Goal: Contribute content: Contribute content

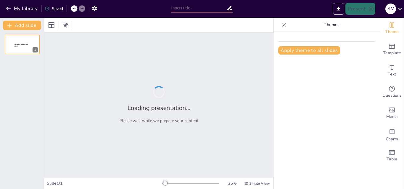
type input "Efecto de Brassica napus (Brassicales, Brassicaceae) sobre parámetros biológico"
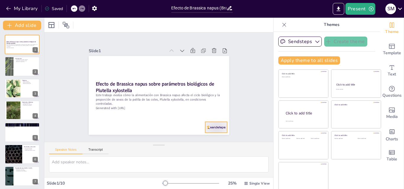
click at [207, 135] on div at bounding box center [201, 143] width 24 height 17
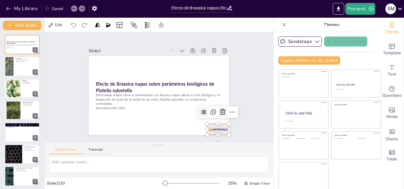
click at [218, 115] on icon at bounding box center [220, 119] width 8 height 8
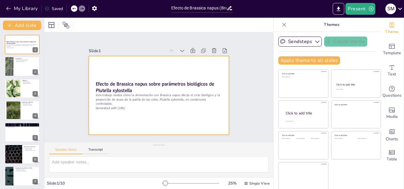
scroll to position [1, 0]
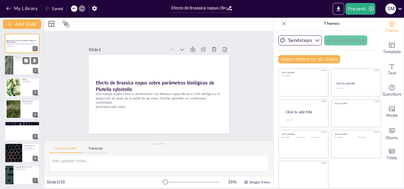
click at [12, 67] on div at bounding box center [8, 66] width 45 height 20
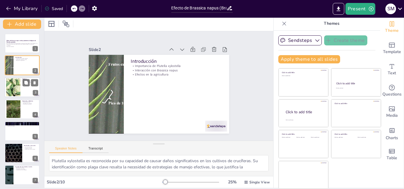
click at [14, 88] on div at bounding box center [13, 87] width 27 height 18
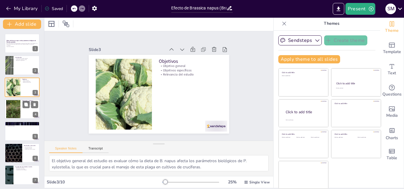
click at [13, 109] on div at bounding box center [13, 109] width 14 height 19
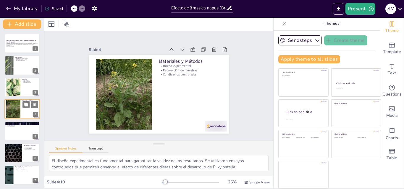
scroll to position [1, 0]
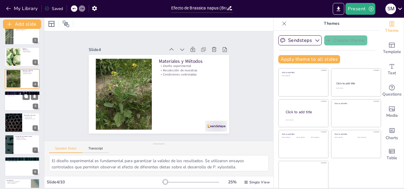
click at [12, 101] on div at bounding box center [21, 101] width 35 height 20
type textarea "El registro preciso de la duración de cada estadio larval es esencial para comp…"
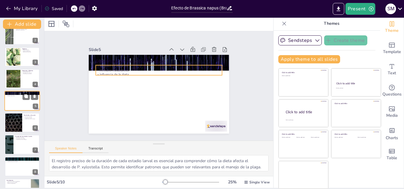
scroll to position [23, 0]
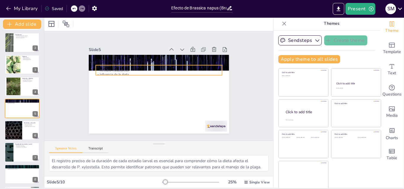
click at [105, 72] on p "Influencia de la dieta" at bounding box center [163, 75] width 117 height 55
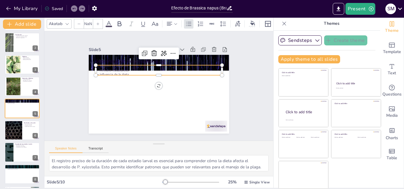
type input "32"
click at [14, 129] on div at bounding box center [13, 131] width 35 height 20
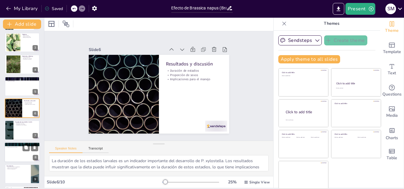
click at [16, 152] on div at bounding box center [21, 152] width 35 height 20
type textarea "La proporción de machos y hembras en la población de P. xylostella es un factor…"
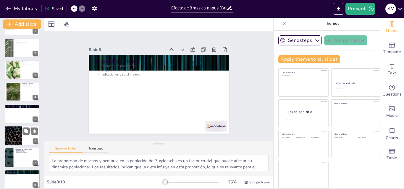
scroll to position [0, 0]
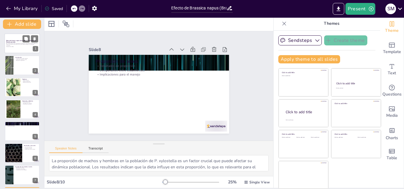
click at [17, 47] on div at bounding box center [21, 43] width 35 height 20
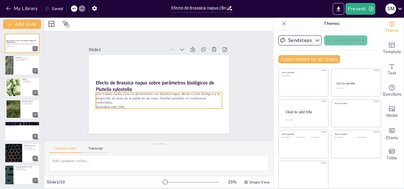
click at [112, 99] on p "Este trabajo evalúa cómo la alimentación con Brassica napus afecta el ciclo bio…" at bounding box center [155, 97] width 124 height 51
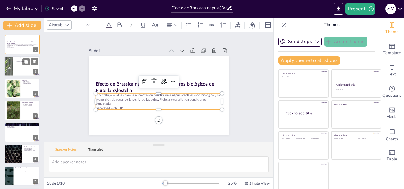
click at [15, 68] on div at bounding box center [21, 67] width 35 height 20
type textarea "Plutella xylostella es reconocida por su capacidad de causar daños significativ…"
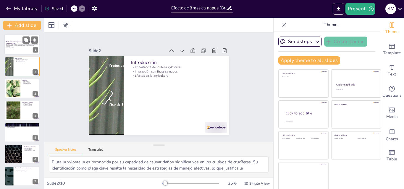
click at [8, 50] on div at bounding box center [21, 45] width 35 height 20
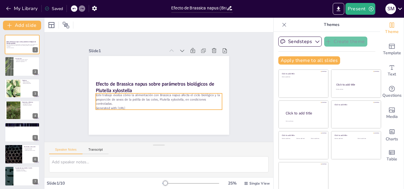
click at [118, 103] on p "Este trabajo evalúa cómo la alimentación con Brassica napus afecta el ciclo bio…" at bounding box center [155, 98] width 124 height 51
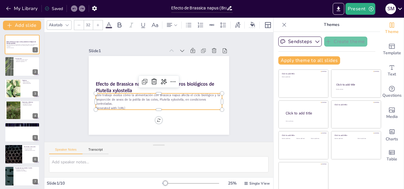
click at [127, 105] on p "Generated with [URL]" at bounding box center [154, 108] width 124 height 31
click at [127, 105] on p "Generated with [URL]" at bounding box center [154, 108] width 124 height 30
drag, startPoint x: 131, startPoint y: 105, endPoint x: 89, endPoint y: 93, distance: 44.0
click at [89, 93] on div "Efecto de Brassica napus sobre parámetros biológicos de Plutella xylostella Est…" at bounding box center [158, 95] width 148 height 93
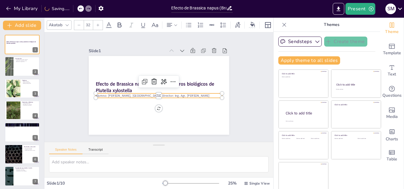
click at [120, 95] on p "Alumno: [PERSON_NAME], [GEOGRAPHIC_DATA] Director: Ing. Agr. [PERSON_NAME]" at bounding box center [153, 94] width 105 height 78
click at [133, 95] on p "Alumno: [PERSON_NAME], [GEOGRAPHIC_DATA] Director: Ing. Agr. [PERSON_NAME]" at bounding box center [157, 95] width 124 height 30
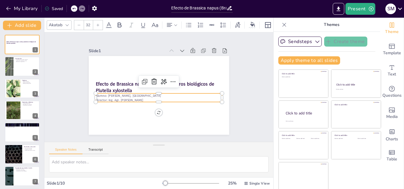
click at [143, 97] on p "Director: Ing. Agr. [PERSON_NAME]" at bounding box center [156, 100] width 124 height 30
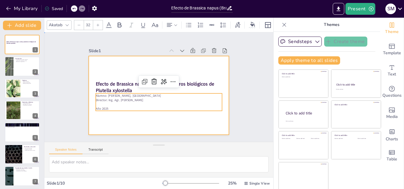
click at [132, 122] on div at bounding box center [157, 95] width 154 height 106
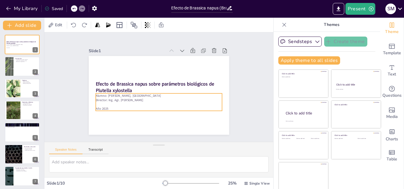
click at [139, 100] on p "Director: Ing. Agr. [PERSON_NAME]" at bounding box center [154, 99] width 121 height 43
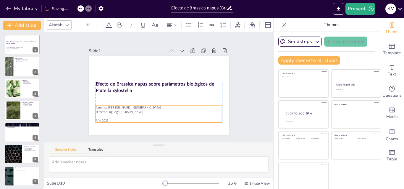
drag, startPoint x: 143, startPoint y: 98, endPoint x: 143, endPoint y: 110, distance: 11.8
click at [143, 110] on p "Director: Ing. Agr. [PERSON_NAME]" at bounding box center [141, 104] width 88 height 97
click at [103, 117] on p "Año 2025" at bounding box center [155, 120] width 126 height 17
click at [102, 119] on p "Año 2025" at bounding box center [155, 120] width 126 height 17
click at [96, 118] on p "Año 2025" at bounding box center [139, 114] width 105 height 78
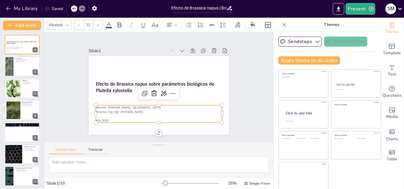
click at [96, 118] on p "Año 2025" at bounding box center [148, 119] width 121 height 43
drag, startPoint x: 101, startPoint y: 117, endPoint x: 91, endPoint y: 120, distance: 10.1
click at [91, 120] on p "Año 2025" at bounding box center [136, 112] width 97 height 88
click at [87, 109] on div at bounding box center [89, 100] width 8 height 18
click at [95, 119] on p "Año 2025" at bounding box center [158, 121] width 126 height 4
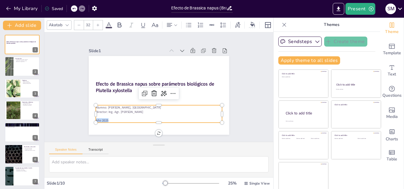
drag, startPoint x: 89, startPoint y: 118, endPoint x: 102, endPoint y: 118, distance: 12.7
click at [102, 119] on p "Año 2025" at bounding box center [158, 121] width 126 height 4
click at [174, 24] on icon at bounding box center [176, 25] width 4 height 4
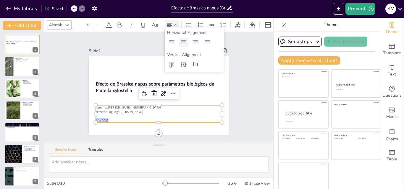
click at [186, 44] on icon at bounding box center [183, 42] width 7 height 7
click at [178, 128] on div at bounding box center [158, 95] width 148 height 93
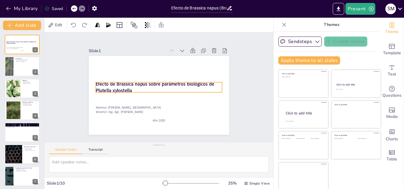
click at [91, 80] on div "Efecto de Brassica napus sobre parámetros biológicos de Plutella xylostella Alu…" at bounding box center [156, 95] width 158 height 119
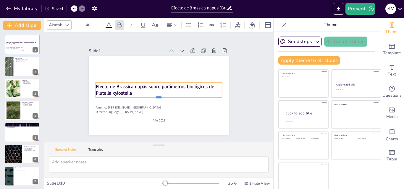
drag, startPoint x: 153, startPoint y: 92, endPoint x: 153, endPoint y: 97, distance: 5.0
click at [153, 97] on div at bounding box center [156, 99] width 124 height 31
click at [88, 79] on div "Efecto de Brassica napus sobre parámetros biológicos de Plutella xylostella Alu…" at bounding box center [158, 95] width 148 height 93
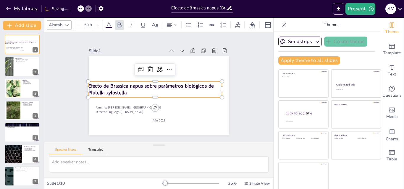
click at [108, 80] on div "Efecto de Brassica napus sobre parámetros biológicos de Plutella xylostella" at bounding box center [155, 89] width 135 height 30
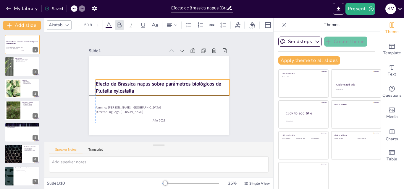
drag, startPoint x: 139, startPoint y: 89, endPoint x: 145, endPoint y: 88, distance: 6.0
click at [145, 88] on p "Efecto de Brassica napus sobre parámetros biológicos de Plutella xylostella" at bounding box center [162, 88] width 135 height 28
click at [127, 88] on strong "Efecto de Brassica napus sobre parámetros biológicos de Plutella xylostella" at bounding box center [158, 84] width 102 height 89
click at [124, 90] on strong "Efecto de Brassica napus sobre parámetros biológicos de Plutella xylostella" at bounding box center [158, 84] width 126 height 20
click at [96, 82] on strong "Efecto de Brassica napus sobre parámetros biológicos de Plutella xylostella" at bounding box center [158, 83] width 124 height 45
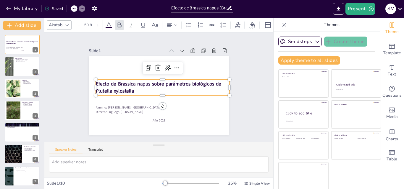
click at [95, 82] on strong "Efecto de Brassica napus sobre parámetros biológicos de Plutella xylostella" at bounding box center [157, 88] width 125 height 14
click at [136, 87] on p "Efecto de Brassica napus sobre parámetros biológicos de Plutella xylostella" at bounding box center [162, 88] width 134 height 41
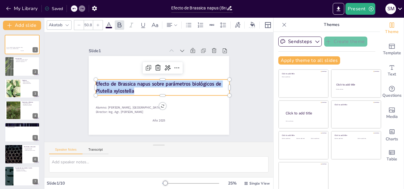
drag, startPoint x: 132, startPoint y: 87, endPoint x: 88, endPoint y: 83, distance: 44.0
click at [88, 83] on div "Alumno: [PERSON_NAME], [GEOGRAPHIC_DATA] Director: Ing. Agr. TROD, [PERSON_NAME…" at bounding box center [154, 94] width 161 height 139
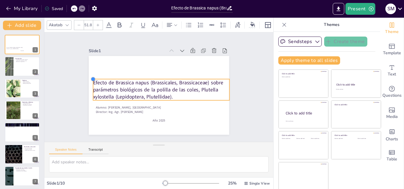
drag, startPoint x: 91, startPoint y: 78, endPoint x: 88, endPoint y: 80, distance: 3.0
click at [88, 80] on div "Alumno: [PERSON_NAME], [GEOGRAPHIC_DATA] Director: Ing. Agr. TROD, [PERSON_NAME…" at bounding box center [153, 93] width 157 height 153
click at [118, 84] on p "Efecto de Brassica napus (Brassicales, Brassicaceae) sobre parámetros biológico…" at bounding box center [161, 90] width 138 height 49
click at [110, 76] on div at bounding box center [162, 77] width 136 height 19
click at [189, 108] on p "Director: Ing. Agr. [PERSON_NAME]" at bounding box center [148, 109] width 117 height 55
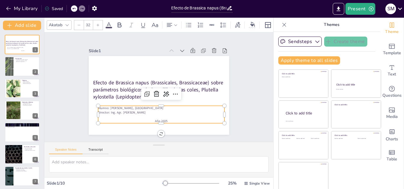
click at [181, 96] on p "Efecto de Brassica napus (Brassicales, Brassicaceae) sobre parámetros biológico…" at bounding box center [156, 90] width 49 height 138
type input "51.8"
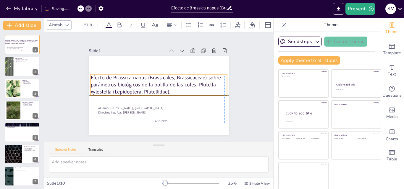
click at [186, 64] on div "Efecto de Brassica napus (Brassicales, Brassicaceae) sobre parámetros biológico…" at bounding box center [162, 56] width 140 height 15
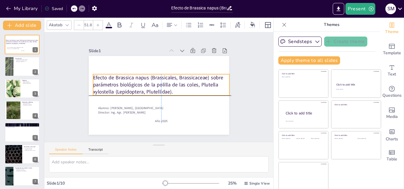
drag, startPoint x: 185, startPoint y: 90, endPoint x: 189, endPoint y: 90, distance: 4.1
click at [189, 90] on p "Efecto de Brassica napus (Brassicales, Brassicaceae) sobre parámetros biológico…" at bounding box center [162, 85] width 138 height 49
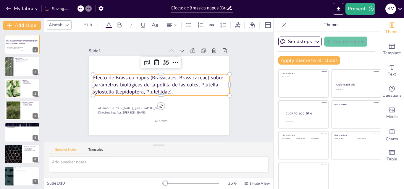
click at [195, 134] on div "Slide 1 Efecto de Brassica napus (Brassicales, Brassicaceae) sobre parámetros b…" at bounding box center [158, 87] width 247 height 155
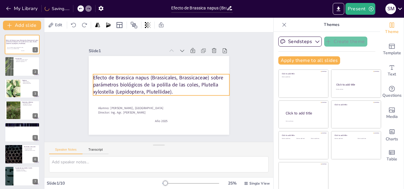
click at [182, 84] on p "Efecto de Brassica napus (Brassicales, Brassicaceae) sobre parámetros biológico…" at bounding box center [162, 85] width 138 height 35
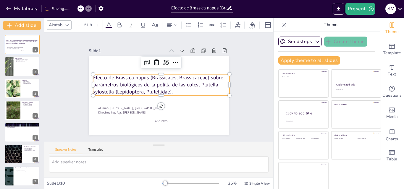
click at [159, 87] on p "Efecto de Brassica napus (Brassicales, Brassicaceae) sobre parámetros biológico…" at bounding box center [162, 85] width 138 height 35
click at [171, 25] on icon at bounding box center [169, 25] width 7 height 7
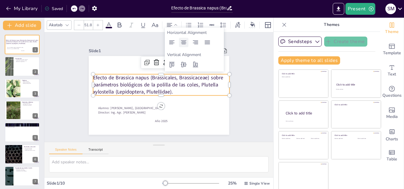
click at [181, 42] on icon at bounding box center [183, 42] width 7 height 7
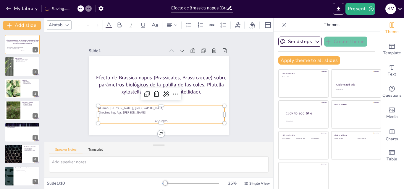
type input "32"
click at [198, 109] on p "Director: Ing. Agr. [PERSON_NAME]" at bounding box center [158, 112] width 126 height 17
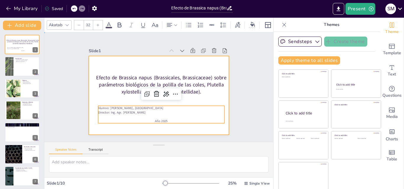
click at [206, 101] on div at bounding box center [154, 94] width 161 height 139
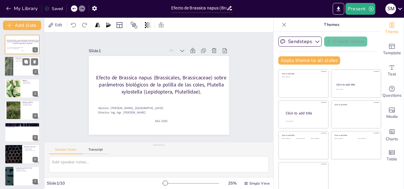
click at [25, 67] on div at bounding box center [21, 67] width 35 height 20
type textarea "Plutella xylostella es reconocida por su capacidad de causar daños significativ…"
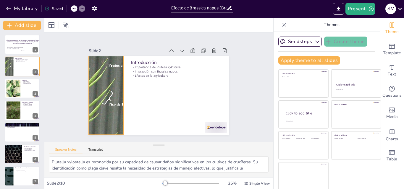
click at [103, 89] on div at bounding box center [106, 78] width 192 height 129
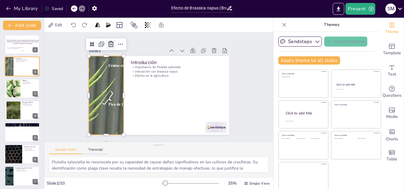
click at [182, 32] on icon at bounding box center [185, 28] width 7 height 7
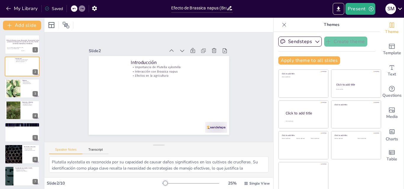
scroll to position [1, 0]
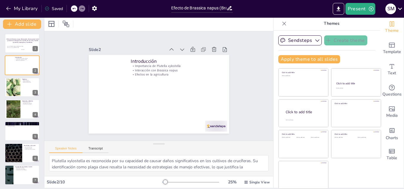
click at [73, 8] on icon at bounding box center [74, 9] width 4 height 4
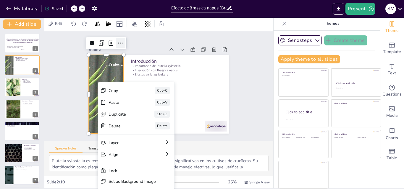
click at [126, 40] on icon at bounding box center [130, 36] width 8 height 8
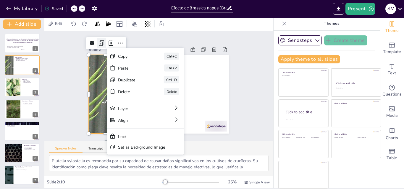
click at [102, 38] on icon at bounding box center [106, 37] width 8 height 8
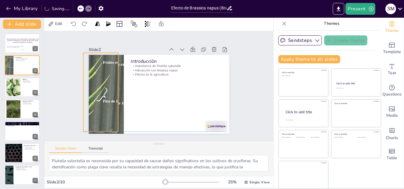
drag, startPoint x: 102, startPoint y: 90, endPoint x: 96, endPoint y: 86, distance: 7.2
click at [96, 86] on div at bounding box center [100, 86] width 183 height 97
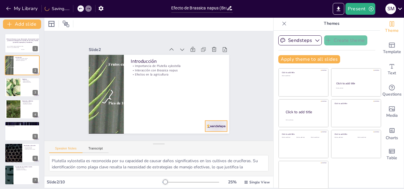
click at [210, 126] on div at bounding box center [211, 132] width 23 height 13
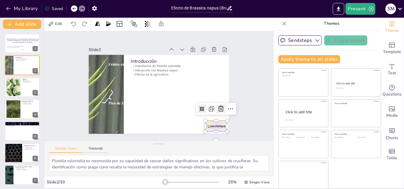
click at [214, 112] on icon at bounding box center [218, 116] width 8 height 8
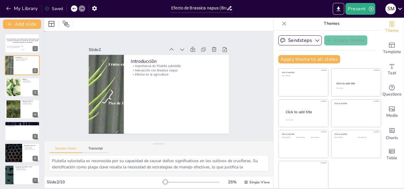
drag, startPoint x: 77, startPoint y: 92, endPoint x: 84, endPoint y: 92, distance: 7.4
click at [97, 98] on div at bounding box center [106, 77] width 192 height 129
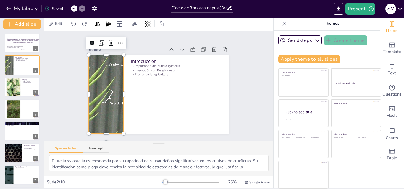
click at [103, 91] on div at bounding box center [105, 88] width 183 height 97
click at [94, 39] on icon at bounding box center [96, 36] width 5 height 5
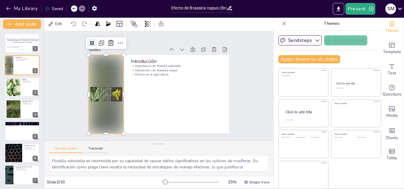
click at [94, 39] on icon at bounding box center [96, 36] width 5 height 5
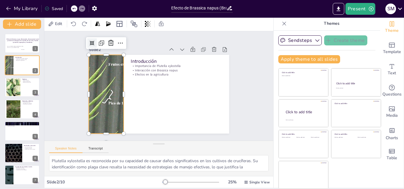
click at [103, 30] on div at bounding box center [109, 25] width 12 height 12
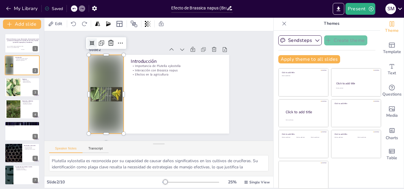
click at [100, 33] on icon at bounding box center [103, 30] width 6 height 6
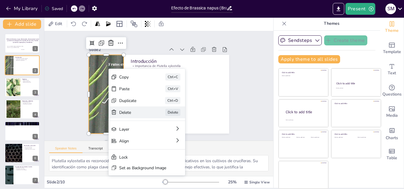
click at [146, 137] on div "[PERSON_NAME]" at bounding box center [184, 147] width 77 height 20
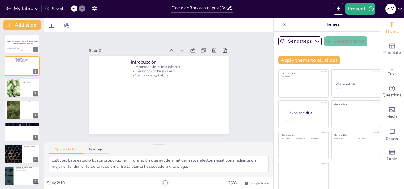
scroll to position [0, 0]
click at [96, 149] on button "Transcript" at bounding box center [95, 151] width 26 height 7
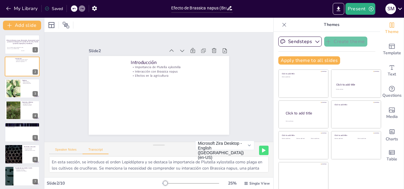
click at [68, 151] on button "Speaker Notes" at bounding box center [65, 151] width 33 height 7
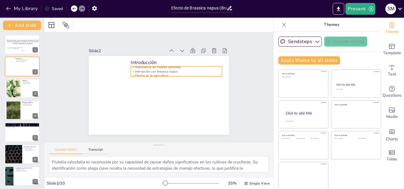
click at [137, 67] on p "Importancia de Plutella xylostella" at bounding box center [176, 67] width 91 height 4
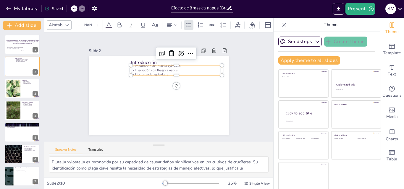
type input "32"
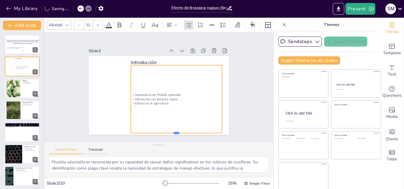
drag, startPoint x: 170, startPoint y: 73, endPoint x: 163, endPoint y: 131, distance: 58.3
click at [163, 131] on div at bounding box center [166, 139] width 90 height 24
click at [164, 88] on div "Importancia de Plutella xylostella Interacción con Brassica napus Efectos en la…" at bounding box center [176, 99] width 91 height 68
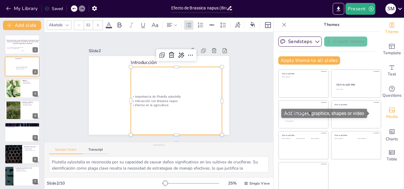
click at [388, 108] on icon "Add images, graphics, shapes or video" at bounding box center [391, 110] width 7 height 7
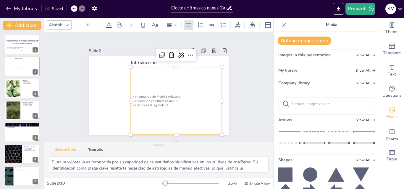
click at [315, 104] on input "text" at bounding box center [331, 104] width 79 height 4
click at [294, 40] on button "Upload image / video" at bounding box center [304, 41] width 52 height 8
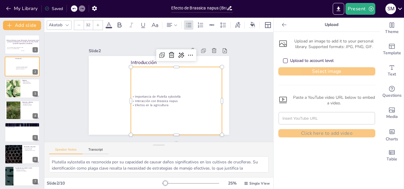
click at [290, 69] on button "Select image" at bounding box center [326, 71] width 97 height 8
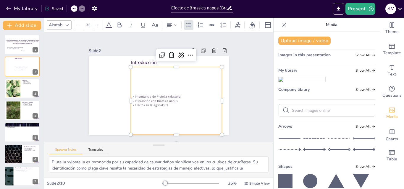
click at [304, 82] on img at bounding box center [301, 79] width 47 height 5
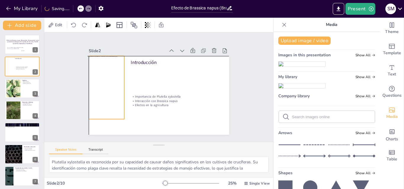
drag, startPoint x: 157, startPoint y: 97, endPoint x: 104, endPoint y: 89, distance: 54.1
click at [104, 89] on div at bounding box center [107, 82] width 42 height 67
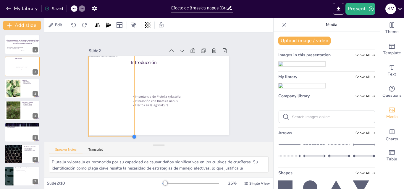
drag, startPoint x: 121, startPoint y: 117, endPoint x: 127, endPoint y: 135, distance: 19.0
click at [123, 130] on div at bounding box center [120, 127] width 6 height 6
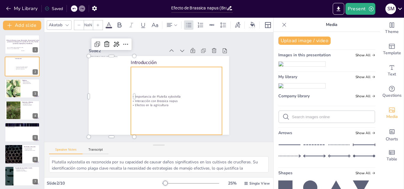
click at [149, 98] on div "Importancia de Plutella xylostella Interacción con Brassica napus Efectos en la…" at bounding box center [173, 105] width 92 height 32
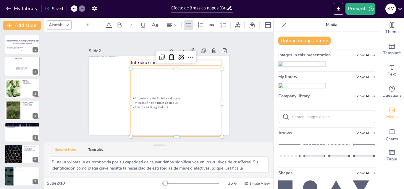
click at [141, 59] on p "Introducción" at bounding box center [178, 65] width 91 height 16
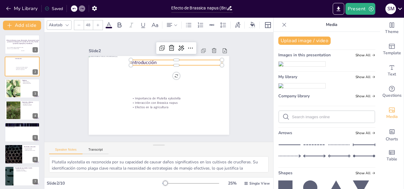
click at [150, 57] on div at bounding box center [182, 62] width 90 height 24
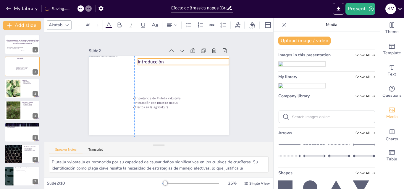
drag, startPoint x: 161, startPoint y: 61, endPoint x: 166, endPoint y: 59, distance: 5.5
click at [166, 59] on p "Introducción" at bounding box center [185, 64] width 91 height 16
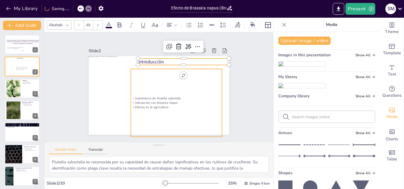
click at [165, 101] on p "Interacción con Brassica napus" at bounding box center [174, 105] width 91 height 14
type input "32"
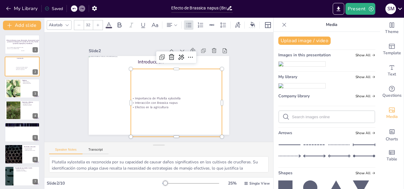
click at [177, 95] on p "Importancia de Plutella xylostella" at bounding box center [174, 100] width 91 height 14
click at [161, 99] on p "Interacción con Brassica napus" at bounding box center [174, 105] width 91 height 14
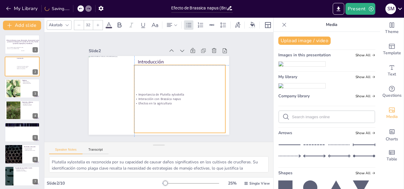
drag, startPoint x: 161, startPoint y: 97, endPoint x: 164, endPoint y: 90, distance: 6.9
click at [164, 90] on p "Importancia de Plutella xylostella" at bounding box center [178, 99] width 90 height 23
click at [179, 93] on p "Importancia de Plutella xylostella" at bounding box center [178, 97] width 91 height 14
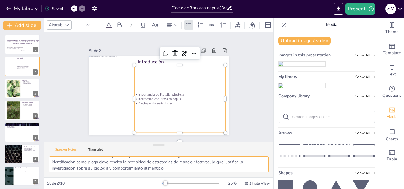
scroll to position [12, 0]
drag, startPoint x: 87, startPoint y: 163, endPoint x: 168, endPoint y: 162, distance: 81.0
click at [168, 162] on textarea "Plutella xylostella es reconocida por su capacidad de causar daños significativ…" at bounding box center [158, 165] width 219 height 16
click at [179, 91] on p "Importancia de Plutella xylostella" at bounding box center [178, 97] width 91 height 14
click at [178, 93] on p "Importancia de Plutella xylostella" at bounding box center [178, 97] width 91 height 14
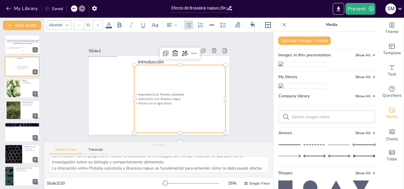
click at [178, 93] on p "Importancia de Plutella xylostella" at bounding box center [178, 97] width 91 height 14
click at [182, 93] on p "Importancia de Plutella xylostella" at bounding box center [178, 97] width 91 height 14
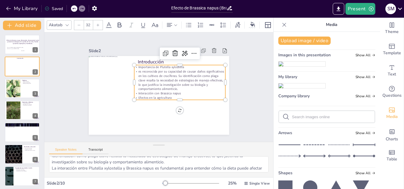
click at [134, 71] on p "es reconocida por su capacidad de causar daños significativos en los cultivos d…" at bounding box center [181, 85] width 94 height 40
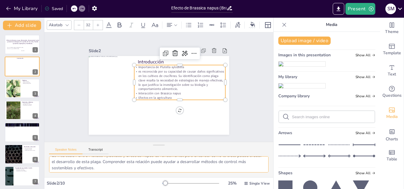
scroll to position [29, 0]
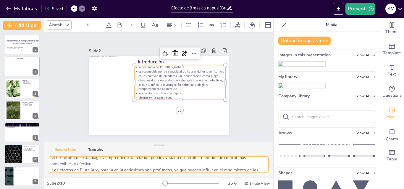
drag, startPoint x: 51, startPoint y: 170, endPoint x: 103, endPoint y: 164, distance: 52.3
click at [103, 164] on textarea "Plutella xylostella es reconocida por su capacidad de causar daños significativ…" at bounding box center [158, 165] width 219 height 16
click at [179, 96] on p "Efectos en la agricultura" at bounding box center [179, 98] width 91 height 4
click at [178, 92] on p "Interacción con Brassica napus" at bounding box center [178, 96] width 91 height 14
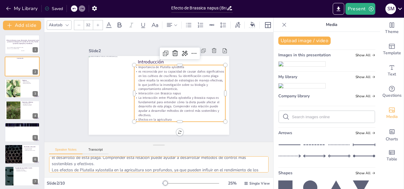
scroll to position [45, 0]
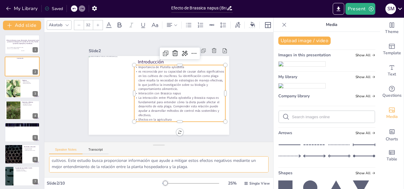
drag, startPoint x: 51, startPoint y: 171, endPoint x: 221, endPoint y: 166, distance: 169.7
click at [221, 166] on textarea "Plutella xylostella es reconocida por su capacidad de causar daños significativ…" at bounding box center [158, 165] width 219 height 16
click at [169, 117] on p "Efectos en la agricultura" at bounding box center [172, 123] width 90 height 23
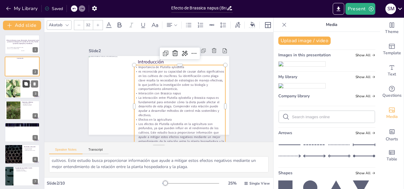
click at [22, 85] on button at bounding box center [25, 83] width 7 height 7
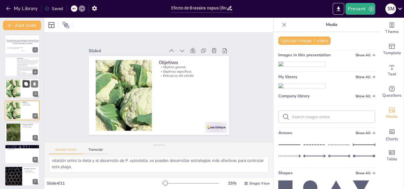
scroll to position [1, 0]
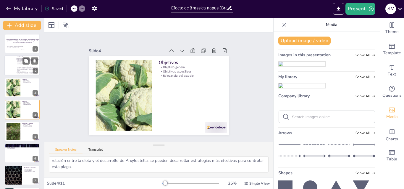
click at [18, 69] on p "La interacción entre Plutella xylostella y Brassica napus es fundamental para e…" at bounding box center [27, 69] width 23 height 6
type textarea "Plutella xylostella es reconocida por su capacidad de causar daños significativ…"
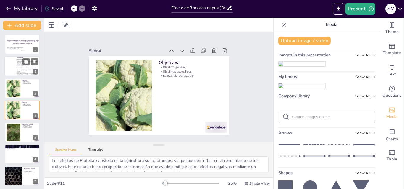
scroll to position [45, 0]
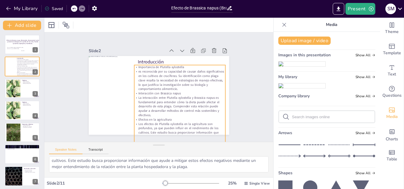
click at [155, 69] on p "es reconocida por su capacidad de causar daños significativos en los cultivos d…" at bounding box center [180, 82] width 93 height 31
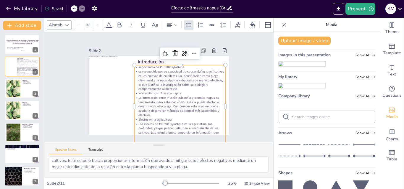
click at [150, 71] on p "es reconocida por su capacidad de causar daños significativos en los cultivos d…" at bounding box center [180, 82] width 93 height 31
click at [135, 69] on p "es reconocida por su capacidad de causar daños significativos en los cultivos d…" at bounding box center [181, 89] width 92 height 57
click at [134, 70] on p "es reconocida por su capacidad de causar daños significativos en los cultivos d…" at bounding box center [180, 82] width 93 height 31
click at [134, 72] on p "es reconocida por su capacidad de causar daños significativos en los cultivos d…" at bounding box center [180, 82] width 93 height 31
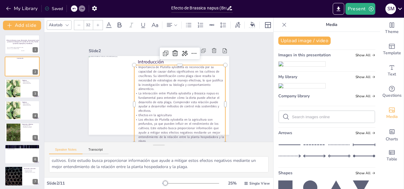
drag, startPoint x: 177, startPoint y: 91, endPoint x: 171, endPoint y: 93, distance: 5.9
click at [170, 114] on p "Efectos en la agricultura" at bounding box center [176, 118] width 91 height 14
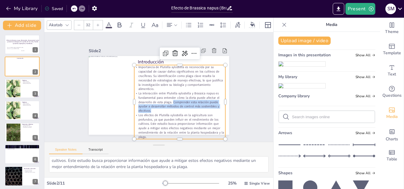
drag, startPoint x: 169, startPoint y: 100, endPoint x: 168, endPoint y: 108, distance: 8.4
click at [168, 108] on p "La interacción entre Plutella xylostella y Brassica napus es fundamental para e…" at bounding box center [178, 104] width 93 height 31
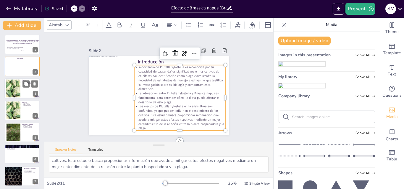
click at [26, 88] on div at bounding box center [21, 89] width 35 height 20
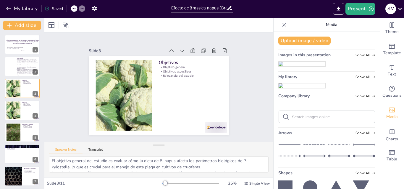
scroll to position [0, 0]
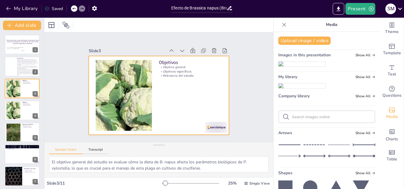
click at [164, 74] on p "Relevancia del estudio" at bounding box center [191, 79] width 63 height 11
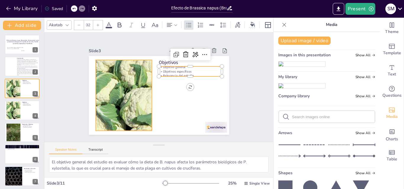
click at [136, 85] on div at bounding box center [122, 84] width 123 height 100
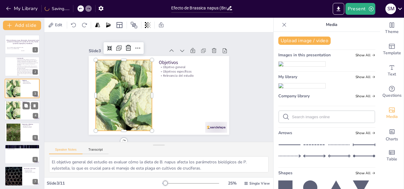
click at [23, 110] on div at bounding box center [21, 111] width 35 height 20
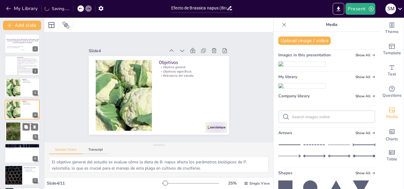
click at [19, 133] on div at bounding box center [13, 131] width 14 height 19
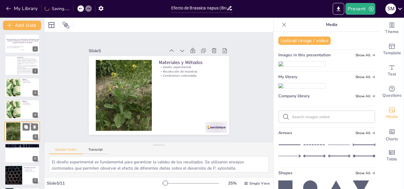
scroll to position [23, 0]
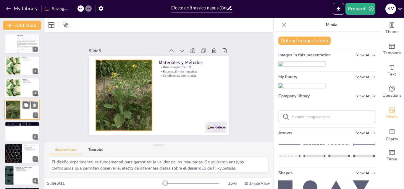
click at [7, 109] on div at bounding box center [13, 110] width 14 height 19
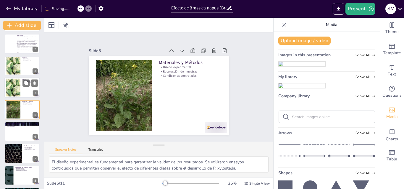
click at [12, 81] on div at bounding box center [13, 88] width 27 height 18
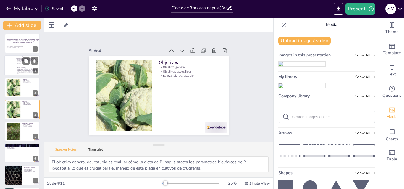
click at [13, 61] on div at bounding box center [10, 66] width 12 height 20
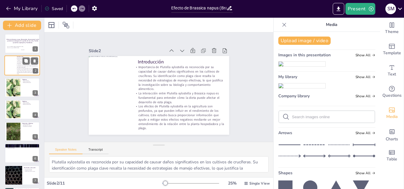
scroll to position [0, 0]
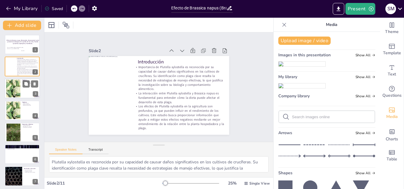
click at [13, 90] on div at bounding box center [13, 89] width 27 height 18
type textarea "El objetivo general del estudio es evaluar cómo la dieta de B. napus afecta los…"
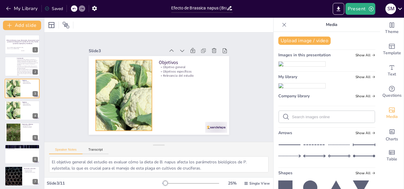
click at [121, 93] on div at bounding box center [123, 92] width 113 height 82
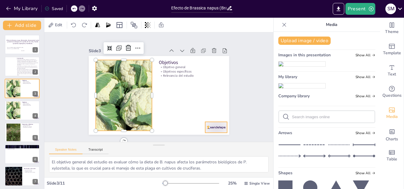
click at [211, 127] on div at bounding box center [211, 133] width 23 height 13
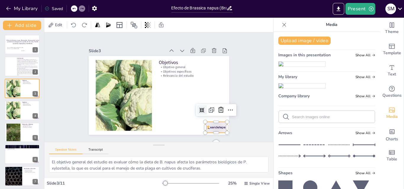
drag, startPoint x: 217, startPoint y: 111, endPoint x: 204, endPoint y: 114, distance: 12.9
click at [217, 113] on icon at bounding box center [218, 117] width 8 height 8
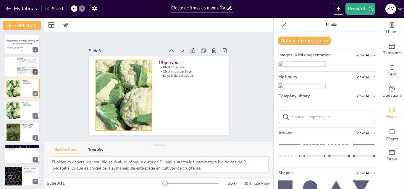
click at [92, 88] on div at bounding box center [122, 84] width 123 height 100
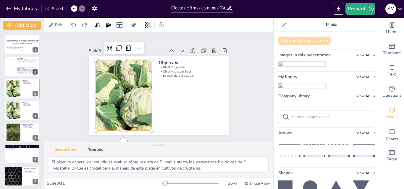
click at [307, 43] on button "Upload image / video" at bounding box center [304, 41] width 52 height 8
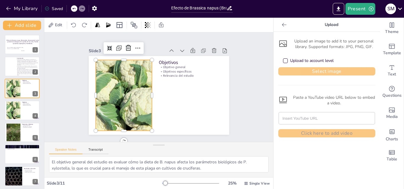
click at [305, 72] on button "Select image" at bounding box center [326, 71] width 97 height 8
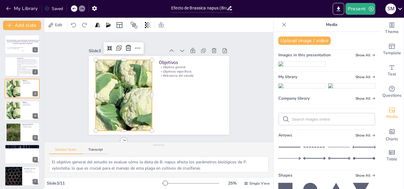
click at [127, 103] on div at bounding box center [124, 95] width 106 height 71
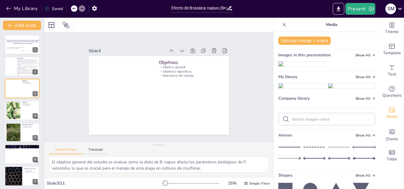
click at [288, 88] on img at bounding box center [301, 86] width 47 height 5
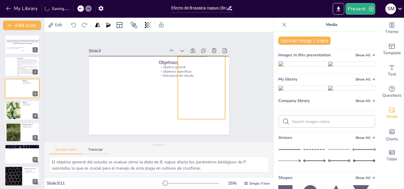
drag, startPoint x: 163, startPoint y: 108, endPoint x: 205, endPoint y: 101, distance: 43.1
click at [205, 101] on div at bounding box center [201, 92] width 54 height 68
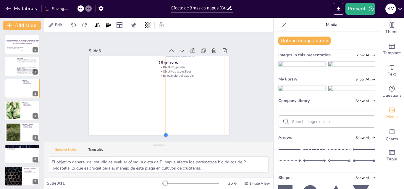
drag, startPoint x: 173, startPoint y: 117, endPoint x: 163, endPoint y: 133, distance: 18.9
click at [163, 133] on div at bounding box center [160, 135] width 5 height 5
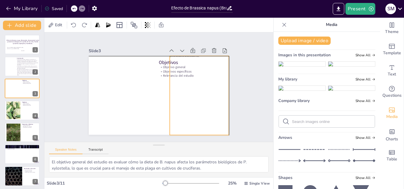
click at [180, 116] on div at bounding box center [197, 99] width 67 height 85
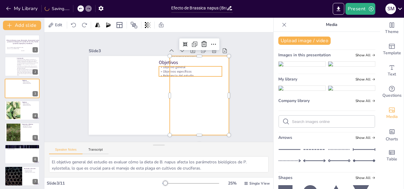
click at [160, 69] on p "Objetivos específicos" at bounding box center [191, 74] width 63 height 11
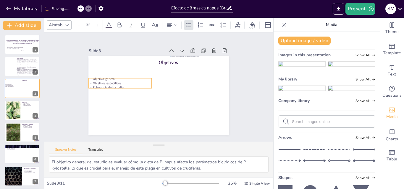
drag, startPoint x: 160, startPoint y: 68, endPoint x: 92, endPoint y: 81, distance: 69.5
click at [92, 81] on p "Objetivos específicos" at bounding box center [120, 79] width 63 height 11
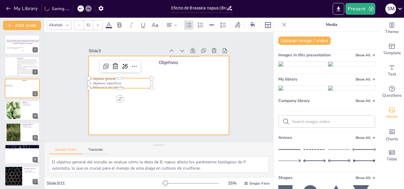
click at [161, 61] on p "Objetivos" at bounding box center [193, 66] width 64 height 13
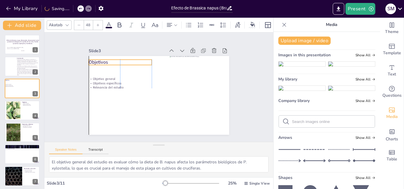
drag, startPoint x: 160, startPoint y: 61, endPoint x: 90, endPoint y: 61, distance: 70.4
click at [91, 61] on p "Objetivos" at bounding box center [123, 58] width 64 height 13
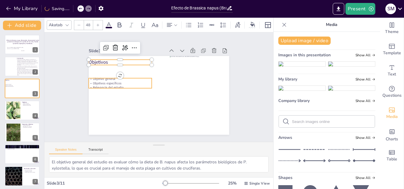
click at [97, 82] on p "Objetivos específicos" at bounding box center [120, 79] width 63 height 11
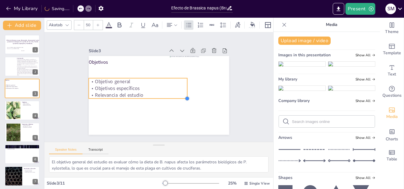
drag, startPoint x: 145, startPoint y: 86, endPoint x: 114, endPoint y: 91, distance: 32.1
click at [114, 91] on div "Objetivos Objetivo general Objetivos específicos Relevancia del estudio" at bounding box center [158, 95] width 148 height 93
click at [121, 87] on p "Objetivos específicos" at bounding box center [137, 86] width 99 height 17
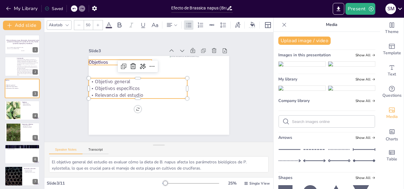
click at [98, 62] on p "Objetivos" at bounding box center [123, 58] width 64 height 13
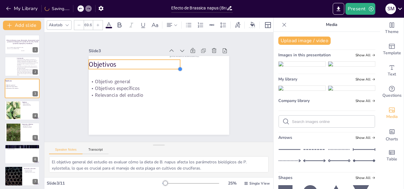
drag, startPoint x: 147, startPoint y: 62, endPoint x: 144, endPoint y: 64, distance: 3.4
click at [144, 64] on div "Objetivos Objetivo general Objetivos específicos Relevancia del estudio" at bounding box center [156, 95] width 158 height 119
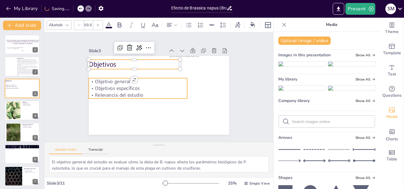
click at [122, 80] on p "Objetivo general" at bounding box center [138, 81] width 98 height 7
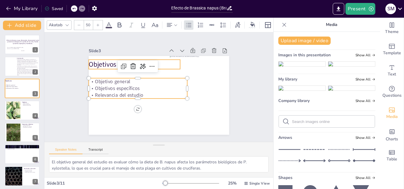
click at [100, 66] on p "Objetivos" at bounding box center [140, 60] width 92 height 28
click at [106, 90] on p "Objetivos específicos" at bounding box center [137, 86] width 99 height 17
type input "50"
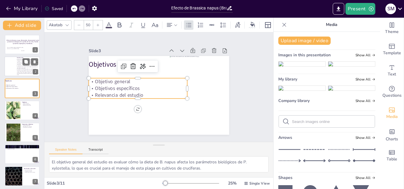
click at [17, 67] on p "La interacción entre Plutella xylostella y Brassica napus es fundamental para e…" at bounding box center [27, 67] width 23 height 3
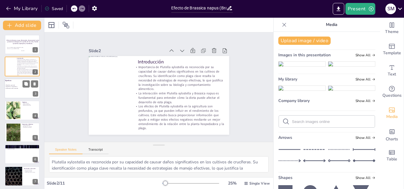
click at [20, 92] on div at bounding box center [21, 89] width 35 height 20
type textarea "El objetivo general del estudio es evaluar cómo la dieta de B. napus afecta los…"
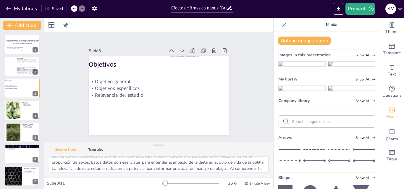
scroll to position [9, 0]
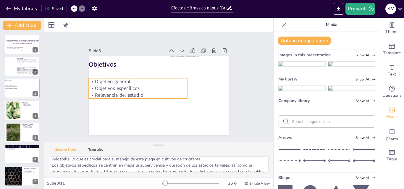
click at [139, 94] on p "Relevancia del estudio" at bounding box center [137, 90] width 98 height 27
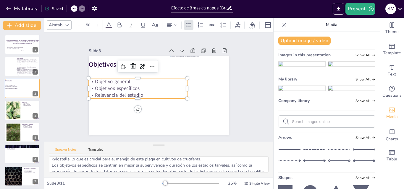
click at [140, 93] on p "Relevancia del estudio" at bounding box center [137, 90] width 98 height 27
click at [140, 93] on p "Relevancia del estudio" at bounding box center [137, 93] width 99 height 17
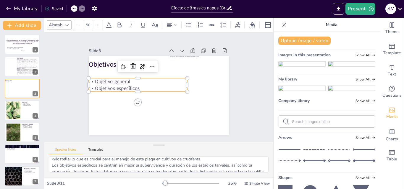
click at [100, 75] on div at bounding box center [139, 74] width 98 height 15
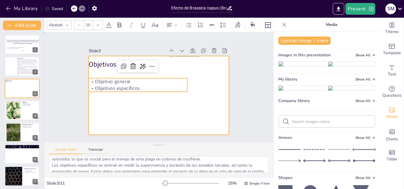
click at [103, 104] on div at bounding box center [158, 95] width 148 height 93
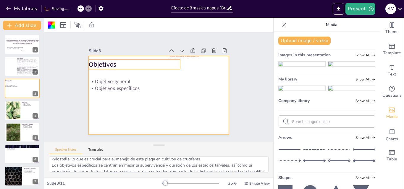
click at [104, 64] on p "Objetivos" at bounding box center [137, 62] width 92 height 19
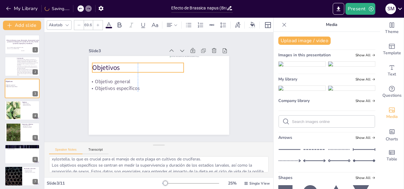
drag, startPoint x: 111, startPoint y: 64, endPoint x: 116, endPoint y: 67, distance: 5.3
click at [138, 67] on p "Objetivos" at bounding box center [165, 59] width 54 height 84
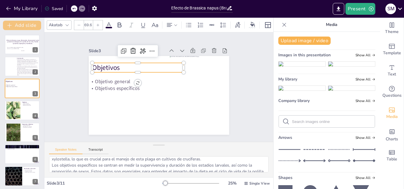
click at [28, 26] on button "Add slide" at bounding box center [22, 25] width 38 height 9
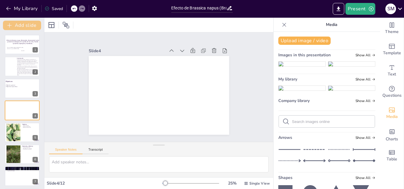
scroll to position [0, 0]
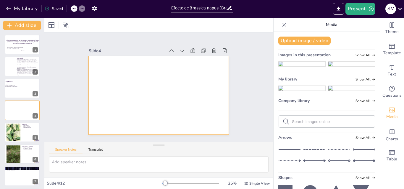
click at [113, 85] on div at bounding box center [159, 95] width 140 height 79
drag, startPoint x: 12, startPoint y: 87, endPoint x: 34, endPoint y: 121, distance: 40.0
click at [12, 88] on p "Objetivos específicos" at bounding box center [17, 87] width 25 height 2
type textarea "El objetivo general del estudio es evaluar cómo la dieta de B. napus afecta los…"
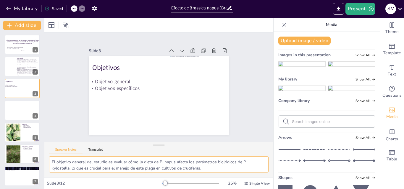
drag, startPoint x: 56, startPoint y: 162, endPoint x: 205, endPoint y: 166, distance: 148.5
click at [205, 166] on textarea "El objetivo general del estudio es evaluar cómo la dieta de B. napus afecta los…" at bounding box center [158, 165] width 219 height 16
click at [17, 108] on div at bounding box center [21, 111] width 35 height 20
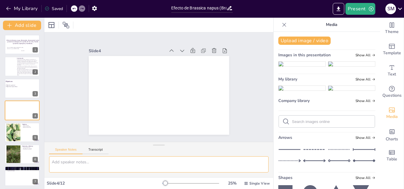
scroll to position [1, 0]
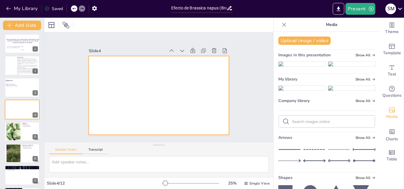
click at [125, 88] on div at bounding box center [158, 95] width 148 height 93
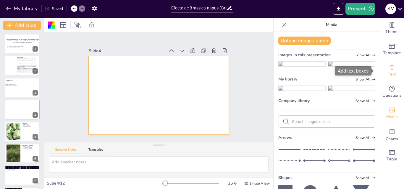
click at [388, 69] on icon "Add text boxes" at bounding box center [391, 67] width 7 height 7
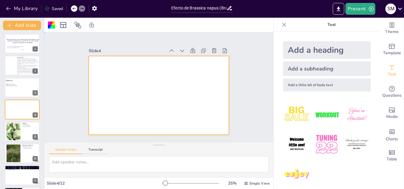
click at [101, 66] on div at bounding box center [158, 95] width 148 height 93
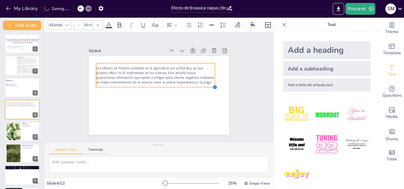
type input "50"
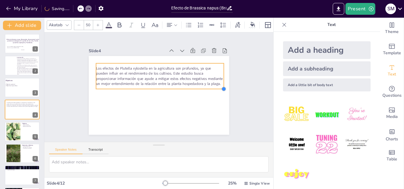
drag, startPoint x: 153, startPoint y: 73, endPoint x: 181, endPoint y: 87, distance: 31.1
click at [181, 87] on div "Los efectos de Plutella xylostella en la agricultura son profundos, ya que pued…" at bounding box center [159, 95] width 140 height 79
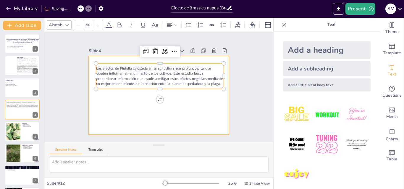
click at [168, 107] on div at bounding box center [155, 94] width 160 height 129
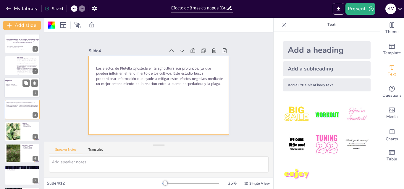
click at [22, 85] on p "Objetivo general" at bounding box center [16, 84] width 25 height 2
type textarea "El objetivo general del estudio es evaluar cómo la dieta de B. napus afecta los…"
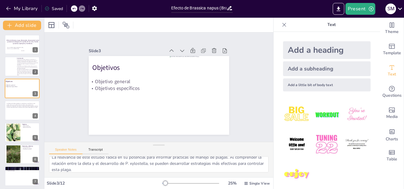
scroll to position [0, 0]
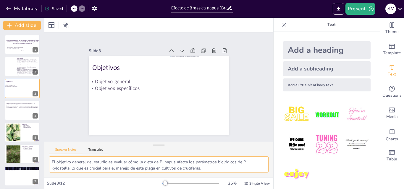
click at [78, 168] on textarea "El objetivo general del estudio es evaluar cómo la dieta de B. napus afecta los…" at bounding box center [158, 165] width 219 height 16
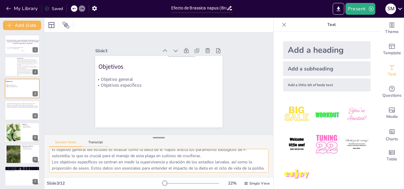
drag, startPoint x: 156, startPoint y: 144, endPoint x: 156, endPoint y: 137, distance: 7.4
click at [156, 137] on div at bounding box center [159, 138] width 12 height 6
drag, startPoint x: 54, startPoint y: 161, endPoint x: 112, endPoint y: 167, distance: 59.1
click at [112, 167] on textarea "El objetivo general del estudio es evaluar cómo la dieta de B. napus afecta los…" at bounding box center [158, 161] width 219 height 24
click at [130, 168] on textarea "El objetivo general del estudio es evaluar cómo la dieta de B. napus afecta los…" at bounding box center [158, 161] width 219 height 24
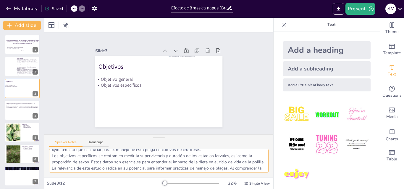
scroll to position [22, 0]
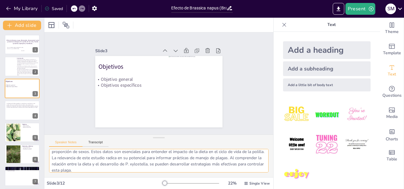
drag, startPoint x: 52, startPoint y: 163, endPoint x: 222, endPoint y: 158, distance: 169.5
click at [222, 158] on textarea "El objetivo general del estudio es evaluar cómo la dieta de B. napus afecta los…" at bounding box center [158, 161] width 219 height 24
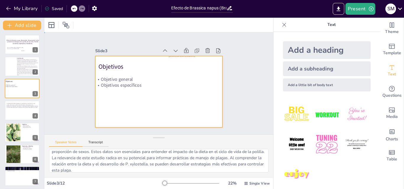
click at [124, 98] on div at bounding box center [158, 92] width 134 height 85
click at [22, 113] on div at bounding box center [21, 111] width 35 height 20
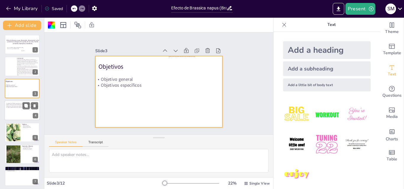
scroll to position [0, 0]
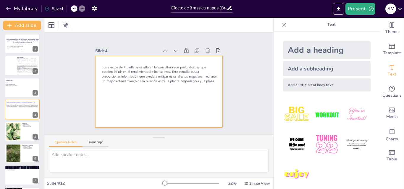
click at [146, 83] on p "Los efectos de Plutella xylostella en la agricultura son profundos, ya que pued…" at bounding box center [160, 74] width 117 height 30
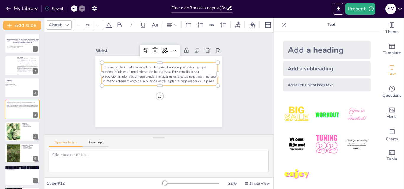
click at [178, 118] on div at bounding box center [156, 91] width 143 height 107
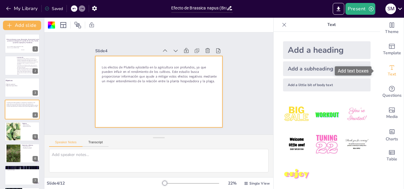
click at [389, 73] on span "Text" at bounding box center [392, 74] width 8 height 7
drag, startPoint x: 97, startPoint y: 91, endPoint x: 101, endPoint y: 92, distance: 4.8
click at [101, 92] on div at bounding box center [157, 91] width 139 height 96
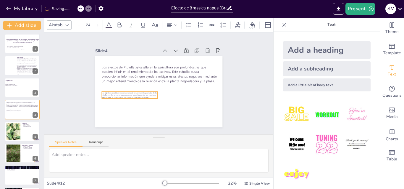
drag, startPoint x: 111, startPoint y: 64, endPoint x: 110, endPoint y: 93, distance: 28.7
click at [110, 93] on span "Los objetivos específicos se centran en medir la supervivencia y duración de lo…" at bounding box center [127, 88] width 55 height 16
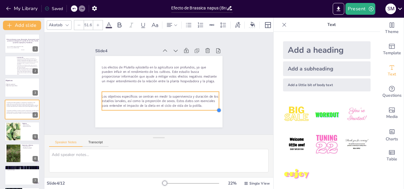
type input "50.5"
drag, startPoint x: 153, startPoint y: 96, endPoint x: 156, endPoint y: 103, distance: 7.9
click at [156, 103] on div "Los efectos de Plutella xylostella en la agricultura son profundos, ya que pued…" at bounding box center [157, 91] width 139 height 96
click at [12, 68] on div at bounding box center [10, 66] width 12 height 20
type textarea "Plutella xylostella es reconocida por su capacidad de causar daños significativ…"
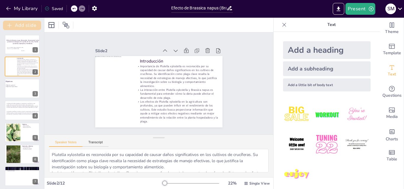
click at [33, 25] on button "Add slide" at bounding box center [22, 25] width 38 height 9
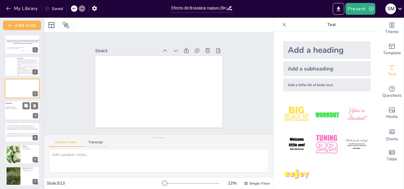
click at [14, 110] on div at bounding box center [21, 111] width 35 height 20
type textarea "El objetivo general del estudio es evaluar cómo la dieta de B. napus afecta los…"
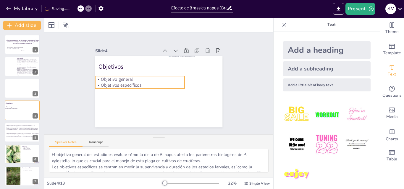
scroll to position [1, 0]
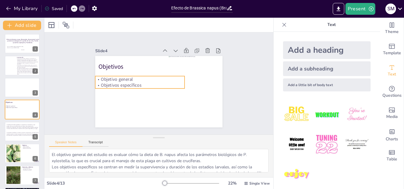
click at [123, 82] on p "Objetivos específicos" at bounding box center [139, 81] width 89 height 25
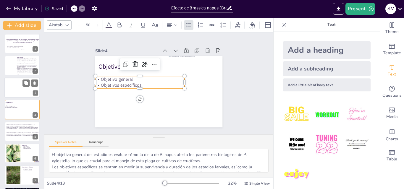
click at [18, 89] on div at bounding box center [21, 88] width 35 height 20
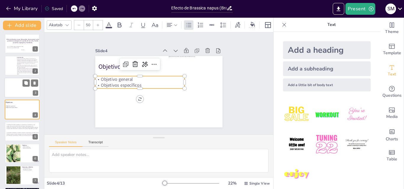
scroll to position [0, 0]
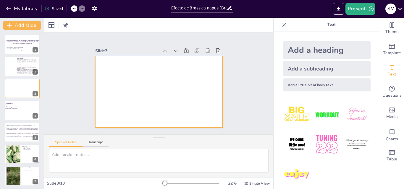
click at [142, 86] on div at bounding box center [156, 91] width 143 height 107
click at [285, 43] on div "Add a heading" at bounding box center [327, 50] width 88 height 18
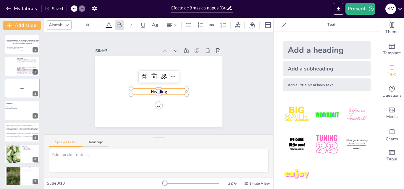
click at [164, 89] on p "Heading" at bounding box center [157, 92] width 56 height 18
click at [165, 89] on p "Heading" at bounding box center [158, 92] width 56 height 12
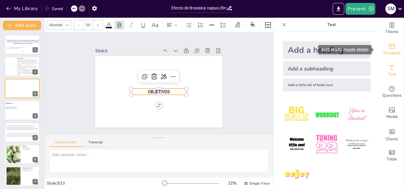
click at [387, 51] on span "Template" at bounding box center [392, 53] width 18 height 7
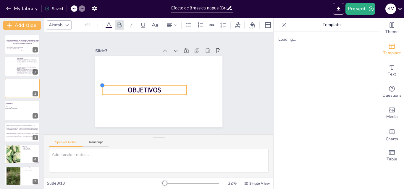
type input "125.5"
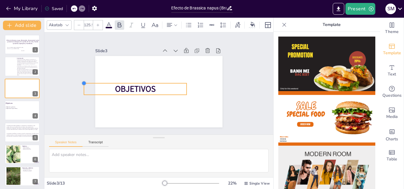
drag, startPoint x: 127, startPoint y: 87, endPoint x: 122, endPoint y: 81, distance: 6.9
click at [122, 81] on div "OBJETIVOS" at bounding box center [155, 91] width 146 height 126
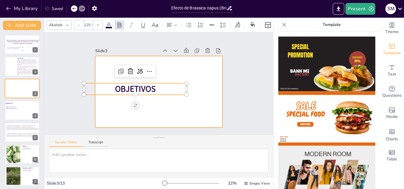
drag, startPoint x: 169, startPoint y: 85, endPoint x: 194, endPoint y: 84, distance: 24.3
click at [194, 84] on div "OBJETIVOS" at bounding box center [158, 92] width 134 height 85
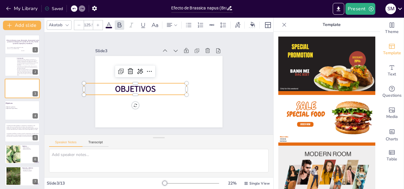
drag, startPoint x: 170, startPoint y: 88, endPoint x: 179, endPoint y: 89, distance: 8.6
click at [188, 84] on div "OBJETIVOS" at bounding box center [158, 92] width 134 height 85
drag, startPoint x: 170, startPoint y: 94, endPoint x: 178, endPoint y: 91, distance: 8.4
click at [178, 91] on div "OBJETIVOS" at bounding box center [158, 92] width 134 height 84
click at [166, 82] on p "OBJETIVOS" at bounding box center [134, 81] width 101 height 43
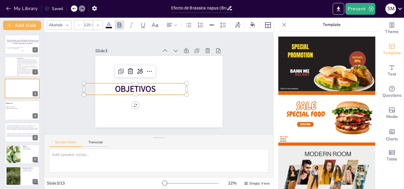
drag, startPoint x: 154, startPoint y: 89, endPoint x: 148, endPoint y: 94, distance: 7.7
click at [167, 90] on p "OBJETIVOS" at bounding box center [134, 87] width 103 height 22
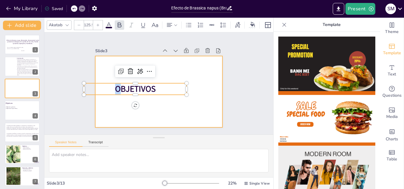
drag, startPoint x: 109, startPoint y: 92, endPoint x: 110, endPoint y: 97, distance: 4.9
click at [110, 97] on div "OBJETIVOS" at bounding box center [158, 92] width 134 height 85
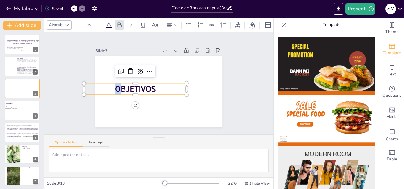
click at [93, 90] on p "OBJETIVOS" at bounding box center [134, 87] width 103 height 22
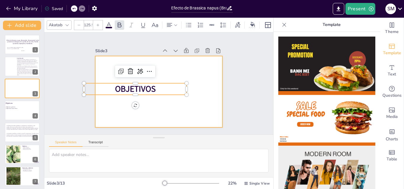
click at [99, 77] on div at bounding box center [157, 91] width 139 height 96
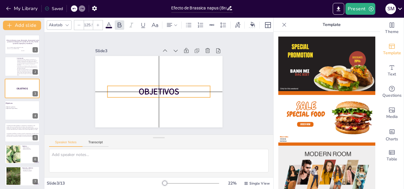
drag, startPoint x: 158, startPoint y: 84, endPoint x: 182, endPoint y: 86, distance: 24.0
click at [182, 86] on p "OBJETIVOS" at bounding box center [157, 91] width 103 height 33
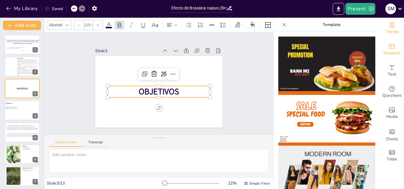
click at [383, 27] on div "Theme" at bounding box center [392, 28] width 24 height 21
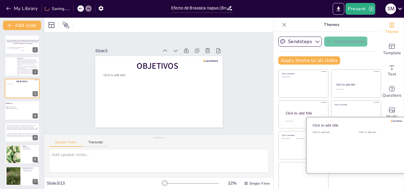
scroll to position [1, 0]
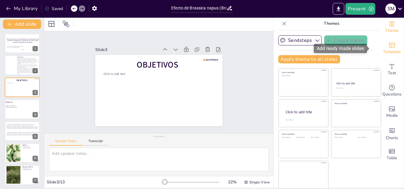
click at [386, 51] on span "Template" at bounding box center [392, 52] width 18 height 7
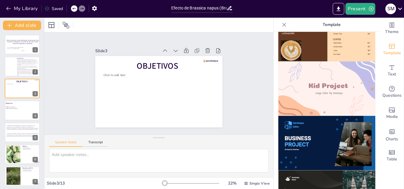
scroll to position [414, 0]
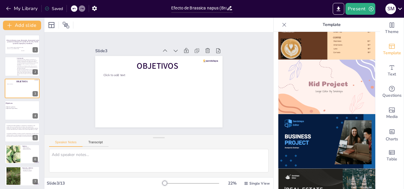
click at [340, 78] on img at bounding box center [326, 87] width 97 height 55
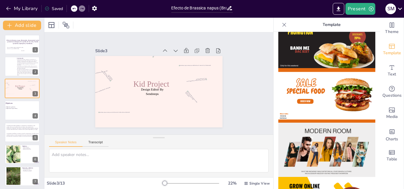
scroll to position [0, 0]
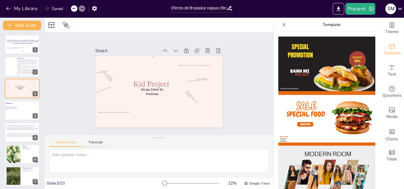
click at [281, 25] on icon at bounding box center [284, 25] width 6 height 6
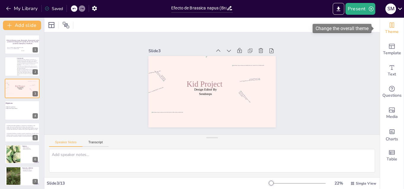
click at [396, 32] on div "Theme" at bounding box center [392, 28] width 24 height 21
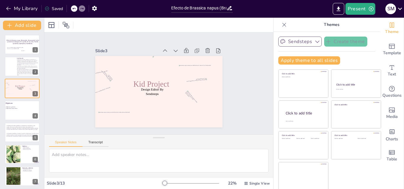
click at [314, 41] on icon "button" at bounding box center [317, 42] width 6 height 6
click at [385, 51] on span "Template" at bounding box center [392, 53] width 18 height 7
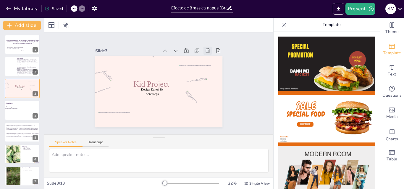
click at [210, 58] on icon at bounding box center [213, 61] width 7 height 7
type textarea "El objetivo general del estudio es evaluar cómo la dieta de B. napus afecta los…"
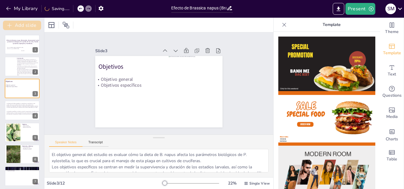
click at [18, 27] on button "Add slide" at bounding box center [22, 25] width 38 height 9
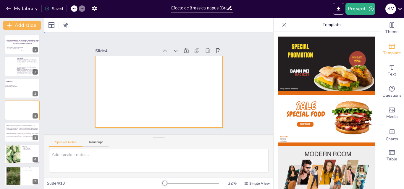
click at [147, 82] on div at bounding box center [158, 92] width 134 height 85
click at [394, 73] on div "Text" at bounding box center [392, 70] width 24 height 21
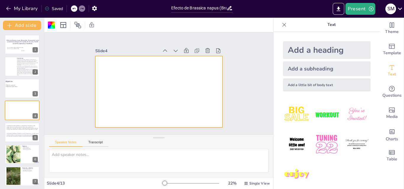
click at [327, 56] on div "Add a heading" at bounding box center [327, 50] width 88 height 18
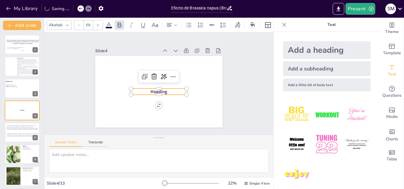
click at [166, 91] on p "Heading" at bounding box center [157, 92] width 56 height 18
click at [166, 91] on p "Heading" at bounding box center [158, 92] width 56 height 12
click at [167, 90] on p "Heading" at bounding box center [158, 92] width 56 height 12
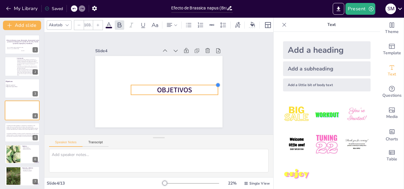
type input "106.3"
drag, startPoint x: 183, startPoint y: 88, endPoint x: 193, endPoint y: 84, distance: 11.2
click at [193, 84] on div "OBJETIVOS" at bounding box center [158, 92] width 134 height 85
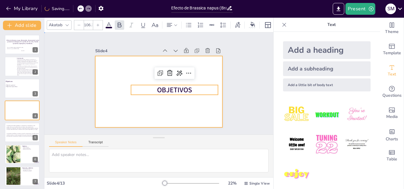
click at [191, 108] on div at bounding box center [157, 91] width 139 height 96
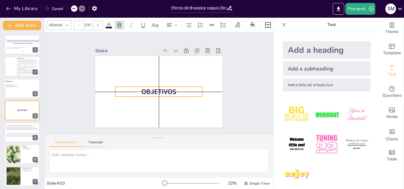
drag, startPoint x: 198, startPoint y: 89, endPoint x: 183, endPoint y: 90, distance: 15.7
click at [183, 90] on p "OBJETIVOS" at bounding box center [158, 91] width 88 height 19
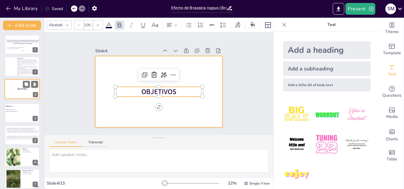
drag, startPoint x: 15, startPoint y: 112, endPoint x: 15, endPoint y: 88, distance: 23.9
click at [15, 80] on div "OBJETIVOS" at bounding box center [22, 80] width 35 height 0
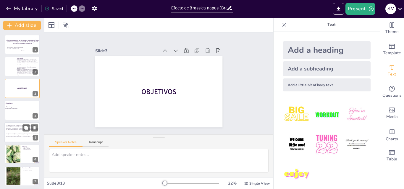
scroll to position [4, 0]
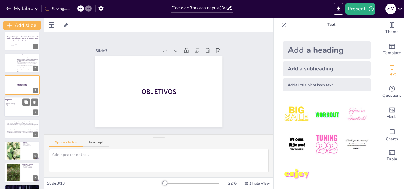
click at [16, 111] on div at bounding box center [21, 107] width 35 height 20
type textarea "El objetivo general del estudio es evaluar cómo la dieta de B. napus afecta los…"
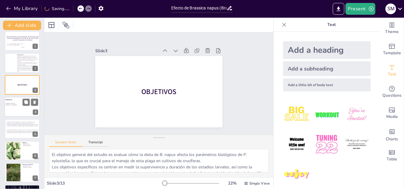
scroll to position [1, 0]
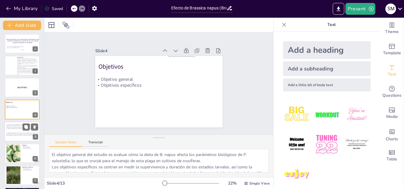
click at [17, 129] on p "Los efectos de Plutella xylostella en la agricultura son profundos, ya que pued…" at bounding box center [22, 126] width 33 height 5
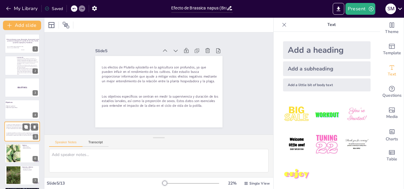
scroll to position [23, 0]
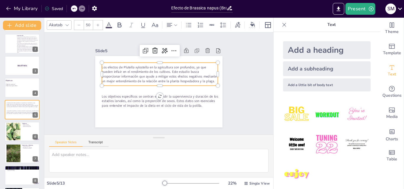
click at [114, 82] on p "Los efectos de Plutella xylostella en la agricultura son profundos, ya que pued…" at bounding box center [161, 75] width 117 height 42
click at [112, 82] on span "Los efectos de Plutella xylostella en la agricultura son profundos, ya que pued…" at bounding box center [159, 74] width 115 height 30
drag, startPoint x: 112, startPoint y: 82, endPoint x: 109, endPoint y: 82, distance: 3.0
click at [109, 82] on span "Los efectos de Plutella xylostella en la agricultura son profundos, ya que pued…" at bounding box center [159, 74] width 112 height 52
click at [23, 90] on div at bounding box center [21, 88] width 35 height 20
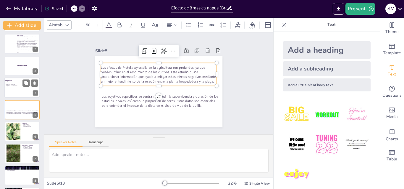
type textarea "El objetivo general del estudio es evaluar cómo la dieta de B. napus afecta los…"
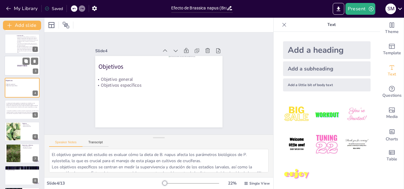
scroll to position [1, 0]
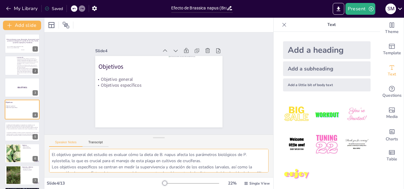
drag, startPoint x: 52, startPoint y: 155, endPoint x: 203, endPoint y: 159, distance: 151.4
click at [203, 159] on textarea "El objetivo general del estudio es evaluar cómo la dieta de B. napus afecta los…" at bounding box center [158, 161] width 219 height 24
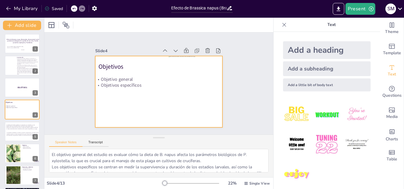
click at [116, 64] on p "Objetivos" at bounding box center [141, 64] width 83 height 17
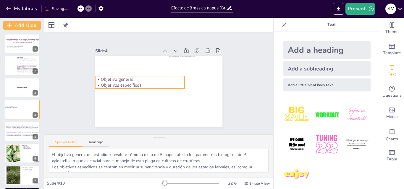
click at [122, 77] on p "Objetivo general" at bounding box center [139, 79] width 89 height 6
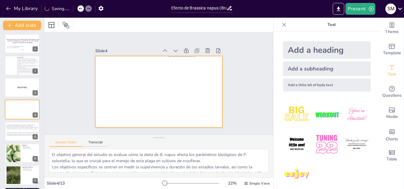
click at [101, 66] on div at bounding box center [157, 91] width 139 height 96
click at [104, 72] on div at bounding box center [155, 91] width 146 height 126
drag, startPoint x: 97, startPoint y: 64, endPoint x: 133, endPoint y: 76, distance: 38.2
click at [133, 76] on div at bounding box center [156, 91] width 143 height 107
click at [100, 64] on div at bounding box center [157, 91] width 139 height 96
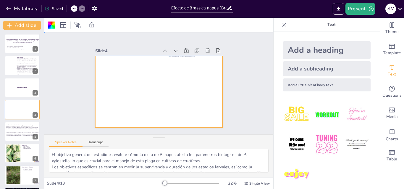
drag, startPoint x: 117, startPoint y: 85, endPoint x: 106, endPoint y: 73, distance: 16.7
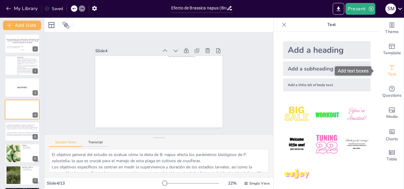
click at [391, 69] on div "Text" at bounding box center [392, 70] width 24 height 21
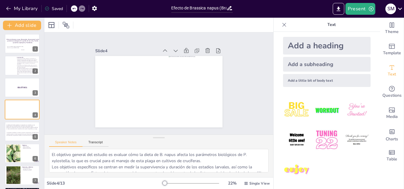
scroll to position [6, 0]
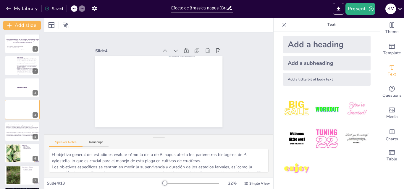
click at [315, 79] on div "Add a little bit of body text" at bounding box center [327, 79] width 88 height 13
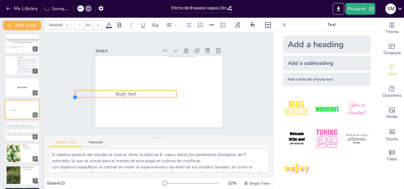
type input "87.2"
drag, startPoint x: 131, startPoint y: 93, endPoint x: 127, endPoint y: 97, distance: 5.9
click at [127, 97] on div "Body text" at bounding box center [158, 92] width 134 height 85
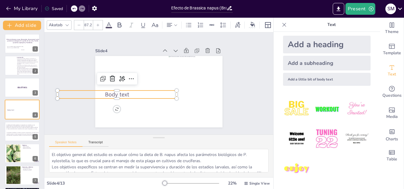
click at [128, 93] on p "Body text" at bounding box center [115, 90] width 119 height 20
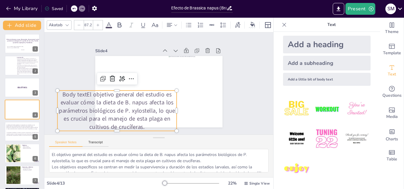
click at [83, 93] on span "El objetivo general del estudio es evaluar cómo la dieta de B. napus afecta los…" at bounding box center [112, 101] width 115 height 51
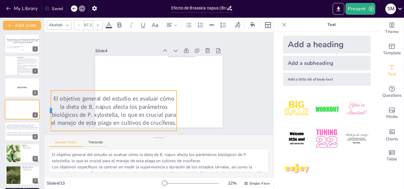
drag, startPoint x: 52, startPoint y: 109, endPoint x: 46, endPoint y: 110, distance: 6.2
click at [45, 110] on div at bounding box center [46, 99] width 9 height 41
click at [147, 86] on div at bounding box center [114, 84] width 126 height 18
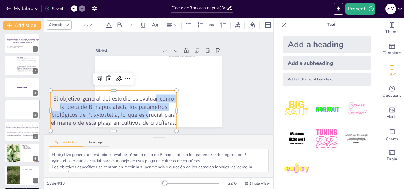
drag, startPoint x: 143, startPoint y: 110, endPoint x: 151, endPoint y: 90, distance: 21.6
click at [151, 90] on span "El objetivo general del estudio es evaluar cómo la dieta de B. napus afecta los…" at bounding box center [106, 95] width 127 height 69
click at [150, 75] on div at bounding box center [157, 91] width 139 height 96
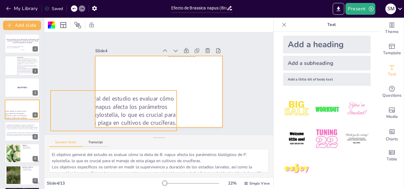
click at [143, 111] on span "El objetivo general del estudio es evaluar cómo la dieta de B. napus afecta los…" at bounding box center [110, 106] width 126 height 45
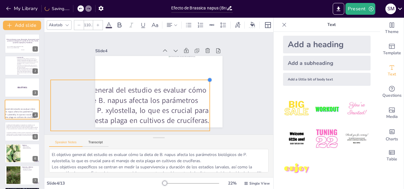
drag, startPoint x: 171, startPoint y: 89, endPoint x: 198, endPoint y: 79, distance: 28.7
click at [198, 79] on div "El objetivo general del estudio es evaluar cómo la dieta de B. napus afecta los…" at bounding box center [158, 92] width 127 height 72
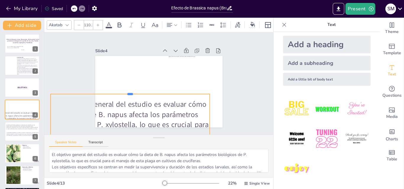
drag, startPoint x: 126, startPoint y: 77, endPoint x: 126, endPoint y: 91, distance: 14.2
click at [126, 91] on div at bounding box center [129, 86] width 157 height 38
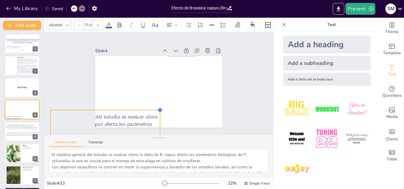
type input "73.2"
drag, startPoint x: 204, startPoint y: 93, endPoint x: 135, endPoint y: 110, distance: 71.6
click at [135, 110] on div "El objetivo general del estudio es evaluar cómo la dieta de B. napus afecta los…" at bounding box center [157, 91] width 139 height 96
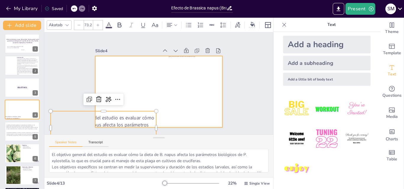
click at [142, 94] on div at bounding box center [158, 92] width 127 height 72
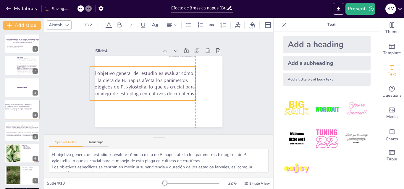
drag, startPoint x: 130, startPoint y: 113, endPoint x: 171, endPoint y: 69, distance: 60.3
click at [171, 70] on span "El objetivo general del estudio es evaluar cómo la dieta de B. napus afecta los…" at bounding box center [142, 83] width 105 height 27
click at [147, 86] on span "El objetivo general del estudio es evaluar cómo la dieta de B. napus afecta los…" at bounding box center [142, 79] width 106 height 58
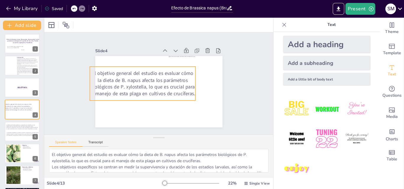
click at [150, 83] on span "El objetivo general del estudio es evaluar cómo la dieta de B. napus afecta los…" at bounding box center [142, 82] width 106 height 38
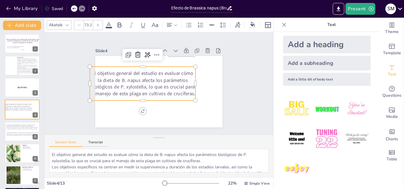
click at [150, 83] on span "El objetivo general del estudio es evaluar cómo la dieta de B. napus afecta los…" at bounding box center [142, 82] width 106 height 38
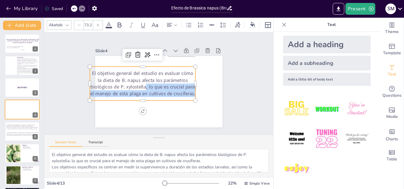
drag, startPoint x: 141, startPoint y: 84, endPoint x: 151, endPoint y: 93, distance: 13.8
click at [151, 93] on p "El objetivo general del estudio es evaluar cómo la dieta de B. napus afecta los…" at bounding box center [155, 67] width 48 height 109
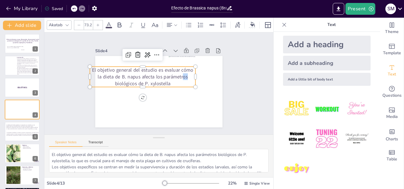
drag, startPoint x: 191, startPoint y: 74, endPoint x: 179, endPoint y: 74, distance: 12.1
click at [179, 74] on p "El objetivo general del estudio es evaluar cómo la dieta de B. napus afecta los…" at bounding box center [143, 75] width 107 height 31
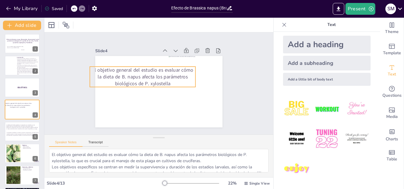
drag, startPoint x: 182, startPoint y: 67, endPoint x: 186, endPoint y: 70, distance: 5.0
click at [182, 67] on span "El objetivo general del estudio es evaluar cómo la dieta de B. napus afecta los…" at bounding box center [143, 74] width 101 height 28
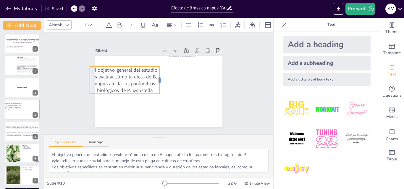
drag, startPoint x: 192, startPoint y: 75, endPoint x: 156, endPoint y: 73, distance: 36.1
click at [158, 73] on div at bounding box center [162, 80] width 8 height 27
click at [139, 79] on span "El objetivo general del estudio es evaluar cómo la dieta de B. napus afecta los…" at bounding box center [126, 76] width 66 height 33
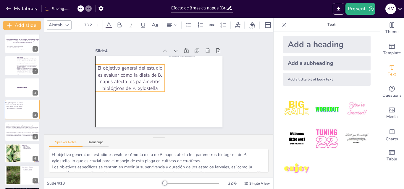
drag, startPoint x: 139, startPoint y: 79, endPoint x: 144, endPoint y: 78, distance: 5.1
click at [144, 78] on span "El objetivo general del estudio es evaluar cómo la dieta de B. napus afecta los…" at bounding box center [133, 72] width 66 height 39
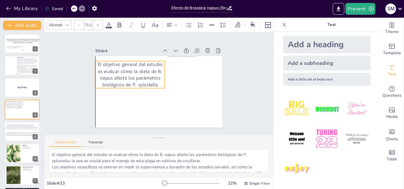
drag, startPoint x: 143, startPoint y: 77, endPoint x: 143, endPoint y: 74, distance: 3.5
click at [143, 74] on span "El objetivo general del estudio es evaluar cómo la dieta de B. napus afecta los…" at bounding box center [132, 71] width 66 height 33
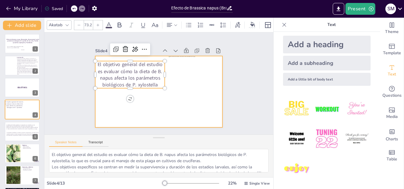
click at [147, 104] on div at bounding box center [156, 91] width 143 height 107
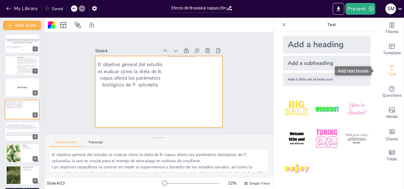
click at [391, 68] on div "Text" at bounding box center [392, 70] width 24 height 21
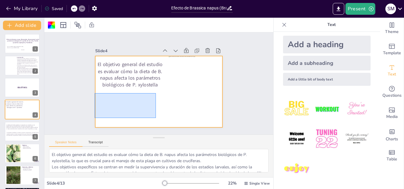
drag, startPoint x: 95, startPoint y: 93, endPoint x: 142, endPoint y: 121, distance: 54.6
click at [156, 118] on div at bounding box center [158, 92] width 134 height 85
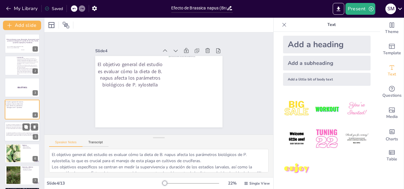
click at [16, 133] on span "Los objetivos específicos se centran en medir la supervivencia y duración de lo…" at bounding box center [22, 134] width 33 height 4
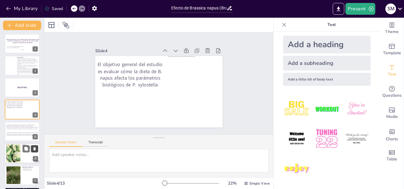
scroll to position [23, 0]
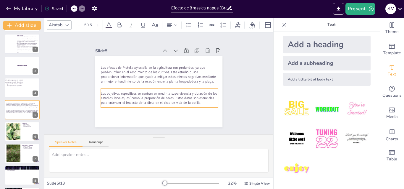
drag, startPoint x: 108, startPoint y: 106, endPoint x: 105, endPoint y: 104, distance: 3.9
click at [105, 104] on p "Los objetivos específicos se centran en medir la supervivencia y duración de lo…" at bounding box center [152, 96] width 108 height 71
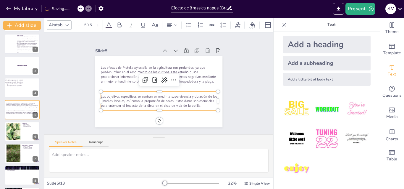
click at [106, 101] on span "Los objetivos específicos se centran en medir la supervivencia y duración de lo…" at bounding box center [155, 99] width 116 height 35
click at [105, 102] on span "Los objetivos específicos se centran en medir la supervivencia y duración de lo…" at bounding box center [153, 98] width 115 height 44
click at [105, 102] on span "Los objetivos específicos se centran en medir la supervivencia y duración de lo…" at bounding box center [156, 100] width 117 height 24
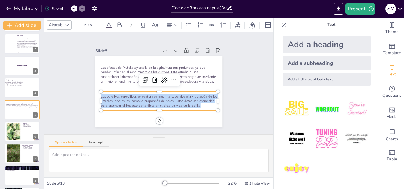
drag, startPoint x: 106, startPoint y: 107, endPoint x: 97, endPoint y: 93, distance: 16.3
click at [98, 93] on span "Los objetivos específicos se centran en medir la supervivencia y duración de lo…" at bounding box center [156, 100] width 117 height 24
copy span "Los objetivos específicos se centran en medir la supervivencia y duración de lo…"
click at [23, 88] on div at bounding box center [22, 88] width 35 height 20
type textarea "El objetivo general del estudio es evaluar cómo la dieta de B. napus afecta los…"
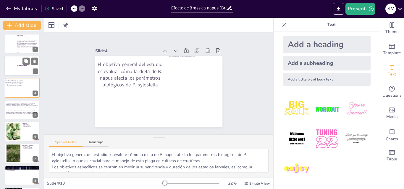
scroll to position [1, 0]
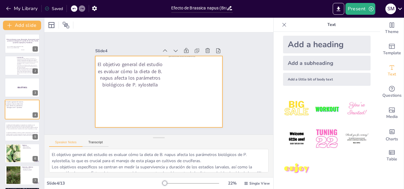
click at [108, 101] on div at bounding box center [158, 92] width 134 height 85
click at [138, 105] on div at bounding box center [158, 92] width 134 height 85
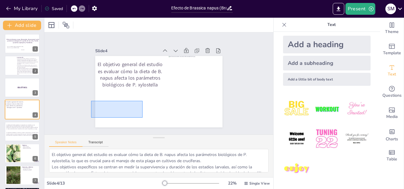
drag, startPoint x: 101, startPoint y: 107, endPoint x: 111, endPoint y: 97, distance: 13.8
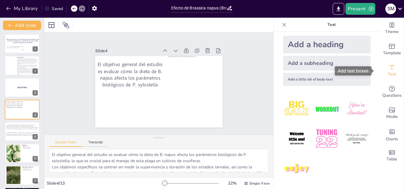
click at [388, 74] on span "Text" at bounding box center [392, 74] width 8 height 7
click at [308, 83] on div "Add a little bit of body text" at bounding box center [327, 79] width 88 height 13
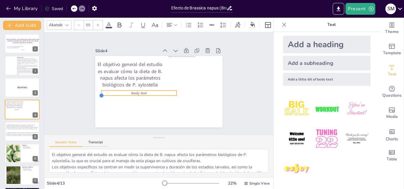
type input "51.8"
drag, startPoint x: 136, startPoint y: 92, endPoint x: 161, endPoint y: 94, distance: 25.5
click at [161, 94] on div "El objetivo general del estudio es evaluar cómo la dieta de B. napus afecta los…" at bounding box center [158, 92] width 134 height 85
click at [148, 92] on p "Body text" at bounding box center [139, 85] width 67 height 33
click at [148, 92] on p "Body text" at bounding box center [139, 90] width 70 height 20
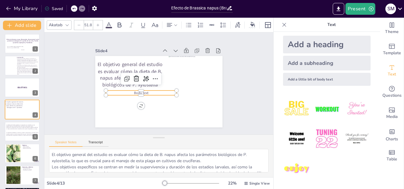
click at [147, 92] on p "Body text" at bounding box center [139, 90] width 70 height 20
drag, startPoint x: 147, startPoint y: 92, endPoint x: 111, endPoint y: 92, distance: 36.7
click at [111, 92] on p "Body text" at bounding box center [140, 91] width 71 height 12
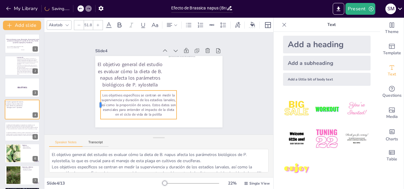
drag, startPoint x: 101, startPoint y: 104, endPoint x: 96, endPoint y: 104, distance: 5.3
click at [96, 104] on div at bounding box center [95, 91] width 11 height 29
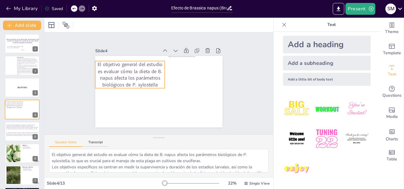
click at [148, 79] on span "El objetivo general del estudio es evaluar cómo la dieta de B. napus afecta los…" at bounding box center [164, 53] width 33 height 66
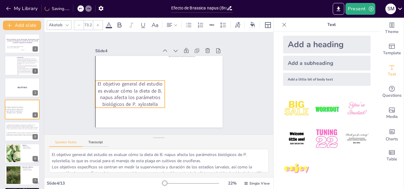
drag, startPoint x: 137, startPoint y: 77, endPoint x: 137, endPoint y: 96, distance: 19.5
click at [137, 96] on span "El objetivo general del estudio es evaluar cómo la dieta de B. napus afecta los…" at bounding box center [130, 90] width 66 height 33
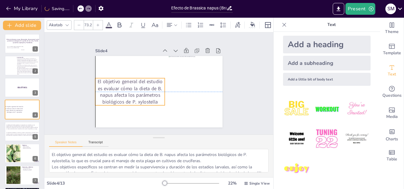
click at [137, 94] on span "El objetivo general del estudio es evaluar cómo la dieta de B. napus afecta los…" at bounding box center [130, 85] width 66 height 39
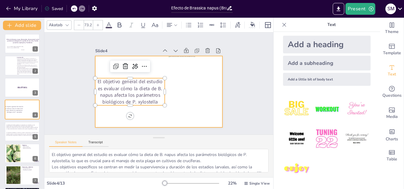
click at [100, 114] on div at bounding box center [157, 91] width 139 height 96
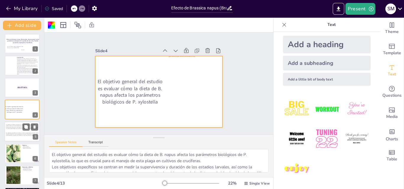
click at [17, 134] on span "Los objetivos específicos se centran en medir la supervivencia y duración de lo…" at bounding box center [22, 134] width 33 height 4
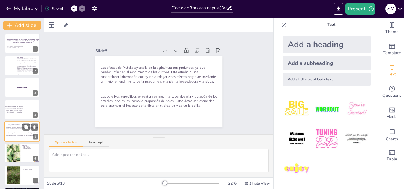
scroll to position [23, 0]
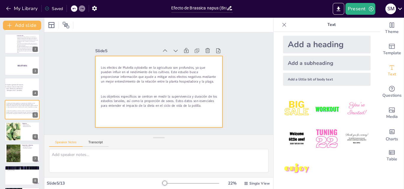
click at [118, 84] on div at bounding box center [158, 92] width 134 height 85
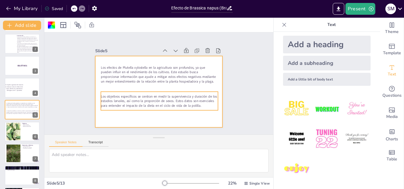
click at [160, 100] on span "Los objetivos específicos se centran en medir la supervivencia y duración de lo…" at bounding box center [156, 100] width 117 height 25
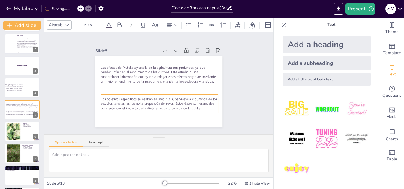
click at [212, 101] on p "Los objetivos específicos se centran en medir la supervivencia y duración de lo…" at bounding box center [154, 104] width 117 height 38
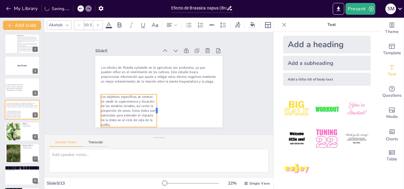
drag, startPoint x: 215, startPoint y: 101, endPoint x: 153, endPoint y: 103, distance: 61.2
click at [153, 103] on div at bounding box center [154, 110] width 12 height 33
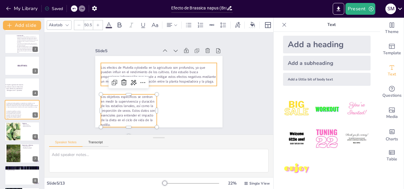
click at [148, 69] on span "Los efectos de Plutella xylostella en la agricultura son profundos, ya que pued…" at bounding box center [159, 74] width 114 height 41
type input "50"
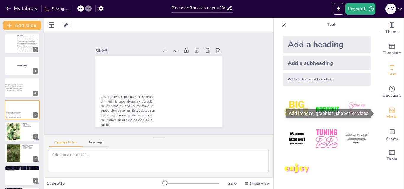
click at [391, 113] on div "Media" at bounding box center [392, 113] width 24 height 21
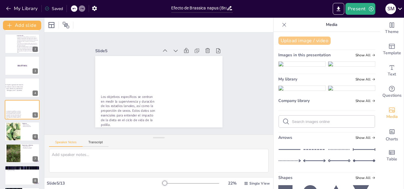
click at [305, 42] on button "Upload image / video" at bounding box center [304, 41] width 52 height 8
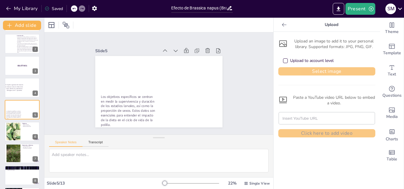
click at [316, 72] on button "Select image" at bounding box center [326, 71] width 97 height 8
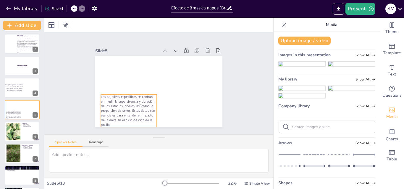
click at [123, 106] on span "Los objetivos específicos se centran en medir la supervivencia y duración de lo…" at bounding box center [118, 93] width 61 height 47
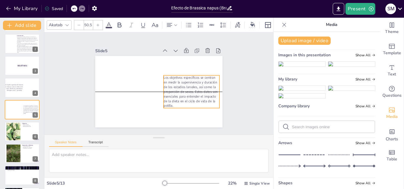
drag, startPoint x: 136, startPoint y: 99, endPoint x: 199, endPoint y: 80, distance: 65.5
click at [199, 80] on span "Los objetivos específicos se centran en medir la supervivencia y duración de lo…" at bounding box center [187, 96] width 58 height 38
click at [297, 91] on img at bounding box center [301, 88] width 47 height 5
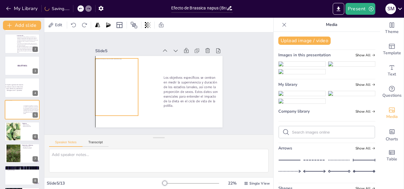
drag, startPoint x: 148, startPoint y: 90, endPoint x: 107, endPoint y: 85, distance: 41.4
click at [107, 85] on div at bounding box center [116, 82] width 49 height 61
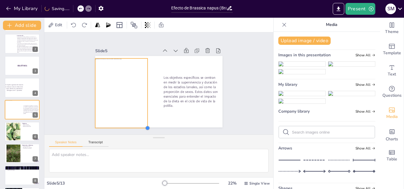
drag, startPoint x: 135, startPoint y: 114, endPoint x: 144, endPoint y: 126, distance: 15.4
click at [133, 123] on div at bounding box center [130, 120] width 6 height 6
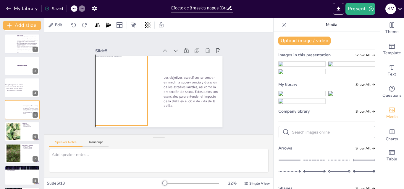
drag, startPoint x: 130, startPoint y: 111, endPoint x: 130, endPoint y: 107, distance: 3.8
click at [130, 107] on div at bounding box center [122, 71] width 80 height 86
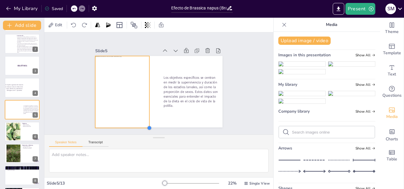
click at [145, 123] on div "Los objetivos específicos se centran en medir la supervivencia y duración de lo…" at bounding box center [158, 92] width 127 height 72
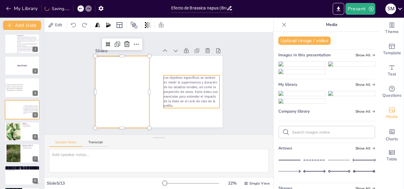
drag, startPoint x: 187, startPoint y: 95, endPoint x: 171, endPoint y: 91, distance: 16.4
click at [187, 95] on span "Los objetivos específicos se centran en medir la supervivencia y duración de lo…" at bounding box center [187, 96] width 58 height 38
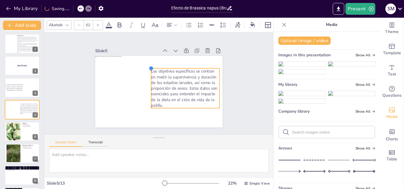
type input "62.5"
drag, startPoint x: 157, startPoint y: 74, endPoint x: 144, endPoint y: 72, distance: 13.5
click at [144, 72] on div "Los objetivos específicos se centran en medir la supervivencia y duración de lo…" at bounding box center [158, 92] width 134 height 85
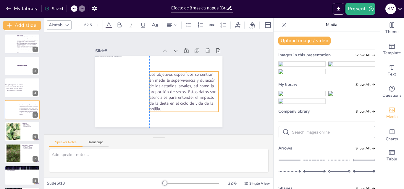
click at [177, 84] on span "Los objetivos específicos se centran en medir la supervivencia y duración de lo…" at bounding box center [180, 91] width 69 height 41
click at [187, 92] on span "Los objetivos específicos se centran en medir la supervivencia y duración de lo…" at bounding box center [180, 91] width 69 height 41
click at [184, 90] on span "Los objetivos específicos se centran en medir la supervivencia y duración de lo…" at bounding box center [180, 91] width 69 height 41
click at [184, 90] on span "Los objetivos específicos se centran en medir la supervivencia y duración de lo…" at bounding box center [178, 95] width 74 height 53
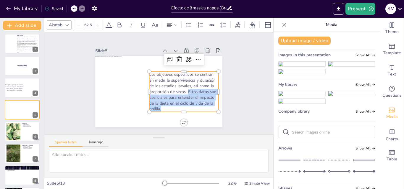
drag, startPoint x: 184, startPoint y: 90, endPoint x: 173, endPoint y: 107, distance: 19.9
click at [173, 107] on p "Los objetivos específicos se centran en medir la supervivencia y duración de lo…" at bounding box center [182, 95] width 73 height 48
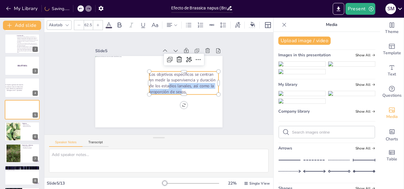
click at [178, 93] on div "Los objetivos específicos se centran en medir la supervivencia y duración de lo…" at bounding box center [158, 92] width 134 height 84
click at [195, 100] on div at bounding box center [156, 91] width 143 height 107
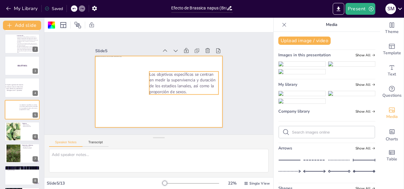
click at [183, 84] on span "Los objetivos específicos se centran en medir la supervivencia y duración de lo…" at bounding box center [181, 84] width 67 height 27
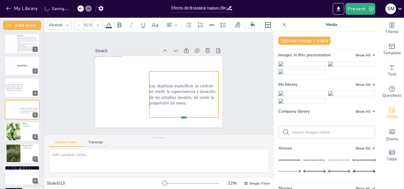
drag, startPoint x: 179, startPoint y: 93, endPoint x: 179, endPoint y: 116, distance: 23.1
click at [179, 117] on div at bounding box center [179, 123] width 69 height 12
click at [183, 102] on p "Los objetivos específicos se centran en medir la supervivencia y duración de lo…" at bounding box center [182, 97] width 71 height 30
click at [171, 95] on span "Los objetivos específicos se centran en medir la supervivencia y duración de lo…" at bounding box center [175, 100] width 68 height 42
click at [171, 95] on span "Los objetivos específicos se centran en medir la supervivencia y duración de lo…" at bounding box center [182, 94] width 66 height 23
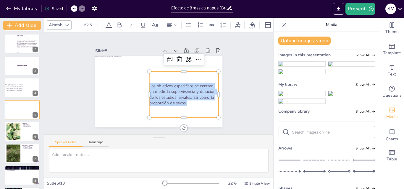
drag, startPoint x: 183, startPoint y: 102, endPoint x: 145, endPoint y: 85, distance: 41.3
click at [147, 85] on p "Los objetivos específicos se centran en medir la supervivencia y duración de lo…" at bounding box center [182, 97] width 71 height 30
click at [196, 60] on icon at bounding box center [200, 64] width 8 height 8
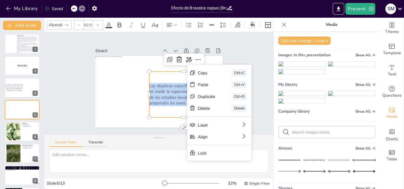
click at [169, 108] on div "Los objetivos específicos se centran en medir la supervivencia y duración de lo…" at bounding box center [183, 97] width 74 height 53
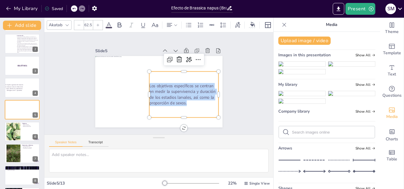
click at [97, 23] on icon at bounding box center [98, 25] width 4 height 4
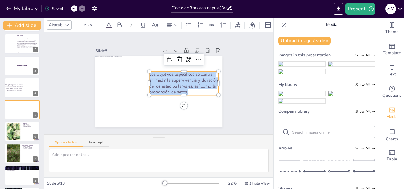
click at [97, 23] on icon at bounding box center [98, 25] width 4 height 4
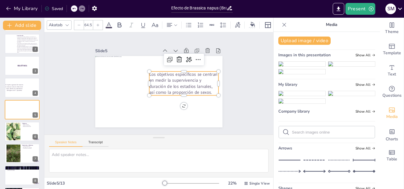
click at [97, 23] on icon at bounding box center [98, 25] width 4 height 4
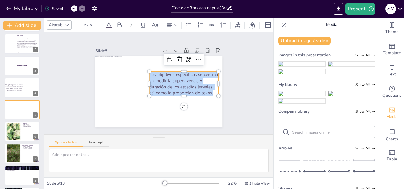
click at [97, 23] on icon at bounding box center [98, 25] width 4 height 4
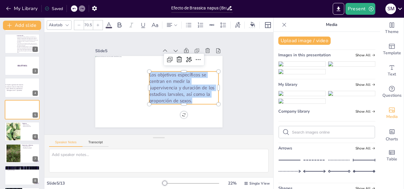
click at [97, 23] on icon at bounding box center [98, 25] width 4 height 4
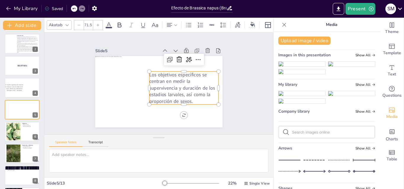
click at [97, 23] on icon at bounding box center [98, 25] width 4 height 4
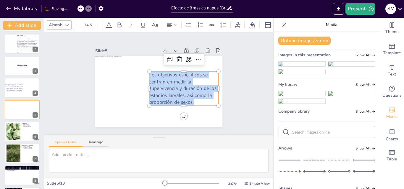
click at [97, 23] on icon at bounding box center [98, 25] width 4 height 4
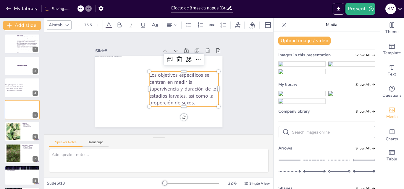
click at [97, 23] on icon at bounding box center [98, 25] width 4 height 4
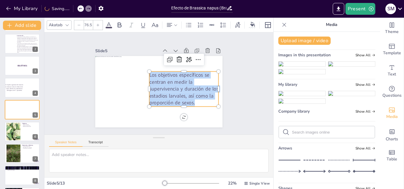
click at [97, 23] on icon at bounding box center [98, 25] width 4 height 4
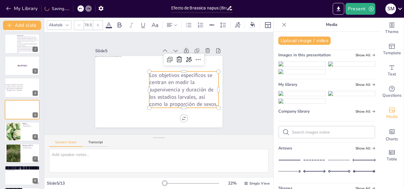
click at [97, 23] on icon at bounding box center [98, 25] width 4 height 4
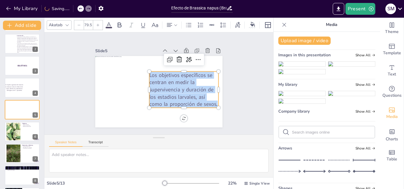
click at [97, 23] on icon at bounding box center [98, 25] width 4 height 4
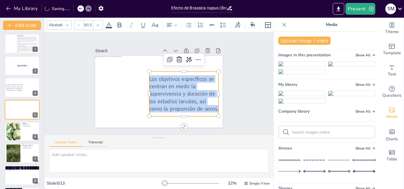
click at [97, 23] on icon at bounding box center [98, 25] width 4 height 4
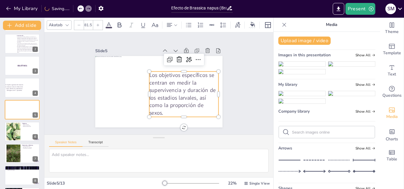
click at [97, 23] on icon at bounding box center [98, 25] width 4 height 4
type input "82.5"
click at [174, 23] on icon at bounding box center [176, 25] width 4 height 4
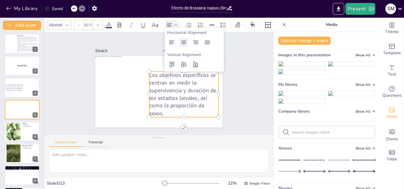
click at [187, 44] on icon at bounding box center [183, 42] width 7 height 7
click at [240, 97] on div "Slide 1 Efecto de Brassica napus (Brassicales, Brassicaceae) sobre parámetros b…" at bounding box center [158, 84] width 251 height 187
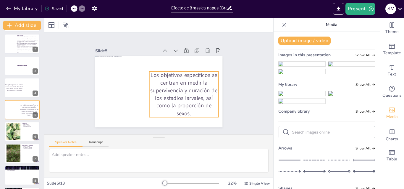
click at [187, 95] on span "Los objetivos específicos se centran en medir la supervivencia y duración de lo…" at bounding box center [175, 103] width 71 height 69
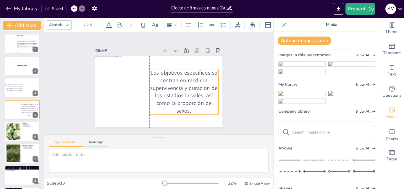
drag, startPoint x: 185, startPoint y: 95, endPoint x: 184, endPoint y: 92, distance: 3.4
click at [184, 92] on span "Los objetivos específicos se centran en medir la supervivencia y duración de lo…" at bounding box center [183, 93] width 69 height 50
click at [19, 42] on p "Importancia de Plutella xylostella es reconocida por su capacidad de causar dañ…" at bounding box center [27, 39] width 23 height 7
type textarea "Plutella xylostella es reconocida por su capacidad de causar daños significativ…"
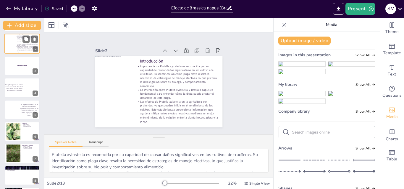
scroll to position [0, 0]
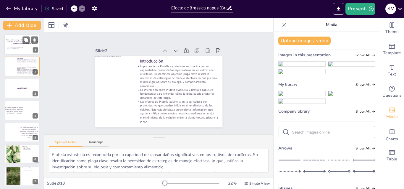
click at [14, 43] on p "Efecto de Brassica napus (Brassicales, Brassicaceae) sobre parámetros biológico…" at bounding box center [23, 41] width 35 height 5
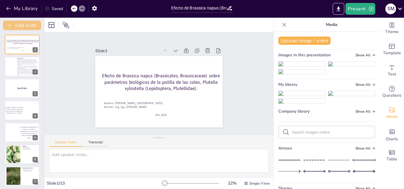
click at [17, 25] on button "Add slide" at bounding box center [22, 25] width 38 height 9
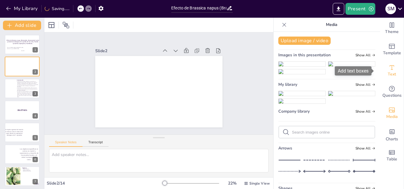
click at [396, 69] on div "Text" at bounding box center [392, 70] width 24 height 21
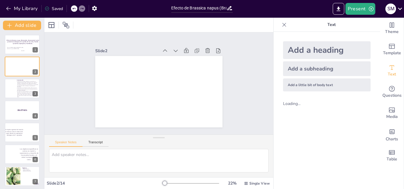
click at [308, 50] on div "Add a heading" at bounding box center [327, 50] width 88 height 18
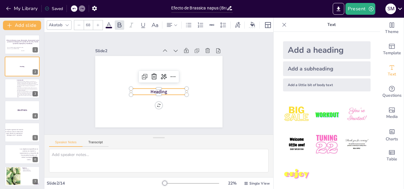
click at [164, 91] on p "Heading" at bounding box center [158, 92] width 56 height 12
click at [164, 91] on p "Heading" at bounding box center [159, 92] width 56 height 6
click at [164, 91] on p "Heading" at bounding box center [154, 90] width 51 height 33
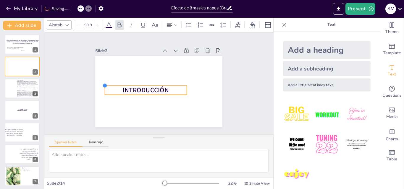
type input "103.1"
drag, startPoint x: 126, startPoint y: 88, endPoint x: 115, endPoint y: 84, distance: 11.4
click at [115, 84] on div "INTRODUCCIÓN" at bounding box center [158, 92] width 134 height 84
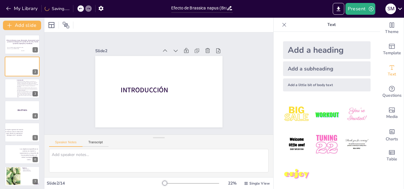
click at [163, 89] on span "INTRODUCCIÓN" at bounding box center [144, 89] width 48 height 14
click at [179, 88] on p "INTRODUCCIÓN" at bounding box center [142, 85] width 83 height 35
click at [151, 89] on span "INTRODUCCIÓN" at bounding box center [144, 89] width 48 height 14
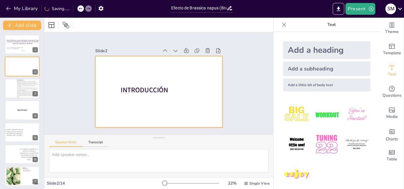
click at [157, 85] on span "INTRODUCCIÓN" at bounding box center [144, 89] width 48 height 14
click at [189, 78] on div at bounding box center [156, 91] width 143 height 107
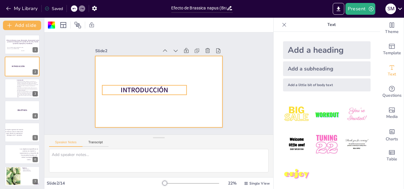
click at [169, 87] on p "INTRODUCCIÓN" at bounding box center [143, 89] width 85 height 18
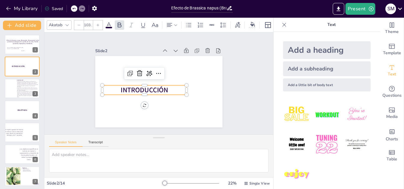
click at [169, 87] on p "INTRODUCCIÓN" at bounding box center [143, 87] width 85 height 27
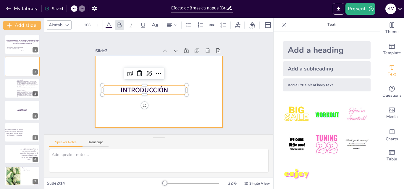
click at [173, 106] on div at bounding box center [156, 91] width 143 height 107
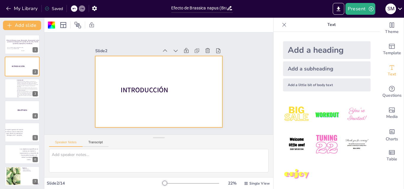
click at [169, 87] on p "INTRODUCCIÓN" at bounding box center [143, 89] width 85 height 18
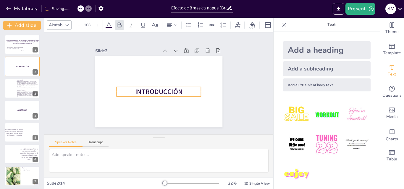
drag, startPoint x: 169, startPoint y: 88, endPoint x: 182, endPoint y: 90, distance: 13.2
click at [182, 90] on p "INTRODUCCIÓN" at bounding box center [157, 92] width 85 height 18
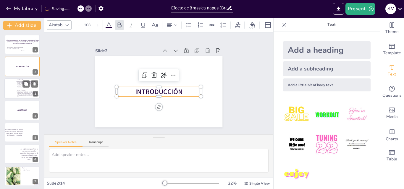
click at [12, 90] on div at bounding box center [10, 89] width 12 height 20
type textarea "Plutella xylostella es reconocida por su capacidad de causar daños significativ…"
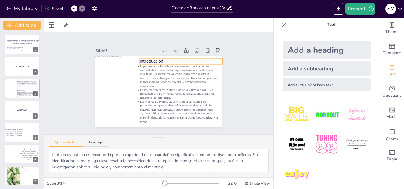
click at [157, 57] on p "Introducción" at bounding box center [183, 63] width 83 height 14
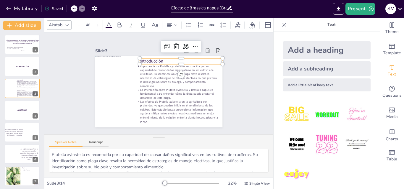
click at [159, 59] on p "Introducción" at bounding box center [183, 63] width 83 height 14
click at [159, 59] on p "Introducción" at bounding box center [185, 66] width 82 height 23
drag, startPoint x: 160, startPoint y: 60, endPoint x: 135, endPoint y: 62, distance: 25.2
click at [135, 62] on div "Importancia de Plutella xylostella es reconocida por su capacidad de causar dañ…" at bounding box center [158, 92] width 134 height 85
click at [131, 56] on div "Importancia de Plutella xylostella es reconocida por su capacidad de causar dañ…" at bounding box center [157, 91] width 139 height 96
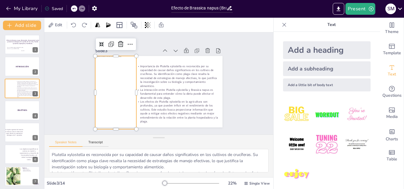
click at [149, 72] on p "Importancia de Plutella xylostella es reconocida por su capacidad de causar dañ…" at bounding box center [178, 78] width 85 height 32
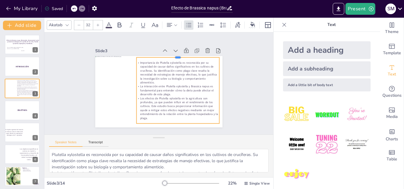
drag, startPoint x: 174, startPoint y: 60, endPoint x: 175, endPoint y: 54, distance: 6.8
click at [175, 54] on div at bounding box center [180, 57] width 83 height 13
click at [176, 123] on div at bounding box center [173, 128] width 83 height 13
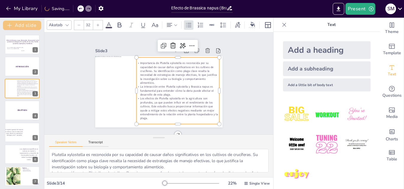
click at [26, 27] on button "Add slide" at bounding box center [22, 25] width 38 height 9
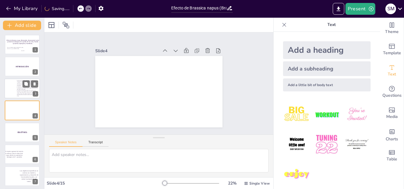
click at [12, 90] on div at bounding box center [10, 89] width 12 height 20
type textarea "Plutella xylostella es reconocida por su capacidad de causar daños significativ…"
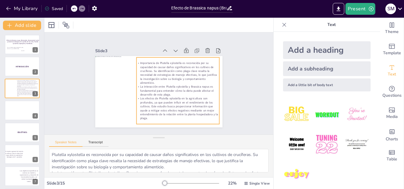
click at [147, 106] on p "Los efectos de Plutella xylostella en la agricultura son profundos, ya que pued…" at bounding box center [175, 111] width 85 height 32
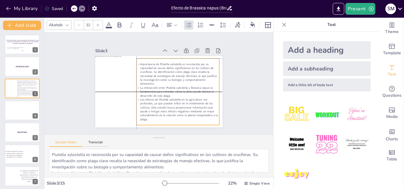
click at [148, 108] on p "Los efectos de Plutella xylostella en la agricultura son profundos, ya que pued…" at bounding box center [169, 114] width 86 height 48
click at [148, 108] on p "Los efectos de Plutella xylostella en la agricultura son profundos, ya que pued…" at bounding box center [177, 110] width 83 height 24
click at [148, 108] on p "Los efectos de Plutella xylostella en la agricultura son profundos, ya que pued…" at bounding box center [165, 115] width 85 height 55
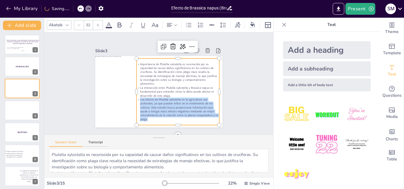
drag, startPoint x: 144, startPoint y: 119, endPoint x: 132, endPoint y: 98, distance: 24.1
click at [132, 98] on p "Los efectos de Plutella xylostella en la agricultura son profundos, ya que pued…" at bounding box center [174, 111] width 85 height 32
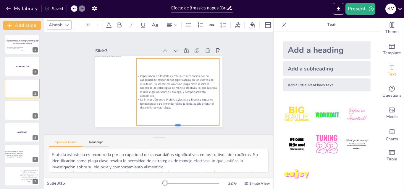
drag, startPoint x: 174, startPoint y: 93, endPoint x: 171, endPoint y: 125, distance: 31.4
click at [171, 125] on div at bounding box center [168, 131] width 82 height 22
click at [173, 104] on p "La interacción entre Plutella xylostella y Brassica napus es fundamental para e…" at bounding box center [175, 105] width 83 height 20
drag, startPoint x: 168, startPoint y: 108, endPoint x: 153, endPoint y: 94, distance: 20.3
click at [153, 94] on div "Importancia de Plutella xylostella es reconocida por su capacidad de causar dañ…" at bounding box center [175, 95] width 95 height 83
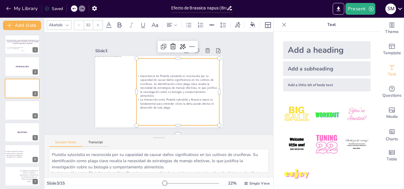
click at [171, 106] on p "La interacción entre Plutella xylostella y Brassica napus es fundamental para e…" at bounding box center [168, 110] width 80 height 44
click at [171, 106] on p "La interacción entre Plutella xylostella y Brassica napus es fundamental para e…" at bounding box center [173, 107] width 83 height 29
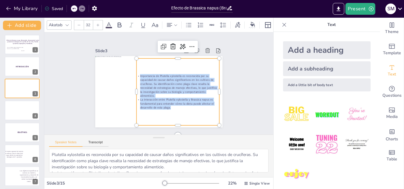
drag, startPoint x: 168, startPoint y: 106, endPoint x: 132, endPoint y: 72, distance: 48.9
click at [132, 73] on div "Importancia de Plutella xylostella es reconocida por su capacidad de causar dañ…" at bounding box center [176, 96] width 88 height 52
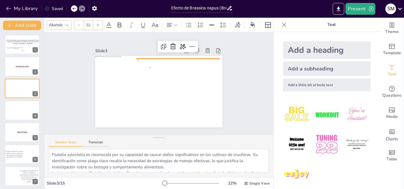
drag, startPoint x: 150, startPoint y: 67, endPoint x: 151, endPoint y: 71, distance: 4.1
click at [150, 67] on div at bounding box center [158, 92] width 134 height 85
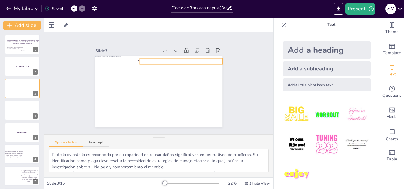
click at [146, 62] on div at bounding box center [158, 92] width 127 height 72
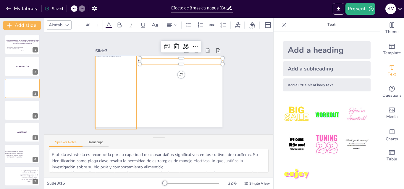
click at [142, 74] on div at bounding box center [158, 92] width 134 height 85
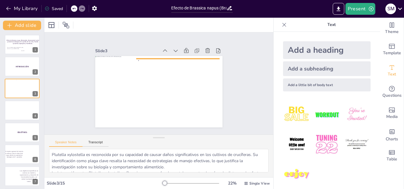
click at [139, 59] on p at bounding box center [180, 60] width 82 height 9
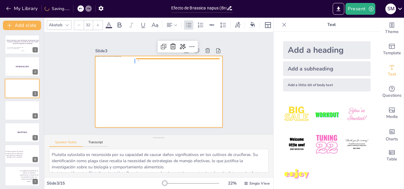
drag, startPoint x: 135, startPoint y: 59, endPoint x: 135, endPoint y: 64, distance: 4.7
click at [135, 64] on div at bounding box center [164, 56] width 124 height 26
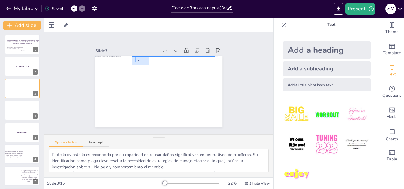
drag, startPoint x: 134, startPoint y: 66, endPoint x: 132, endPoint y: 56, distance: 9.9
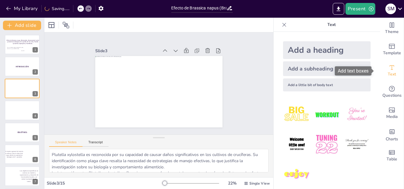
click at [388, 71] on icon "Add text boxes" at bounding box center [391, 67] width 7 height 7
click at [329, 84] on div "Add a little bit of body text" at bounding box center [327, 85] width 88 height 13
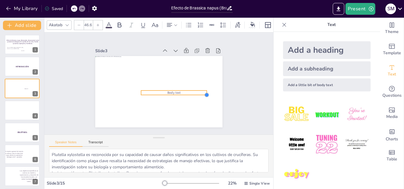
drag, startPoint x: 173, startPoint y: 88, endPoint x: 204, endPoint y: 82, distance: 32.1
click at [204, 82] on div "Body text" at bounding box center [155, 91] width 145 height 117
click at [184, 63] on div "Body text" at bounding box center [161, 56] width 127 height 13
click at [184, 90] on div at bounding box center [171, 94] width 65 height 25
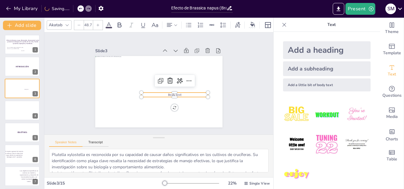
click at [180, 93] on p "Body text" at bounding box center [172, 98] width 66 height 18
click at [180, 93] on p "Body text" at bounding box center [167, 101] width 60 height 37
click at [180, 93] on p "Body text" at bounding box center [173, 97] width 67 height 12
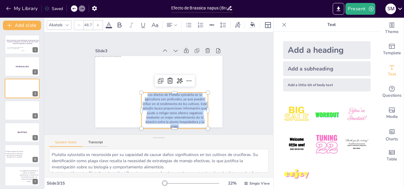
drag, startPoint x: 180, startPoint y: 124, endPoint x: 140, endPoint y: 92, distance: 51.6
click at [140, 92] on p "Los efectos de Plutella xylostella en la agricultura son profundos, ya que pued…" at bounding box center [172, 112] width 70 height 43
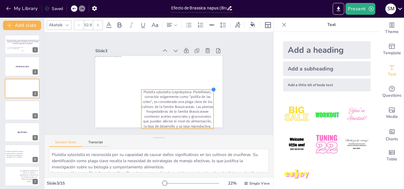
type input "53.3"
drag, startPoint x: 204, startPoint y: 91, endPoint x: 210, endPoint y: 89, distance: 6.8
click at [212, 89] on div at bounding box center [214, 89] width 5 height 5
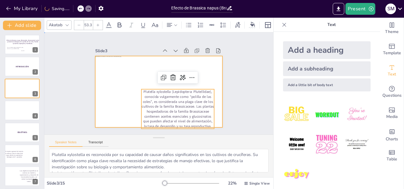
click at [216, 97] on div at bounding box center [157, 91] width 139 height 96
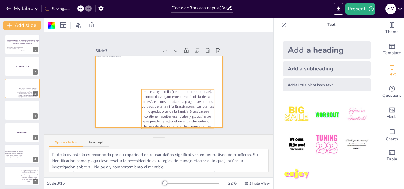
click at [202, 101] on p "Plutella xylostella (Lepidoptera: Plutellidae), conocida vulgarmente como “poli…" at bounding box center [175, 111] width 77 height 47
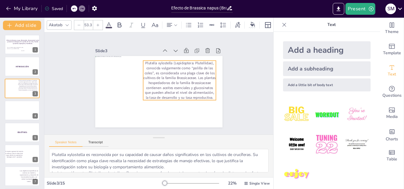
drag, startPoint x: 201, startPoint y: 101, endPoint x: 203, endPoint y: 72, distance: 28.7
click at [203, 72] on p "Plutella xylostella (Lepidoptera: Plutellidae), conocida vulgarmente como “poli…" at bounding box center [179, 82] width 77 height 47
click at [211, 101] on div "Plutella xylostella (Lepidoptera: Plutellidae), conocida vulgarmente como “poli…" at bounding box center [158, 92] width 134 height 84
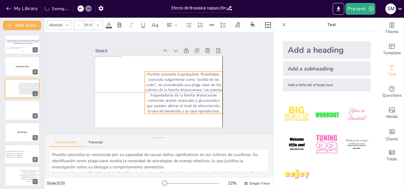
drag, startPoint x: 171, startPoint y: 84, endPoint x: 170, endPoint y: 93, distance: 8.9
click at [170, 93] on p "Plutella xylostella (Lepidoptera: Plutellidae), conocida vulgarmente como “poli…" at bounding box center [181, 97] width 85 height 57
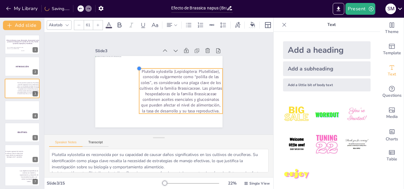
type input "61.4"
drag, startPoint x: 140, startPoint y: 69, endPoint x: 135, endPoint y: 69, distance: 5.6
click at [135, 69] on div "Plutella xylostella (Lepidoptera: Plutellidae), conocida vulgarmente como “poli…" at bounding box center [158, 92] width 134 height 84
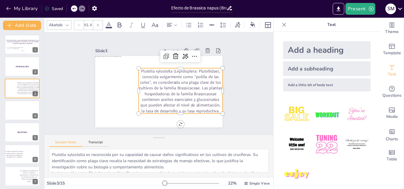
click at [200, 89] on p "Plutella xylostella (Lepidoptera: Plutellidae), conocida vulgarmente como “poli…" at bounding box center [179, 93] width 88 height 54
click at [199, 85] on p "Plutella xylostella (Lepidoptera: Plutellidae), conocida vulgarmente como “poli…" at bounding box center [179, 93] width 88 height 54
click at [199, 86] on p "Plutella xylostella (Lepidoptera: Plutellidae), conocida vulgarmente como “poli…" at bounding box center [179, 93] width 88 height 54
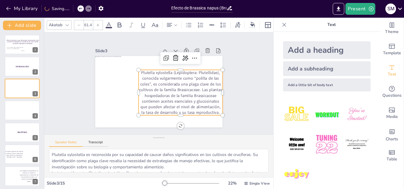
click at [197, 89] on p "Plutella xylostella (Lepidoptera: Plutellidae), conocida vulgarmente como “poli…" at bounding box center [179, 95] width 88 height 54
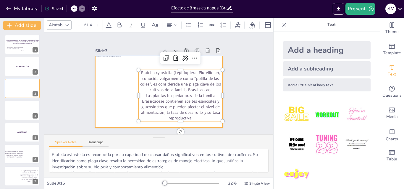
click at [145, 57] on div at bounding box center [157, 91] width 139 height 96
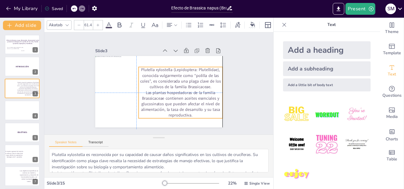
click at [162, 92] on p "Las plantas hospedadoras de la familia Brassicaceae contienen aceites esenciale…" at bounding box center [178, 106] width 86 height 37
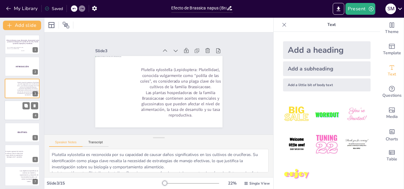
click at [14, 111] on div at bounding box center [21, 111] width 35 height 20
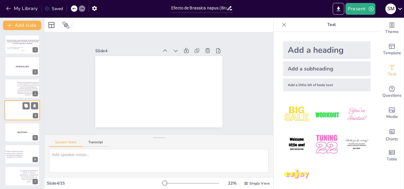
scroll to position [1, 0]
click at [17, 89] on p "Las plantas hospedadoras de la familia Brassicaceae contienen aceites esenciale…" at bounding box center [28, 91] width 23 height 8
type textarea "Plutella xylostella es reconocida por su capacidad de causar daños significativ…"
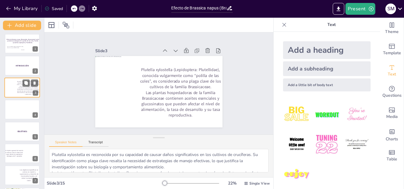
scroll to position [0, 0]
click at [16, 110] on div at bounding box center [21, 111] width 35 height 20
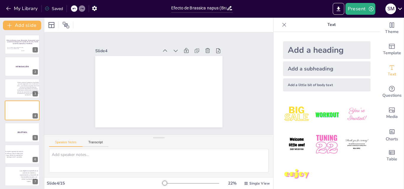
scroll to position [1, 0]
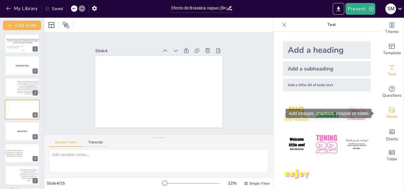
click at [394, 117] on div "Media" at bounding box center [392, 113] width 24 height 21
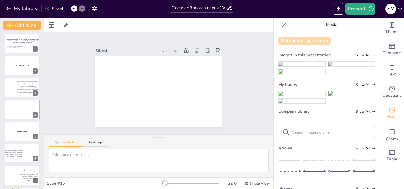
click at [291, 39] on button "Upload image / video" at bounding box center [304, 41] width 52 height 8
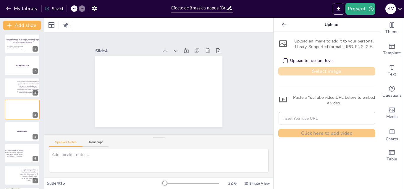
click at [333, 72] on button "Select image" at bounding box center [326, 71] width 97 height 8
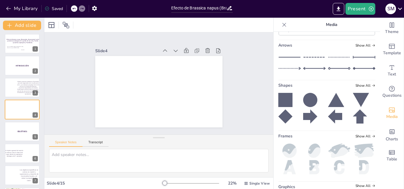
scroll to position [89, 0]
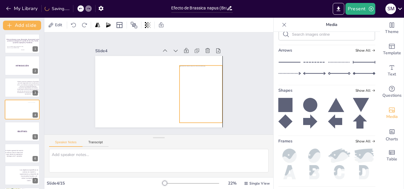
drag, startPoint x: 152, startPoint y: 94, endPoint x: 198, endPoint y: 93, distance: 45.8
click at [198, 95] on div at bounding box center [199, 98] width 49 height 61
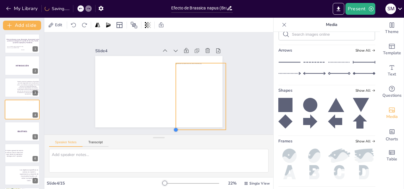
drag, startPoint x: 176, startPoint y: 118, endPoint x: 169, endPoint y: 125, distance: 9.6
click at [169, 125] on div at bounding box center [158, 92] width 134 height 85
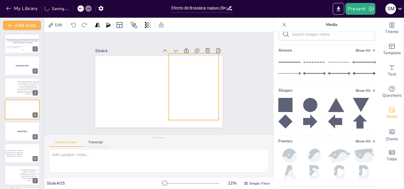
drag, startPoint x: 181, startPoint y: 112, endPoint x: 174, endPoint y: 103, distance: 12.1
click at [174, 103] on div at bounding box center [193, 91] width 57 height 72
drag, startPoint x: 164, startPoint y: 119, endPoint x: 161, endPoint y: 125, distance: 7.0
click at [162, 125] on div at bounding box center [164, 126] width 5 height 5
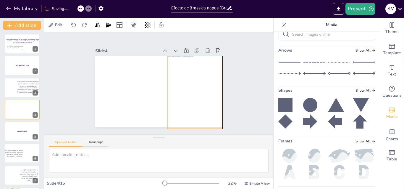
drag, startPoint x: 177, startPoint y: 106, endPoint x: 181, endPoint y: 108, distance: 4.7
click at [181, 108] on div at bounding box center [194, 96] width 62 height 78
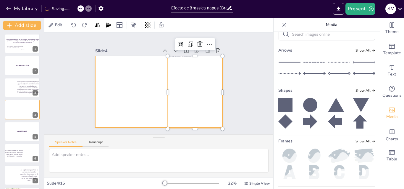
click at [105, 77] on div at bounding box center [158, 92] width 134 height 85
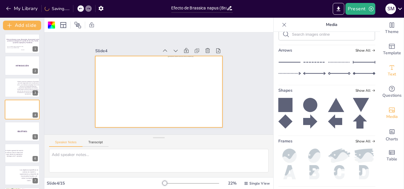
click at [388, 74] on span "Text" at bounding box center [392, 74] width 8 height 7
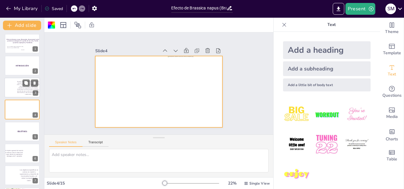
click at [19, 92] on p "Las plantas hospedadoras de la familia Brassicaceae contienen aceites esenciale…" at bounding box center [28, 91] width 23 height 8
type textarea "Plutella xylostella es reconocida por su capacidad de causar daños significativ…"
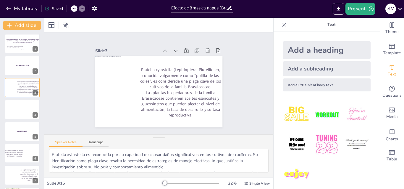
scroll to position [0, 0]
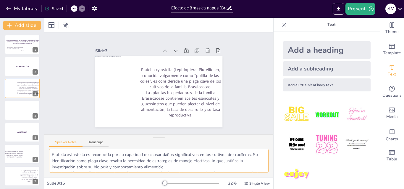
drag, startPoint x: 50, startPoint y: 155, endPoint x: 122, endPoint y: 157, distance: 72.8
click at [122, 157] on textarea "Plutella xylostella es reconocida por su capacidad de causar daños significativ…" at bounding box center [158, 161] width 219 height 24
click at [127, 155] on textarea "Plutella xylostella es reconocida por su capacidad de causar daños significativ…" at bounding box center [158, 161] width 219 height 24
drag, startPoint x: 121, startPoint y: 155, endPoint x: 153, endPoint y: 158, distance: 32.9
click at [153, 158] on textarea "Plutella xylostella es reconocida por su capacidad de causar daños significativ…" at bounding box center [158, 161] width 219 height 24
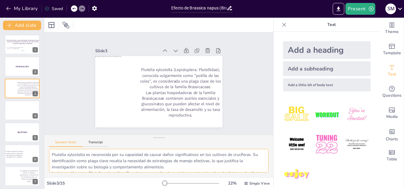
drag, startPoint x: 51, startPoint y: 156, endPoint x: 256, endPoint y: 153, distance: 205.2
click at [256, 153] on textarea "Plutella xylostella es reconocida por su capacidad de causar daños significativ…" at bounding box center [158, 161] width 219 height 24
click at [25, 118] on div at bounding box center [32, 111] width 15 height 20
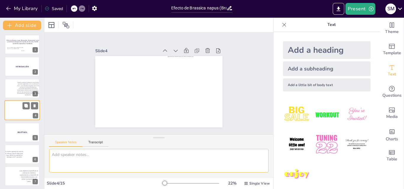
scroll to position [1, 0]
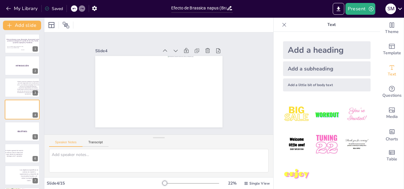
click at [300, 88] on div "Add a little bit of body text" at bounding box center [327, 85] width 88 height 13
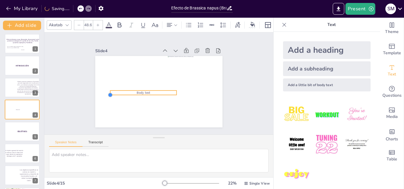
drag, startPoint x: 136, startPoint y: 92, endPoint x: 142, endPoint y: 94, distance: 6.5
click at [142, 94] on div "Body text" at bounding box center [157, 91] width 139 height 96
click at [155, 91] on p "Body text" at bounding box center [143, 93] width 66 height 4
click at [155, 91] on p "Body text" at bounding box center [142, 89] width 66 height 18
click at [155, 91] on p "Body text" at bounding box center [142, 92] width 67 height 12
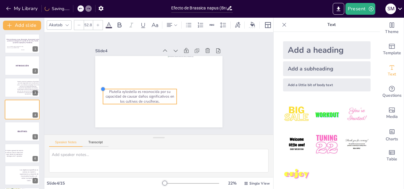
type input "54.9"
drag, startPoint x: 105, startPoint y: 89, endPoint x: 101, endPoint y: 87, distance: 3.7
click at [101, 87] on div "Plutella xylostella es reconocida por su capacidad de causar daños significativ…" at bounding box center [158, 92] width 134 height 85
click at [121, 92] on span "Plutella xylostella es reconocida por su capacidad de causar daños significativ…" at bounding box center [138, 94] width 70 height 20
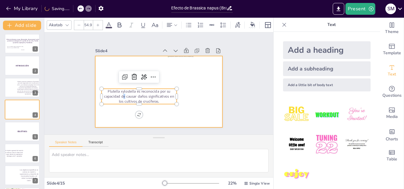
click at [116, 107] on div at bounding box center [158, 92] width 134 height 85
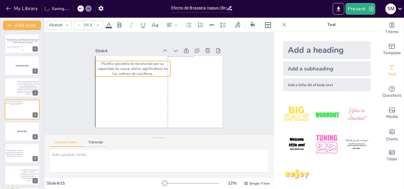
drag, startPoint x: 150, startPoint y: 95, endPoint x: 142, endPoint y: 67, distance: 29.0
click at [142, 67] on span "Plutella xylostella es reconocida por su capacidad de causar daños significativ…" at bounding box center [133, 68] width 70 height 15
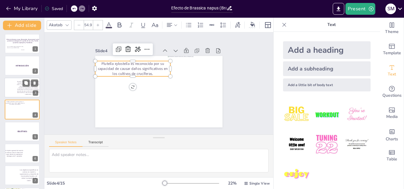
click at [9, 90] on div at bounding box center [10, 88] width 12 height 20
type textarea "Plutella xylostella es reconocida por su capacidad de causar daños significativ…"
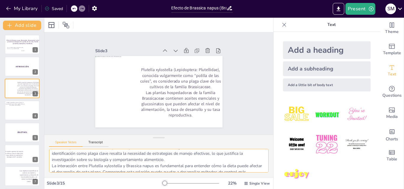
scroll to position [0, 0]
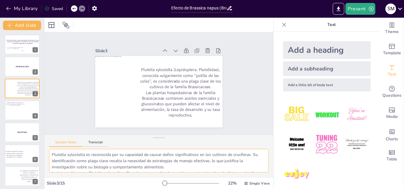
drag, startPoint x: 52, startPoint y: 161, endPoint x: 164, endPoint y: 166, distance: 112.8
click at [164, 166] on textarea "Plutella xylostella es reconocida por su capacidad de causar daños significativ…" at bounding box center [158, 161] width 219 height 24
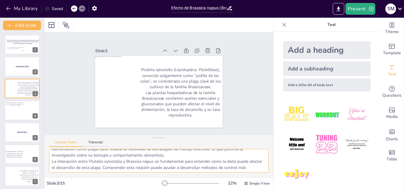
click at [152, 166] on textarea "Plutella xylostella es reconocida por su capacidad de causar daños significativ…" at bounding box center [158, 161] width 219 height 24
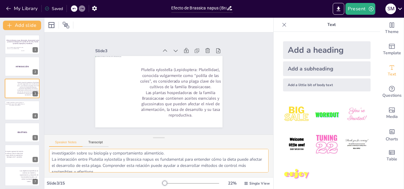
scroll to position [24, 0]
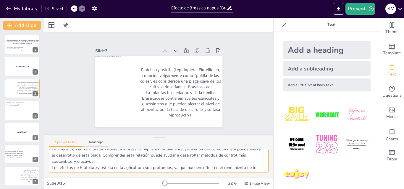
drag, startPoint x: 52, startPoint y: 163, endPoint x: 119, endPoint y: 161, distance: 67.1
click at [119, 161] on textarea "Plutella xylostella es reconocida por su capacidad de causar daños significativ…" at bounding box center [158, 161] width 219 height 24
click at [9, 115] on div at bounding box center [21, 111] width 35 height 20
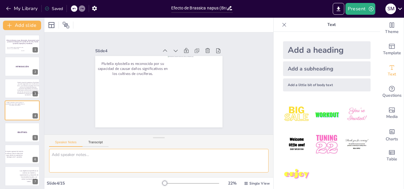
scroll to position [0, 0]
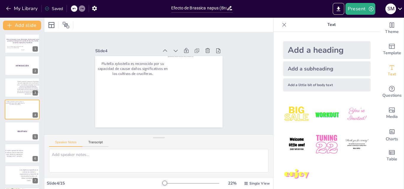
click at [306, 86] on div "Add a little bit of body text" at bounding box center [327, 85] width 88 height 13
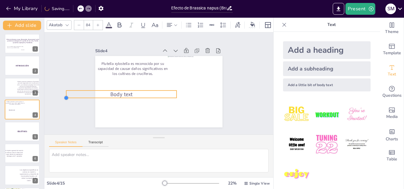
type input "80.8"
drag, startPoint x: 136, startPoint y: 92, endPoint x: 127, endPoint y: 97, distance: 10.5
click at [127, 97] on div "Plutella xylostella es reconocida por su capacidad de causar daños significativ…" at bounding box center [158, 92] width 134 height 85
click at [131, 92] on p "Body text" at bounding box center [119, 86] width 109 height 30
click at [131, 92] on p "Body text" at bounding box center [120, 90] width 111 height 19
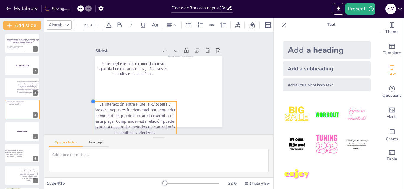
type input "61.1"
drag, startPoint x: 61, startPoint y: 88, endPoint x: 88, endPoint y: 114, distance: 37.4
click at [88, 114] on div "Slide 1 Efecto de Brassica napus (Brassicales, Brassicaceae) sobre parámetros b…" at bounding box center [158, 83] width 169 height 104
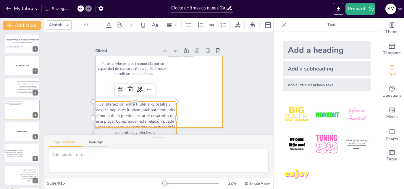
click at [157, 86] on div at bounding box center [158, 92] width 134 height 85
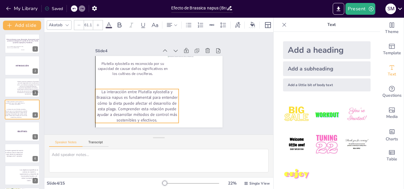
drag, startPoint x: 149, startPoint y: 115, endPoint x: 149, endPoint y: 102, distance: 12.4
click at [149, 102] on p "La interacción entre Plutella xylostella y Brassica napus es fundamental para e…" at bounding box center [134, 103] width 87 height 43
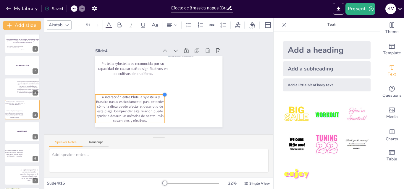
drag, startPoint x: 174, startPoint y: 86, endPoint x: 158, endPoint y: 92, distance: 16.6
click at [158, 93] on div at bounding box center [158, 96] width 7 height 7
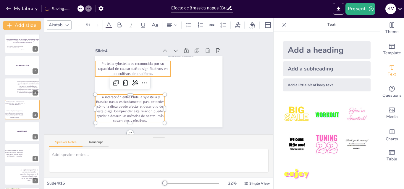
click at [125, 65] on span "Plutella xylostella es reconocida por su capacidad de causar daños significativ…" at bounding box center [134, 65] width 70 height 20
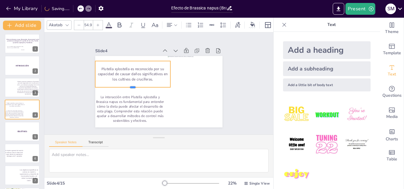
drag, startPoint x: 128, startPoint y: 75, endPoint x: 128, endPoint y: 84, distance: 9.2
click at [128, 84] on div at bounding box center [132, 87] width 75 height 12
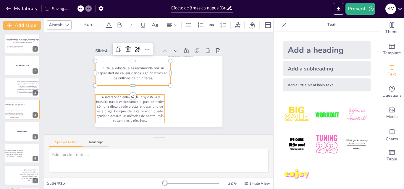
click at [124, 99] on p "La interacción entre Plutella xylostella y Brassica napus es fundamental para e…" at bounding box center [127, 105] width 72 height 35
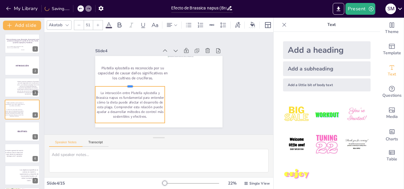
drag, startPoint x: 125, startPoint y: 91, endPoint x: 125, endPoint y: 83, distance: 8.3
click at [125, 83] on div at bounding box center [130, 78] width 69 height 19
click at [143, 114] on p "La interacción entre Plutella xylostella y Brassica napus es fundamental para e…" at bounding box center [128, 101] width 72 height 35
click at [100, 25] on div at bounding box center [97, 24] width 9 height 9
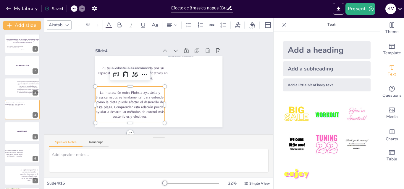
click at [100, 25] on div at bounding box center [97, 24] width 9 height 9
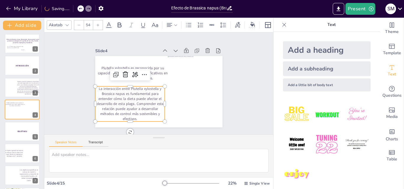
click at [100, 25] on div at bounding box center [97, 24] width 9 height 9
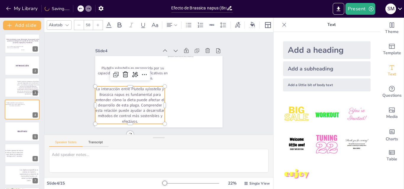
type input "59"
click at [68, 86] on div "Slide 1 Efecto de Brassica napus (Brassicales, Brassicaceae) sobre parámetros b…" at bounding box center [158, 84] width 245 height 148
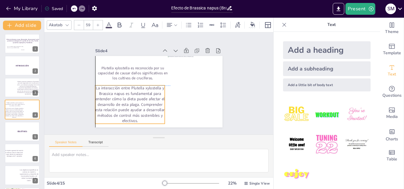
click at [126, 97] on p "La interacción entre Plutella xylostella y Brassica napus es fundamental para e…" at bounding box center [126, 98] width 76 height 52
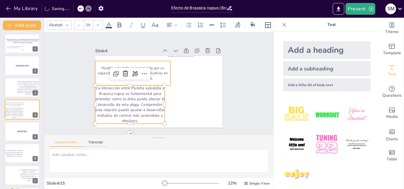
click at [149, 64] on span "Plutella xylostella es reconocida por su capacidad de causar daños significativ…" at bounding box center [134, 70] width 70 height 21
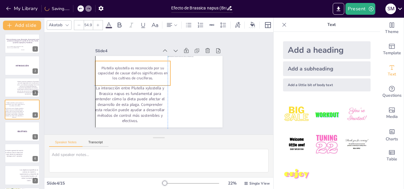
click at [151, 66] on span "Plutella xylostella es reconocida por su capacidad de causar daños significativ…" at bounding box center [135, 67] width 69 height 26
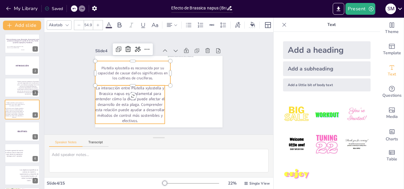
click at [131, 111] on p "La interacción entre Plutella xylostella y Brassica napus es fundamental para e…" at bounding box center [123, 91] width 79 height 63
click at [152, 70] on span "Plutella xylostella es reconocida por su capacidad de causar daños significativ…" at bounding box center [135, 67] width 69 height 26
click at [98, 23] on icon at bounding box center [98, 25] width 4 height 4
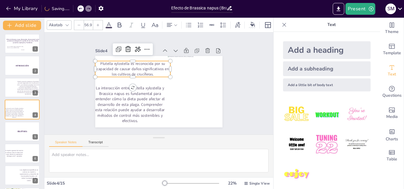
click at [98, 23] on icon at bounding box center [98, 25] width 4 height 4
type input "58.9"
click at [73, 116] on div "Slide 1 Efecto de Brassica napus (Brassicales, Brassicaceae) sobre parámetros b…" at bounding box center [159, 84] width 238 height 126
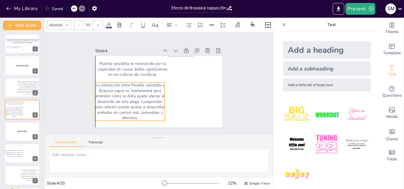
drag, startPoint x: 130, startPoint y: 97, endPoint x: 127, endPoint y: 95, distance: 3.6
click at [127, 95] on p "La interacción entre Plutella xylostella y Brassica napus es fundamental para e…" at bounding box center [127, 95] width 76 height 52
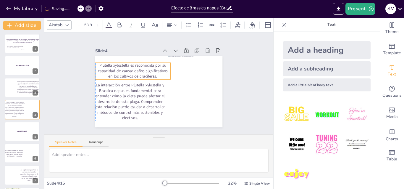
click at [152, 65] on span "Plutella xylostella es reconocida por su capacidad de causar daños significativ…" at bounding box center [138, 62] width 68 height 33
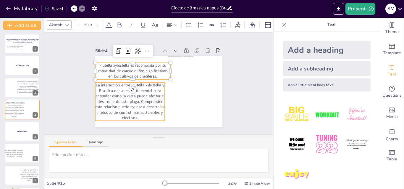
click at [145, 94] on p "La interacción entre Plutella xylostella y Brassica napus es fundamental para e…" at bounding box center [127, 95] width 76 height 52
type input "59"
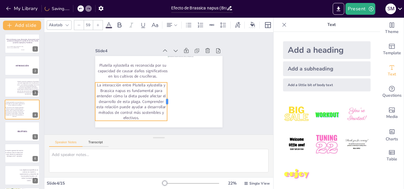
click at [163, 98] on div at bounding box center [165, 104] width 13 height 38
click at [75, 111] on div "Slide 1 Efecto de Brassica napus (Brassicales, Brassicaceae) sobre parámetros b…" at bounding box center [159, 83] width 180 height 133
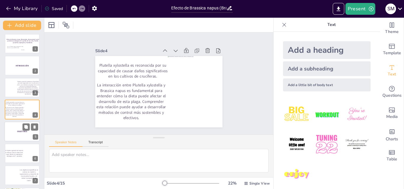
click at [9, 133] on div at bounding box center [21, 132] width 35 height 20
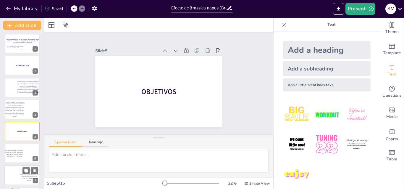
scroll to position [23, 0]
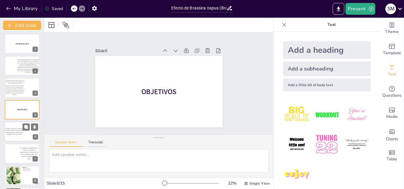
click at [11, 137] on div at bounding box center [21, 132] width 35 height 20
type textarea "El objetivo general del estudio es evaluar cómo la dieta de B. napus afecta los…"
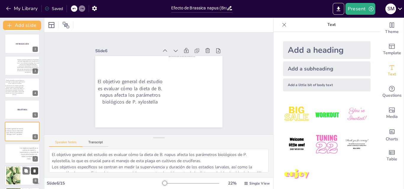
scroll to position [45, 0]
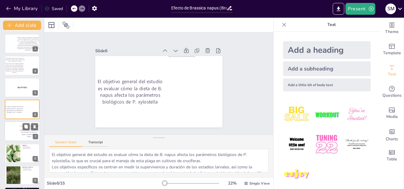
click at [16, 136] on div at bounding box center [11, 132] width 15 height 20
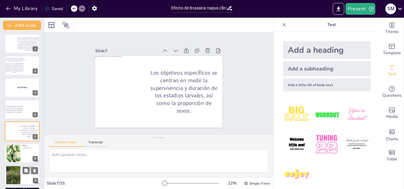
scroll to position [67, 0]
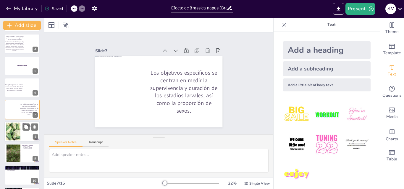
click at [13, 135] on div at bounding box center [13, 132] width 27 height 18
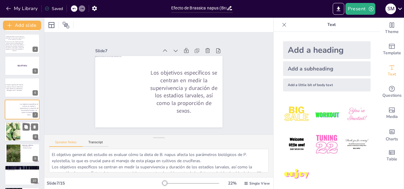
scroll to position [89, 0]
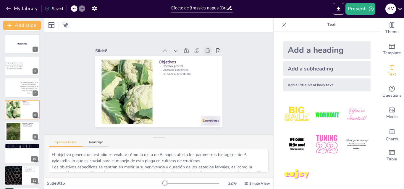
click at [208, 53] on icon at bounding box center [210, 55] width 5 height 5
type textarea "El diseño experimental es fundamental para garantizar la validez de los resulta…"
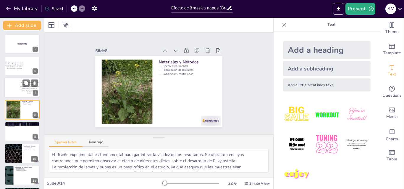
click at [15, 90] on div at bounding box center [11, 88] width 15 height 20
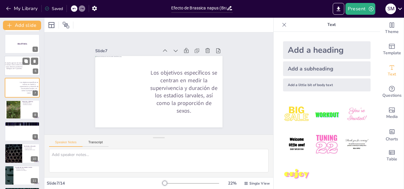
scroll to position [67, 0]
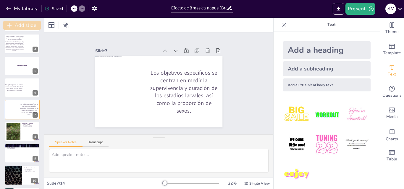
click at [20, 27] on button "Add slide" at bounding box center [22, 25] width 38 height 9
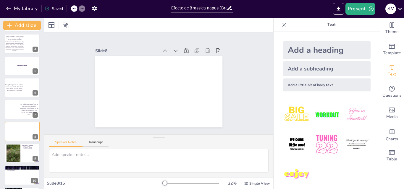
click at [310, 52] on div "Add a heading" at bounding box center [327, 50] width 88 height 18
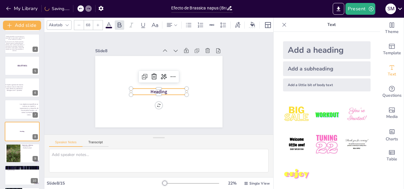
click at [172, 90] on p "Heading" at bounding box center [154, 90] width 51 height 33
click at [172, 90] on p "Heading" at bounding box center [157, 92] width 56 height 18
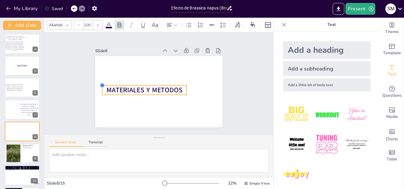
type input "103.1"
drag, startPoint x: 127, startPoint y: 87, endPoint x: 124, endPoint y: 83, distance: 4.4
click at [124, 83] on div "MATERIALES Y METODOS" at bounding box center [156, 91] width 143 height 107
click at [155, 86] on span "MATERIALES Y METODOS" at bounding box center [143, 80] width 67 height 52
click at [25, 158] on div at bounding box center [22, 154] width 35 height 20
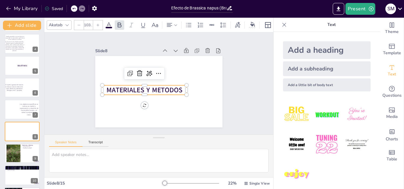
type textarea "El diseño experimental es fundamental para garantizar la validez de los resulta…"
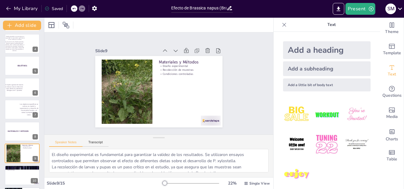
scroll to position [111, 0]
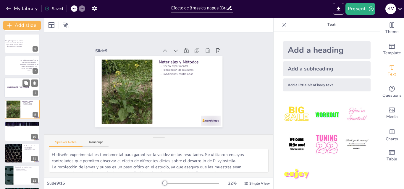
click at [19, 95] on div at bounding box center [21, 88] width 35 height 20
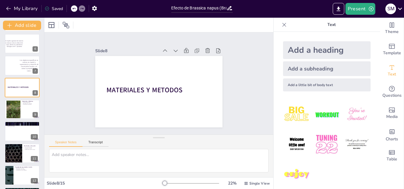
scroll to position [89, 0]
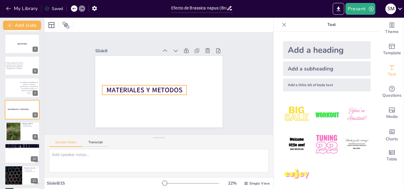
click at [152, 88] on span "MATERIALES Y METODOS" at bounding box center [144, 88] width 77 height 17
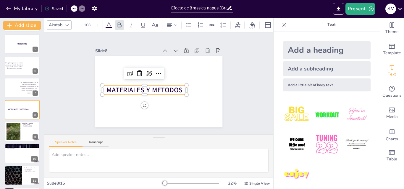
click at [156, 88] on span "MATERIALES Y METODOS" at bounding box center [144, 88] width 77 height 17
click at [156, 88] on span "MATERIALES Y METODOS" at bounding box center [143, 87] width 76 height 25
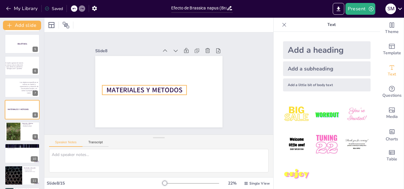
click at [146, 90] on span "MATERIALES Y METODOS" at bounding box center [143, 87] width 76 height 25
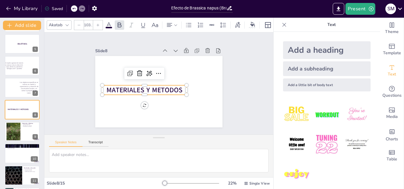
click at [153, 88] on span "MATERIALES Y METODOS" at bounding box center [143, 85] width 75 height 32
click at [153, 88] on span "MATERIALES Y METODOS" at bounding box center [144, 90] width 77 height 17
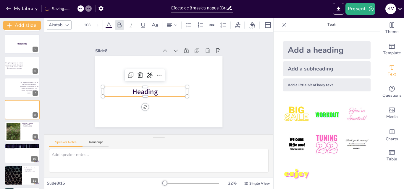
drag, startPoint x: 155, startPoint y: 90, endPoint x: 160, endPoint y: 90, distance: 5.3
click at [160, 90] on p "Heading" at bounding box center [143, 88] width 85 height 27
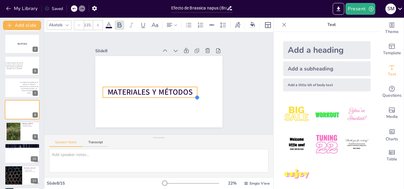
type input "115.4"
drag, startPoint x: 183, startPoint y: 94, endPoint x: 193, endPoint y: 94, distance: 10.1
click at [193, 99] on div at bounding box center [195, 101] width 5 height 5
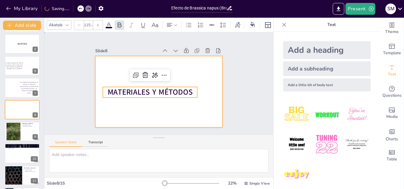
click at [175, 107] on div at bounding box center [158, 92] width 134 height 85
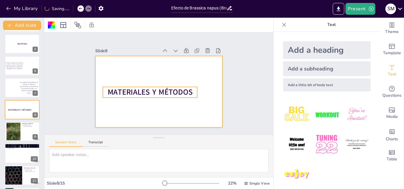
click at [174, 89] on span "MATERIALES Y MÉTODOS" at bounding box center [149, 91] width 86 height 19
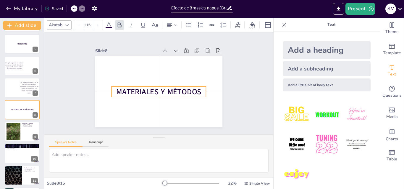
drag, startPoint x: 174, startPoint y: 87, endPoint x: 182, endPoint y: 85, distance: 8.5
click at [182, 85] on span "MATERIALES Y MÉTODOS" at bounding box center [156, 92] width 85 height 28
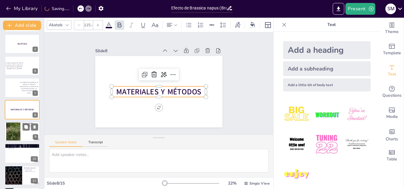
click at [15, 133] on div at bounding box center [13, 132] width 14 height 19
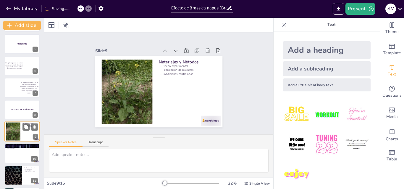
type textarea "El diseño experimental es fundamental para garantizar la validez de los resulta…"
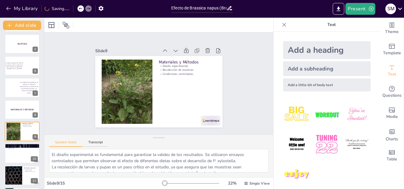
scroll to position [111, 0]
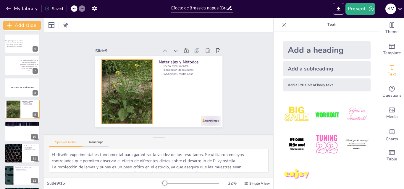
drag, startPoint x: 108, startPoint y: 100, endPoint x: 105, endPoint y: 101, distance: 3.1
click at [108, 99] on div at bounding box center [127, 88] width 58 height 71
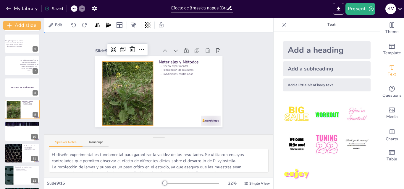
click at [96, 126] on div "Slide 1 Efecto de Brassica napus (Brassicales, Brassicaceae) sobre parámetros b…" at bounding box center [158, 84] width 245 height 148
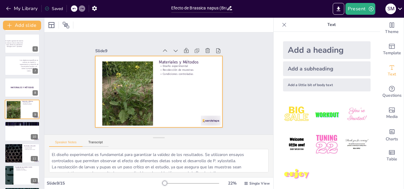
click at [101, 120] on div at bounding box center [127, 90] width 58 height 71
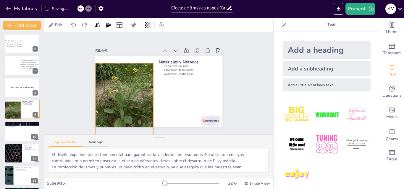
drag, startPoint x: 98, startPoint y: 125, endPoint x: 91, endPoint y: 127, distance: 7.2
click at [91, 127] on div "Slide 1 Efecto de Brassica napus (Brassicales, Brassicaceae) sobre parámetros b…" at bounding box center [159, 84] width 238 height 126
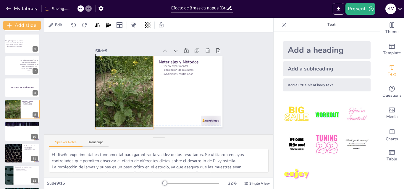
drag, startPoint x: 108, startPoint y: 113, endPoint x: 107, endPoint y: 104, distance: 8.9
click at [107, 104] on div at bounding box center [123, 86] width 72 height 86
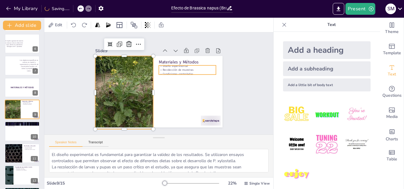
click at [183, 62] on div "Materiales y Métodos Diseño experimental Recolección de muestras Condiciones co…" at bounding box center [158, 92] width 134 height 85
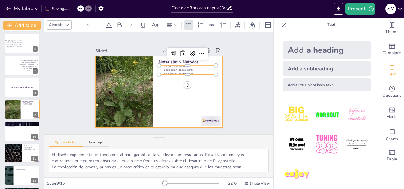
click at [204, 91] on div at bounding box center [156, 91] width 143 height 107
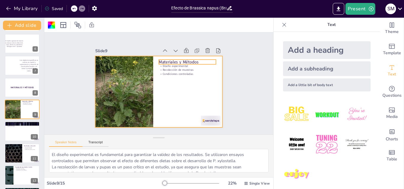
click at [192, 61] on p "Materiales y Métodos" at bounding box center [190, 65] width 58 height 12
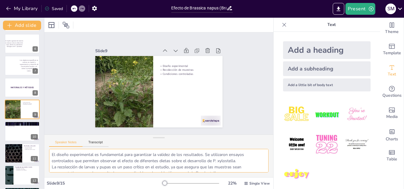
drag, startPoint x: 206, startPoint y: 156, endPoint x: 238, endPoint y: 160, distance: 31.9
click at [238, 160] on textarea "El diseño experimental es fundamental para garantizar la validez de los resulta…" at bounding box center [158, 161] width 219 height 24
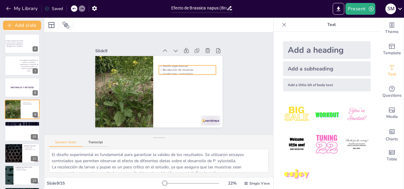
click at [176, 64] on p "Diseño experimental" at bounding box center [188, 69] width 57 height 10
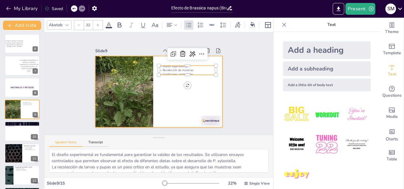
click at [175, 93] on div at bounding box center [157, 91] width 139 height 96
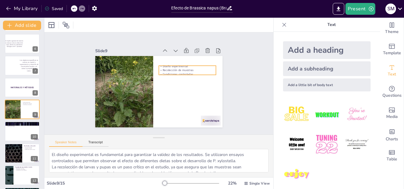
click at [184, 73] on div "Diseño experimental Recolección de muestras Condiciones controladas" at bounding box center [158, 92] width 134 height 85
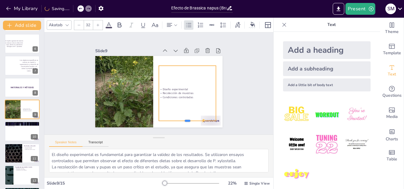
drag, startPoint x: 184, startPoint y: 74, endPoint x: 182, endPoint y: 120, distance: 46.1
click at [182, 121] on div at bounding box center [182, 126] width 57 height 11
click at [188, 95] on p "Condiciones controladas" at bounding box center [185, 100] width 57 height 10
click at [181, 94] on p "Condiciones controladas" at bounding box center [176, 110] width 51 height 32
click at [181, 95] on p "Condiciones controladas" at bounding box center [185, 100] width 57 height 10
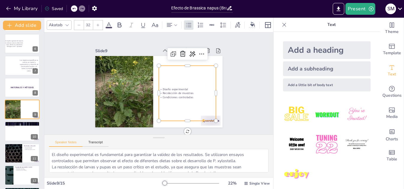
drag, startPoint x: 193, startPoint y: 100, endPoint x: 161, endPoint y: 87, distance: 35.2
click at [161, 87] on div "Diseño experimental Recolección de muestras Condiciones controladas" at bounding box center [186, 96] width 63 height 61
click at [192, 95] on p "Condiciones controladas" at bounding box center [183, 103] width 57 height 16
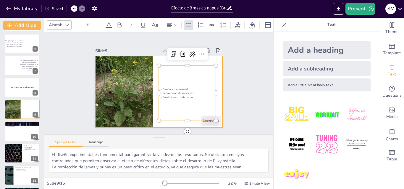
click at [214, 93] on div at bounding box center [157, 91] width 139 height 96
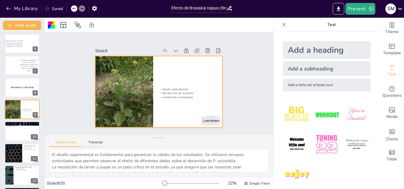
click at [209, 96] on p "Condiciones controladas" at bounding box center [183, 103] width 57 height 16
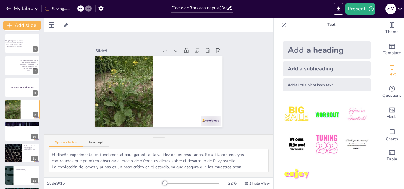
drag, startPoint x: 315, startPoint y: 84, endPoint x: 224, endPoint y: 86, distance: 90.2
click at [315, 84] on div "Add a little bit of body text" at bounding box center [327, 85] width 88 height 13
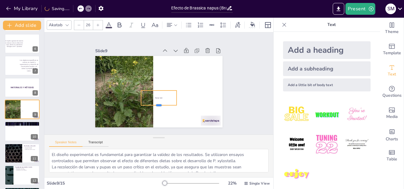
drag, startPoint x: 155, startPoint y: 92, endPoint x: 154, endPoint y: 104, distance: 12.4
click at [154, 104] on div at bounding box center [154, 107] width 36 height 12
drag, startPoint x: 173, startPoint y: 95, endPoint x: 198, endPoint y: 98, distance: 25.6
click at [202, 98] on div at bounding box center [199, 98] width 5 height 15
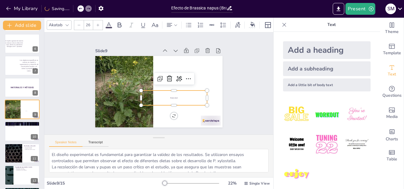
click at [179, 95] on p "Body text" at bounding box center [173, 99] width 66 height 9
click at [169, 96] on div "Body text" at bounding box center [171, 102] width 67 height 22
click at [171, 101] on span "Body text" at bounding box center [170, 103] width 8 height 4
click at [167, 103] on span "Body text" at bounding box center [162, 106] width 7 height 6
click at [171, 101] on span "Body text" at bounding box center [170, 103] width 8 height 4
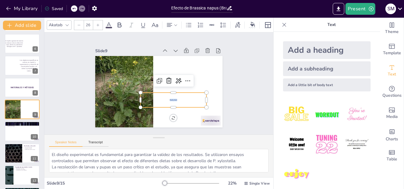
drag, startPoint x: 173, startPoint y: 98, endPoint x: 159, endPoint y: 99, distance: 14.2
click at [160, 99] on p "Body text" at bounding box center [169, 103] width 65 height 16
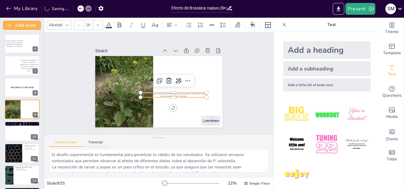
click at [96, 23] on icon at bounding box center [98, 25] width 4 height 4
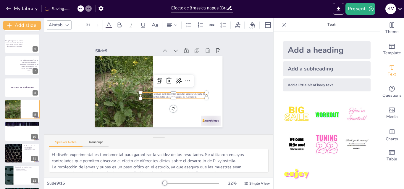
click at [96, 23] on icon at bounding box center [98, 25] width 4 height 4
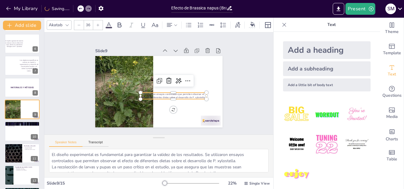
click at [96, 23] on icon at bounding box center [98, 25] width 4 height 4
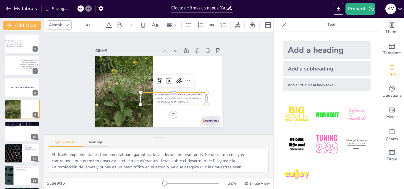
click at [96, 23] on icon at bounding box center [98, 25] width 4 height 4
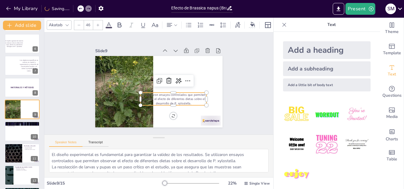
click at [96, 23] on icon at bounding box center [98, 25] width 4 height 4
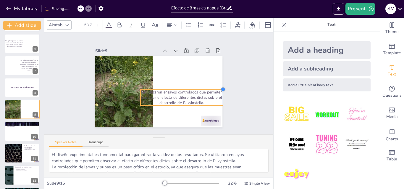
type input "59.8"
drag, startPoint x: 203, startPoint y: 91, endPoint x: 213, endPoint y: 88, distance: 10.9
click at [213, 88] on div "Se utilizaron ensayos controlados que permiten observar el efecto de diferentes…" at bounding box center [158, 92] width 134 height 85
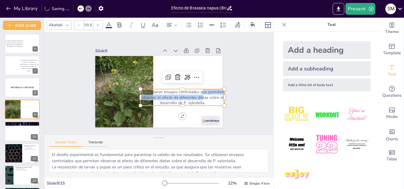
drag, startPoint x: 198, startPoint y: 94, endPoint x: 200, endPoint y: 89, distance: 5.2
click at [199, 89] on span "Se utilizaron ensayos controlados que permiten observar el efecto de diferentes…" at bounding box center [179, 100] width 83 height 30
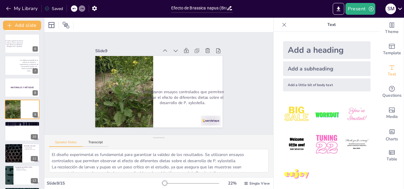
drag, startPoint x: 200, startPoint y: 96, endPoint x: 201, endPoint y: 90, distance: 6.6
click at [201, 91] on span "Se utilizaron ensayos controlados que permiten observar el efecto de diferentes…" at bounding box center [181, 99] width 83 height 23
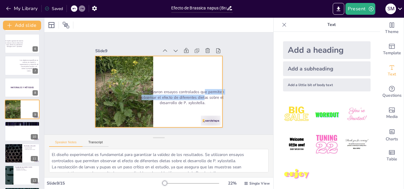
click at [207, 70] on div at bounding box center [158, 92] width 134 height 85
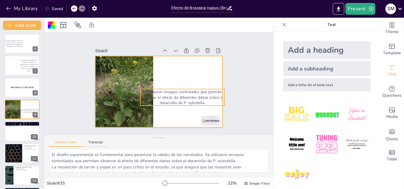
click at [185, 92] on span "Se utilizaron ensayos controlados que permiten observar el efecto de diferentes…" at bounding box center [182, 97] width 83 height 17
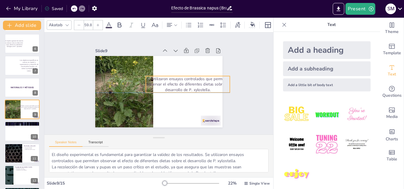
drag, startPoint x: 189, startPoint y: 95, endPoint x: 195, endPoint y: 83, distance: 13.2
click at [195, 83] on span "Se utilizaron ensayos controlados que permiten observar el efecto de diferentes…" at bounding box center [187, 86] width 83 height 23
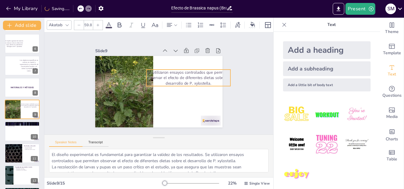
drag, startPoint x: 195, startPoint y: 83, endPoint x: 196, endPoint y: 76, distance: 6.5
click at [196, 76] on span "Se utilizaron ensayos controlados que permiten observar el efecto de diferentes…" at bounding box center [189, 80] width 83 height 23
drag, startPoint x: 141, startPoint y: 76, endPoint x: 147, endPoint y: 76, distance: 5.9
click at [148, 76] on div at bounding box center [154, 74] width 12 height 17
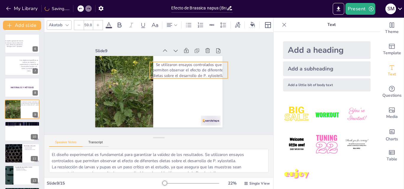
drag, startPoint x: 167, startPoint y: 75, endPoint x: 164, endPoint y: 67, distance: 8.1
click at [164, 67] on span "Se utilizaron ensayos controlados que permiten observar el efecto de diferentes…" at bounding box center [189, 77] width 73 height 30
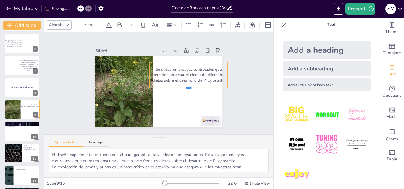
drag, startPoint x: 182, startPoint y: 76, endPoint x: 182, endPoint y: 86, distance: 9.5
click at [182, 86] on div at bounding box center [186, 96] width 77 height 21
drag, startPoint x: 223, startPoint y: 74, endPoint x: 218, endPoint y: 75, distance: 5.2
click at [222, 75] on div at bounding box center [225, 82] width 7 height 26
drag, startPoint x: 186, startPoint y: 71, endPoint x: 191, endPoint y: 70, distance: 5.2
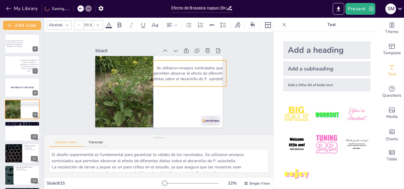
click at [191, 70] on span "Se utilizaron ensayos controlados que permiten observar el efecto de diferentes…" at bounding box center [190, 80] width 73 height 30
type input "64.5"
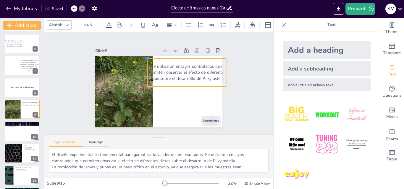
click at [148, 55] on div "Se utilizaron ensayos controlados que permiten observar el efecto de diferentes…" at bounding box center [158, 92] width 134 height 84
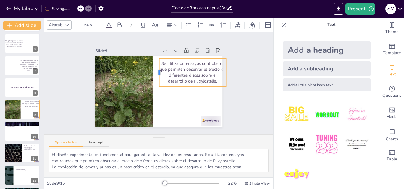
drag, startPoint x: 142, startPoint y: 70, endPoint x: 154, endPoint y: 69, distance: 11.9
click at [154, 69] on div at bounding box center [158, 72] width 8 height 28
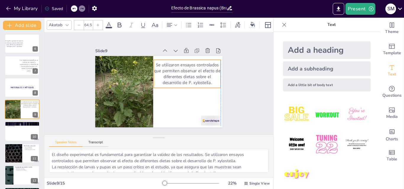
drag, startPoint x: 187, startPoint y: 72, endPoint x: 180, endPoint y: 73, distance: 7.5
click at [180, 73] on span "Se utilizaron ensayos controlados que permiten observar el efecto de diferentes…" at bounding box center [190, 90] width 59 height 52
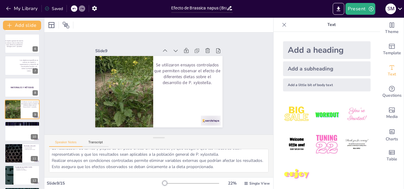
scroll to position [0, 0]
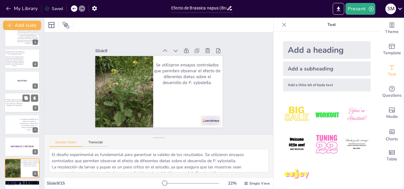
click at [14, 109] on div at bounding box center [21, 103] width 35 height 20
type textarea "El objetivo general del estudio es evaluar cómo la dieta de B. napus afecta los…"
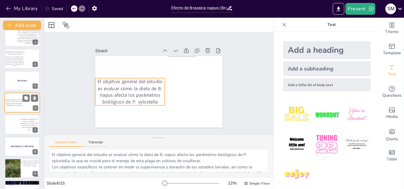
scroll to position [45, 0]
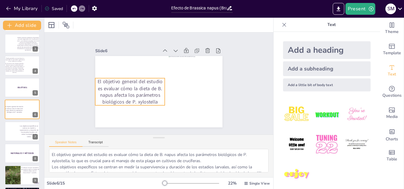
click at [107, 82] on span "El objetivo general del estudio es evaluar cómo la dieta de B. napus afecta los…" at bounding box center [130, 88] width 66 height 33
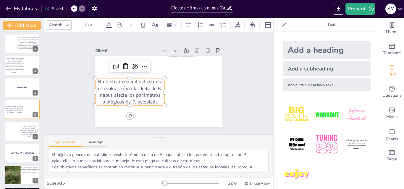
click at [153, 100] on p "El objetivo general del estudio es evaluar cómo la dieta de B. napus afecta los…" at bounding box center [129, 89] width 72 height 34
click at [98, 88] on span "El objetivo general del estudio es evaluar cómo la dieta de B. napus afecta los…" at bounding box center [130, 88] width 66 height 33
click at [97, 88] on span "El objetivo general del estudio es evaluar cómo la dieta de B. napus afecta los…" at bounding box center [130, 88] width 66 height 33
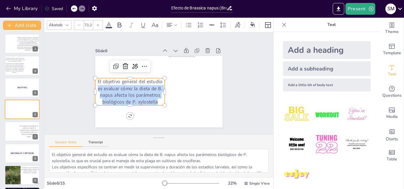
drag, startPoint x: 93, startPoint y: 87, endPoint x: 157, endPoint y: 101, distance: 65.4
click at [157, 101] on p "El objetivo general del estudio es evaluar cómo la dieta de B. napus afecta los…" at bounding box center [129, 89] width 72 height 34
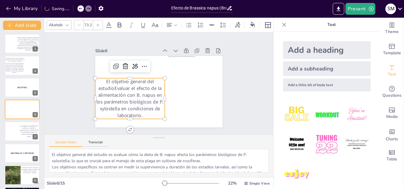
click at [105, 88] on p "El objetivo general del estudio Evaluar el efecto de la alimentación con B. nap…" at bounding box center [129, 96] width 74 height 48
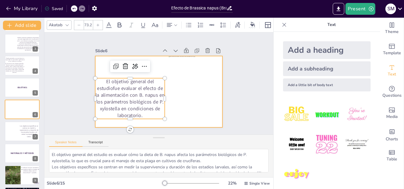
click at [156, 58] on div at bounding box center [158, 92] width 134 height 85
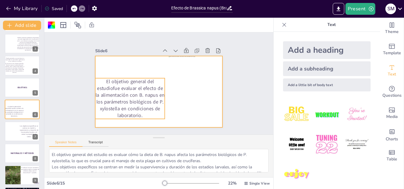
click at [142, 88] on p "El objetivo general del estudio fue evaluar el efecto de la alimentación con B.…" at bounding box center [129, 96] width 74 height 48
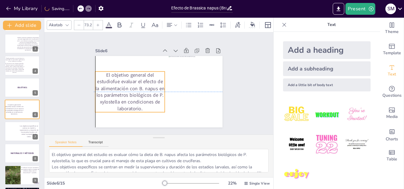
drag, startPoint x: 144, startPoint y: 86, endPoint x: 142, endPoint y: 77, distance: 9.0
click at [142, 77] on p "El objetivo general del estudio fue evaluar el efecto de la alimentación con B.…" at bounding box center [130, 89] width 74 height 48
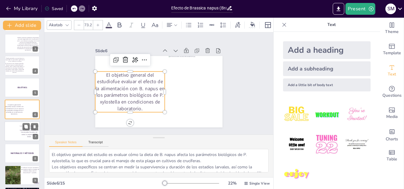
click at [10, 132] on div at bounding box center [11, 132] width 15 height 20
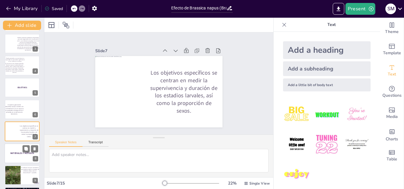
scroll to position [67, 0]
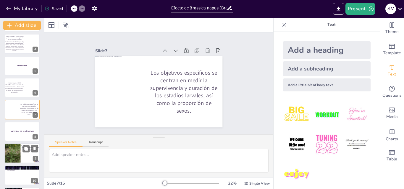
click at [13, 155] on div at bounding box center [12, 153] width 16 height 21
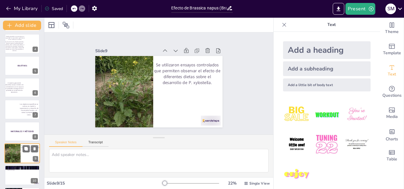
type textarea "El diseño experimental es fundamental para garantizar la validez de los resulta…"
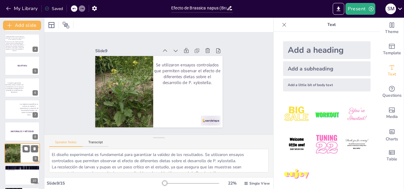
scroll to position [111, 0]
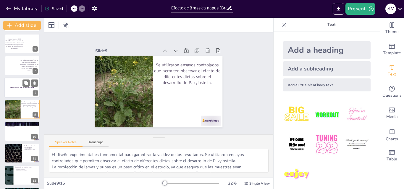
click at [15, 89] on span "MATERIALES Y MÉTODOS" at bounding box center [22, 87] width 24 height 3
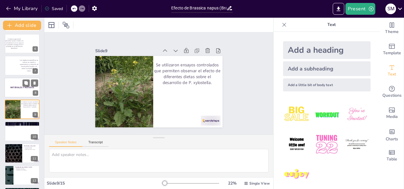
scroll to position [89, 0]
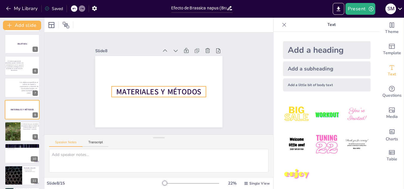
click at [174, 84] on div "MATERIALES Y MÉTODOS" at bounding box center [158, 92] width 127 height 72
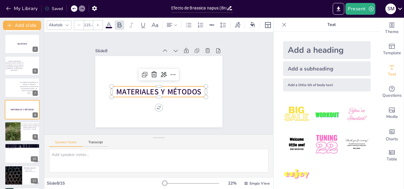
click at [192, 90] on span "MATERIALES Y MÉTODOS" at bounding box center [154, 90] width 79 height 51
click at [196, 90] on span "MATERIALES Y MÉTODOS" at bounding box center [158, 92] width 85 height 10
click at [191, 90] on span "MATERIALES Y MÉTODOS" at bounding box center [153, 90] width 75 height 59
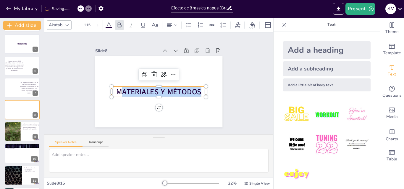
drag, startPoint x: 195, startPoint y: 90, endPoint x: 115, endPoint y: 93, distance: 79.9
click at [115, 93] on span "MATERIALES Y MÉTODOS" at bounding box center [158, 91] width 86 height 19
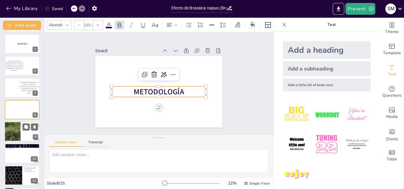
click at [18, 129] on div at bounding box center [12, 131] width 16 height 21
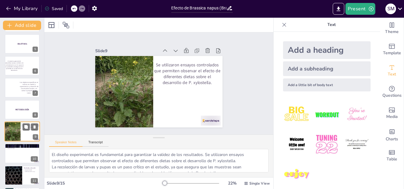
scroll to position [111, 0]
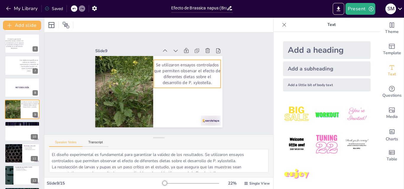
click at [203, 81] on span "Se utilizaron ensayos controlados que permiten observar el efecto de diferentes…" at bounding box center [189, 79] width 66 height 35
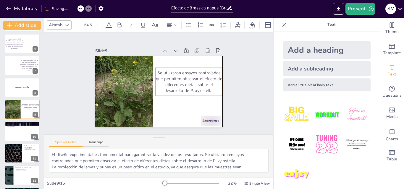
drag, startPoint x: 212, startPoint y: 82, endPoint x: 212, endPoint y: 90, distance: 8.0
click at [212, 90] on p "Se utilizaron ensayos controlados que permiten observar el efecto de diferentes…" at bounding box center [184, 100] width 68 height 59
click at [207, 88] on span "Se utilizaron ensayos controlados que permiten observar el efecto de diferentes…" at bounding box center [189, 87] width 66 height 35
click at [207, 88] on span "Se utilizaron ensayos controlados que permiten observar el efecto de diferentes…" at bounding box center [189, 85] width 67 height 30
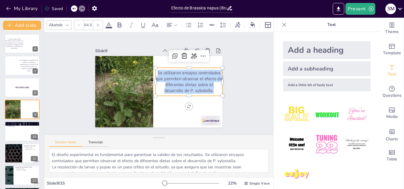
drag, startPoint x: 211, startPoint y: 89, endPoint x: 152, endPoint y: 69, distance: 63.0
click at [154, 70] on p "Se utilizaron ensayos controlados que permiten observar el efecto de diferentes…" at bounding box center [188, 85] width 69 height 31
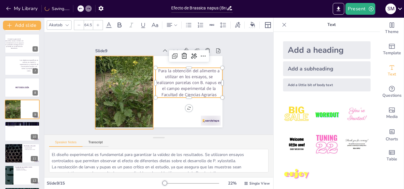
click at [121, 99] on div at bounding box center [124, 89] width 66 height 81
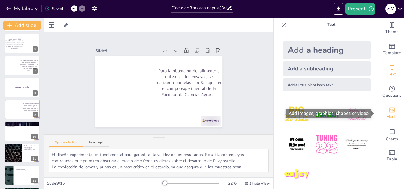
click at [389, 113] on icon "Add images, graphics, shapes or video" at bounding box center [392, 110] width 6 height 5
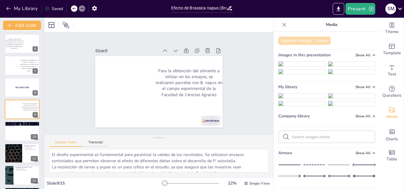
click at [302, 41] on button "Upload image / video" at bounding box center [304, 41] width 52 height 8
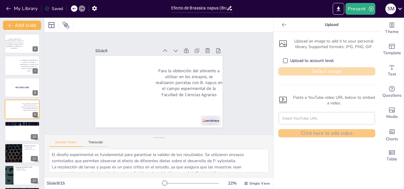
click at [312, 69] on button "Select image" at bounding box center [326, 71] width 97 height 8
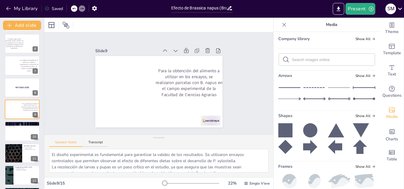
scroll to position [89, 0]
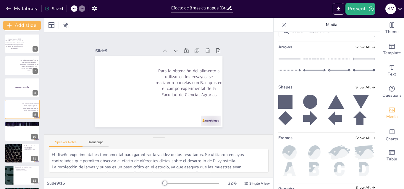
drag, startPoint x: 303, startPoint y: 152, endPoint x: 301, endPoint y: 150, distance: 3.2
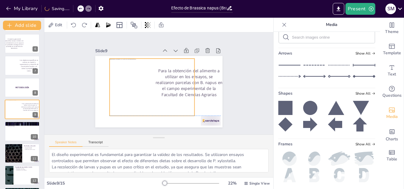
drag, startPoint x: 148, startPoint y: 88, endPoint x: 142, endPoint y: 82, distance: 9.4
click at [142, 82] on div at bounding box center [151, 87] width 90 height 66
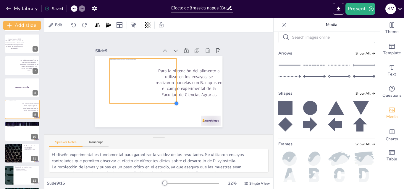
drag, startPoint x: 189, startPoint y: 112, endPoint x: 171, endPoint y: 88, distance: 30.7
click at [171, 88] on div "Para la obtención del alimento a utilizar en los ensayos, se realizaron parcela…" at bounding box center [158, 92] width 127 height 72
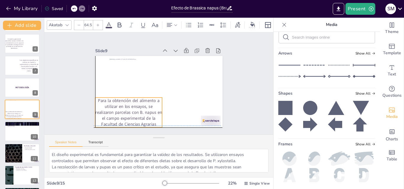
drag, startPoint x: 188, startPoint y: 84, endPoint x: 131, endPoint y: 104, distance: 60.6
click at [126, 113] on p "Para la obtención del alimento a utilizar en los ensayos, se realizaron parcela…" at bounding box center [126, 109] width 70 height 37
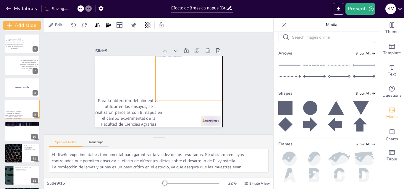
drag, startPoint x: 162, startPoint y: 72, endPoint x: 204, endPoint y: 72, distance: 42.3
click at [204, 72] on div at bounding box center [189, 82] width 71 height 52
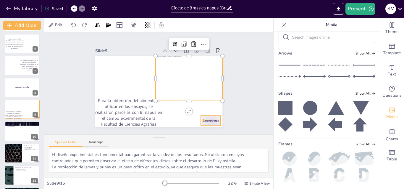
click at [208, 120] on div at bounding box center [206, 126] width 21 height 12
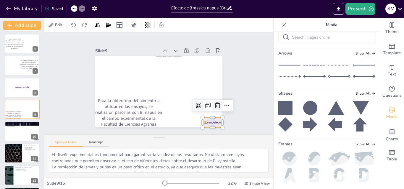
click at [214, 108] on icon at bounding box center [214, 112] width 8 height 8
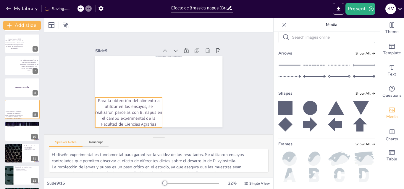
click at [120, 107] on p "Para la obtención del alimento a utilizar en los ensayos, se realizaron parcela…" at bounding box center [128, 113] width 67 height 30
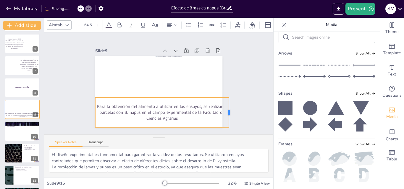
drag, startPoint x: 158, startPoint y: 110, endPoint x: 224, endPoint y: 109, distance: 66.8
click at [224, 109] on div at bounding box center [228, 120] width 8 height 30
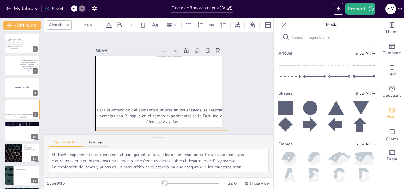
drag, startPoint x: 171, startPoint y: 109, endPoint x: 171, endPoint y: 112, distance: 3.6
click at [171, 112] on p "Para la obtención del alimento a utilizar en los ensayos, se realizaron parcela…" at bounding box center [158, 117] width 135 height 32
drag, startPoint x: 224, startPoint y: 114, endPoint x: 215, endPoint y: 115, distance: 9.5
click at [215, 115] on div at bounding box center [218, 123] width 8 height 30
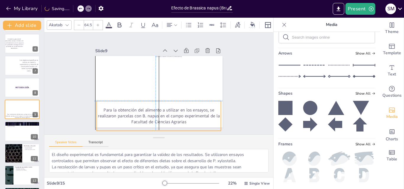
drag, startPoint x: 185, startPoint y: 108, endPoint x: 176, endPoint y: 108, distance: 8.9
click at [176, 108] on p "Para la obtención del alimento a utilizar en los ensayos, se realizaron parcela…" at bounding box center [151, 115] width 125 height 43
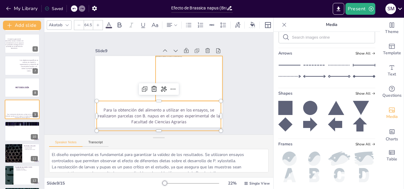
click at [192, 66] on div at bounding box center [189, 85] width 75 height 58
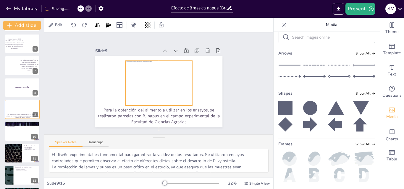
drag, startPoint x: 171, startPoint y: 77, endPoint x: 141, endPoint y: 82, distance: 30.2
click at [141, 82] on div at bounding box center [158, 84] width 71 height 52
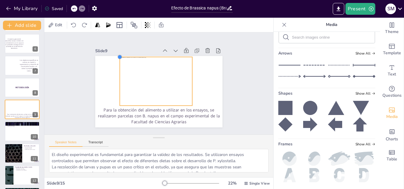
drag, startPoint x: 120, startPoint y: 60, endPoint x: 115, endPoint y: 59, distance: 5.7
click at [115, 59] on div "Para la obtención del alimento a utilizar en los ensayos, se realizaron parcela…" at bounding box center [157, 91] width 139 height 96
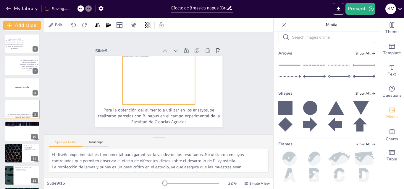
drag, startPoint x: 142, startPoint y: 74, endPoint x: 145, endPoint y: 74, distance: 3.0
click at [145, 74] on div at bounding box center [159, 81] width 77 height 56
click at [239, 100] on div "Slide 1 Efecto de Brassica napus (Brassicales, Brassicaceae) sobre parámetros b…" at bounding box center [159, 84] width 238 height 126
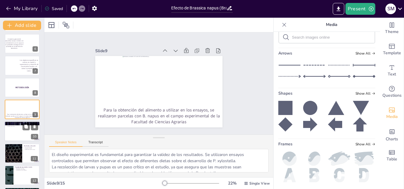
click at [15, 136] on div at bounding box center [21, 132] width 35 height 20
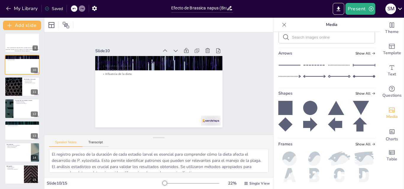
scroll to position [0, 0]
click at [25, 40] on button at bounding box center [25, 38] width 7 height 7
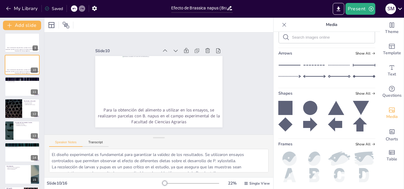
scroll to position [133, 0]
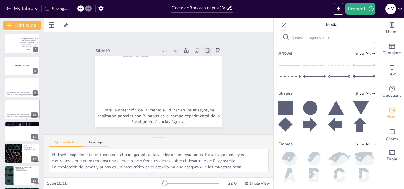
click at [208, 53] on icon at bounding box center [210, 55] width 5 height 5
type textarea "El registro preciso de la duración de cada estadio larval es esencial para comp…"
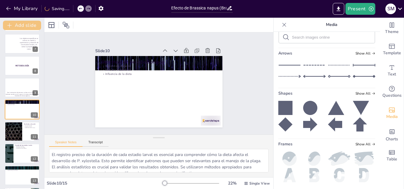
click at [16, 24] on button "Add slide" at bounding box center [22, 25] width 38 height 9
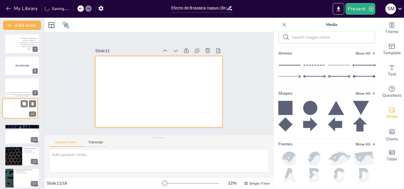
drag, startPoint x: 19, startPoint y: 134, endPoint x: 16, endPoint y: 107, distance: 26.4
click at [16, 107] on div at bounding box center [20, 109] width 35 height 20
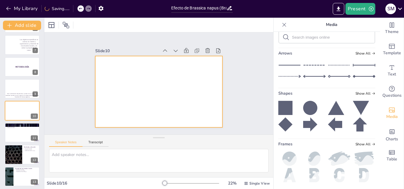
scroll to position [158, 0]
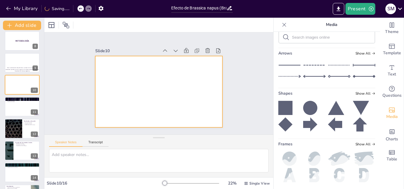
click at [155, 83] on div at bounding box center [158, 92] width 134 height 85
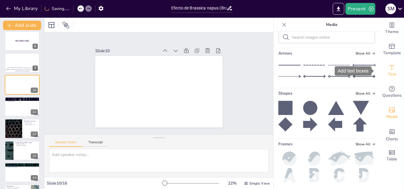
click at [391, 66] on div "Text" at bounding box center [392, 70] width 24 height 21
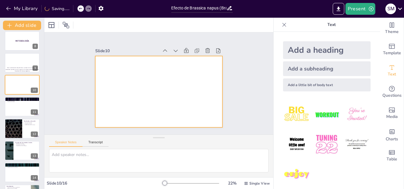
click at [123, 86] on div at bounding box center [158, 92] width 134 height 85
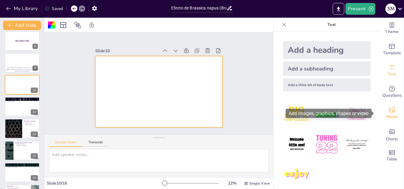
click at [391, 113] on div "Media" at bounding box center [392, 113] width 24 height 21
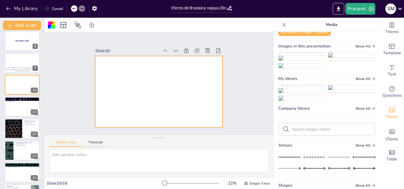
scroll to position [0, 0]
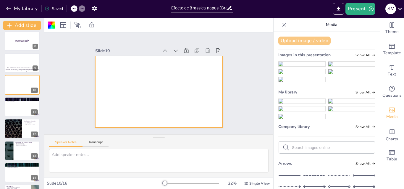
click at [300, 41] on button "Upload image / video" at bounding box center [304, 41] width 52 height 8
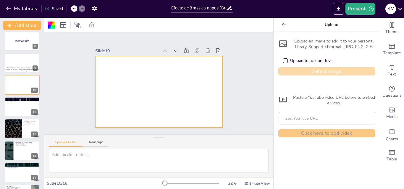
click at [338, 72] on button "Select image" at bounding box center [326, 71] width 97 height 8
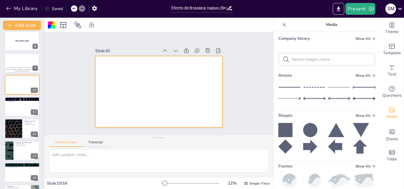
scroll to position [148, 0]
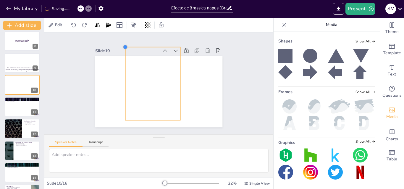
drag, startPoint x: 134, startPoint y: 62, endPoint x: 122, endPoint y: 61, distance: 12.2
click at [122, 61] on div at bounding box center [158, 92] width 127 height 72
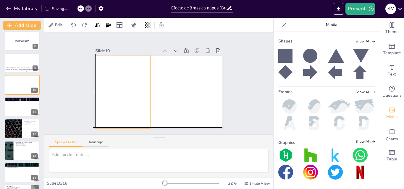
drag, startPoint x: 151, startPoint y: 82, endPoint x: 119, endPoint y: 89, distance: 32.9
click at [119, 89] on div at bounding box center [122, 91] width 55 height 73
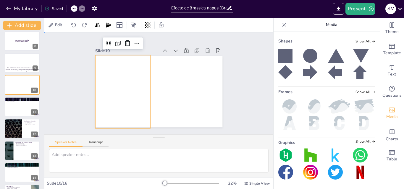
click at [72, 115] on div "Slide 1 Efecto de Brassica napus (Brassicales, Brassicaceae) sobre parámetros b…" at bounding box center [158, 84] width 245 height 148
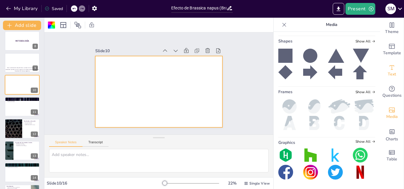
click at [388, 73] on span "Text" at bounding box center [392, 74] width 8 height 7
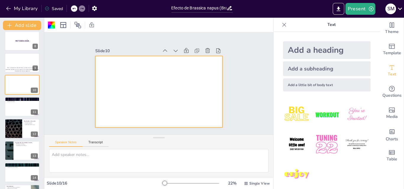
click at [313, 88] on div "Add a little bit of body text" at bounding box center [327, 85] width 88 height 13
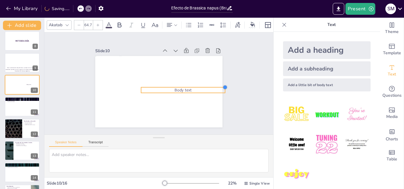
type input "61.5"
drag, startPoint x: 172, startPoint y: 88, endPoint x: 179, endPoint y: 85, distance: 7.5
click at [179, 85] on div "Body text" at bounding box center [158, 92] width 127 height 72
click at [200, 90] on p "Body text" at bounding box center [183, 91] width 84 height 6
click at [195, 89] on p "Body text" at bounding box center [183, 91] width 84 height 6
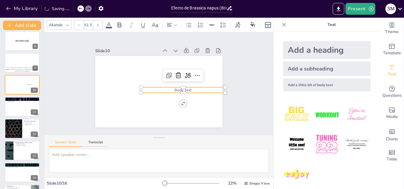
click at [195, 89] on p "Body text" at bounding box center [182, 93] width 84 height 14
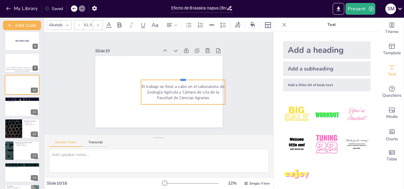
drag, startPoint x: 178, startPoint y: 85, endPoint x: 179, endPoint y: 77, distance: 7.8
click at [179, 77] on div at bounding box center [184, 81] width 84 height 14
drag, startPoint x: 136, startPoint y: 90, endPoint x: 145, endPoint y: 89, distance: 9.2
click at [145, 89] on div at bounding box center [146, 89] width 10 height 25
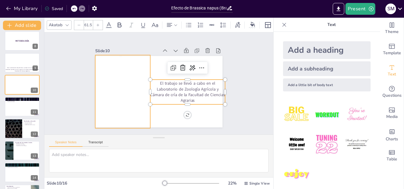
click at [139, 101] on div at bounding box center [122, 88] width 62 height 79
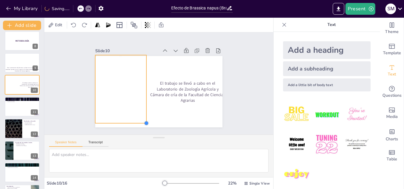
drag, startPoint x: 145, startPoint y: 126, endPoint x: 131, endPoint y: 121, distance: 14.8
click at [131, 121] on div "El trabajo se llevó a cabo en el Laboratorio de Zoología Agrícola y Cámara de c…" at bounding box center [157, 91] width 139 height 96
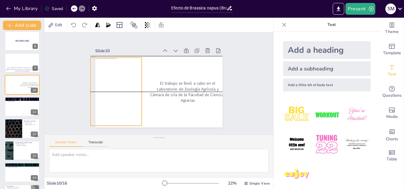
drag, startPoint x: 133, startPoint y: 106, endPoint x: 129, endPoint y: 106, distance: 4.7
click at [129, 71] on div at bounding box center [145, 42] width 73 height 58
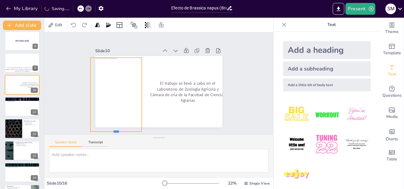
drag, startPoint x: 112, startPoint y: 124, endPoint x: 112, endPoint y: 130, distance: 5.9
click at [112, 130] on div "Slide 1 Efecto de Brassica napus (Brassicales, Brassicaceae) sobre parámetros b…" at bounding box center [159, 84] width 238 height 126
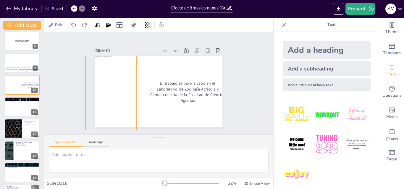
click at [114, 109] on div at bounding box center [114, 89] width 67 height 80
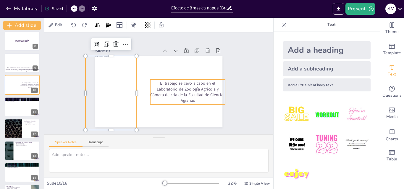
click at [172, 92] on p "El trabajo se llevó a cabo en el Laboratorio de Zoología Agrícola y Cámara de c…" at bounding box center [186, 95] width 77 height 30
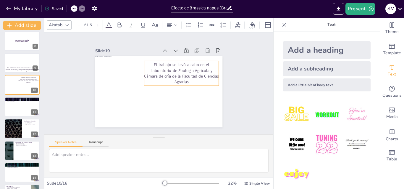
drag, startPoint x: 203, startPoint y: 94, endPoint x: 197, endPoint y: 75, distance: 19.6
click at [197, 75] on p "El trabajo se llevó a cabo en el Laboratorio de Zoología Agrícola y Cámara de c…" at bounding box center [182, 76] width 77 height 30
click at [322, 79] on div "Add a little bit of body text" at bounding box center [327, 85] width 88 height 13
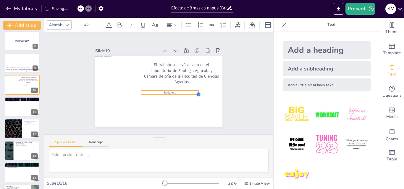
drag, startPoint x: 173, startPoint y: 92, endPoint x: 176, endPoint y: 93, distance: 4.1
click at [176, 93] on div "El trabajo se llevó a cabo en el Laboratorio de Zoología Agrícola y Cámara de c…" at bounding box center [157, 91] width 139 height 96
click at [174, 89] on p "Body text" at bounding box center [169, 94] width 58 height 10
click at [174, 89] on p "Body text" at bounding box center [166, 96] width 56 height 22
click at [173, 90] on p "Body text" at bounding box center [169, 94] width 58 height 10
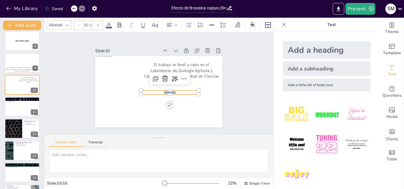
drag, startPoint x: 173, startPoint y: 90, endPoint x: 159, endPoint y: 92, distance: 14.0
click at [159, 92] on p "Body text" at bounding box center [164, 97] width 52 height 32
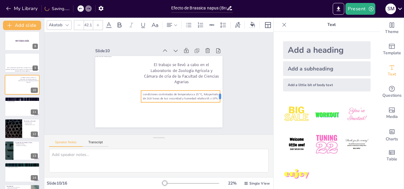
drag, startPoint x: 194, startPoint y: 96, endPoint x: 216, endPoint y: 96, distance: 21.6
click at [218, 97] on div at bounding box center [221, 103] width 6 height 12
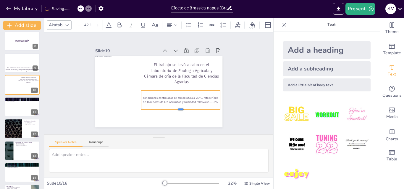
drag, startPoint x: 174, startPoint y: 100, endPoint x: 175, endPoint y: 109, distance: 8.6
click at [175, 109] on div at bounding box center [174, 115] width 78 height 21
click at [96, 25] on div at bounding box center [97, 24] width 9 height 9
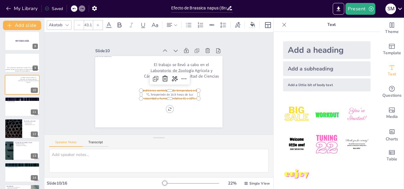
click at [96, 25] on div at bounding box center [97, 24] width 9 height 9
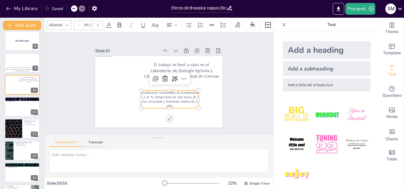
click at [96, 25] on div at bounding box center [97, 24] width 9 height 9
type input "51.1"
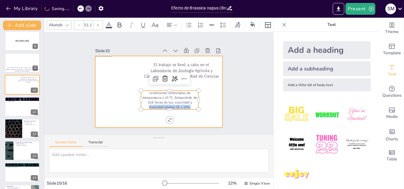
drag, startPoint x: 194, startPoint y: 99, endPoint x: 200, endPoint y: 98, distance: 6.8
click at [200, 98] on div "El trabajo se llevó a cabo en el Laboratorio de Zoología Agrícola y Cámara de c…" at bounding box center [158, 92] width 127 height 72
click at [200, 98] on div at bounding box center [158, 92] width 127 height 72
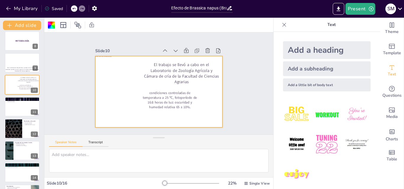
click at [189, 100] on p "condiciones controladas de temperatura a 25 ºC, fotoperíodo de 16:8 horas de lu…" at bounding box center [170, 100] width 58 height 19
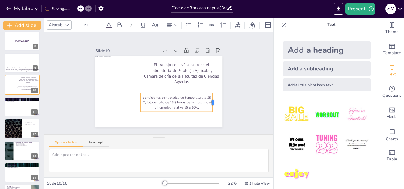
drag, startPoint x: 195, startPoint y: 101, endPoint x: 209, endPoint y: 101, distance: 14.5
click at [209, 104] on div at bounding box center [209, 114] width 9 height 20
click at [141, 96] on p "condiciones controladas de temperatura a 25 ºC, fotoperíodo de 16:8 horas de lu…" at bounding box center [177, 103] width 72 height 14
click at [139, 95] on p "condiciones controladas de temperatura a 25 ºC, fotoperíodo de 16:8 horas de lu…" at bounding box center [169, 108] width 73 height 36
click at [139, 95] on p "condiciones controladas de temperatura a 25 ºC, fotoperíodo de 16:8 horas de lu…" at bounding box center [174, 105] width 73 height 22
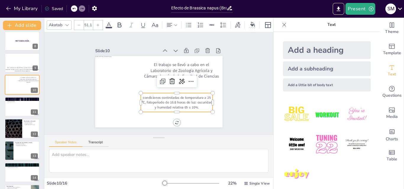
click at [139, 98] on p "condiciones controladas de temperatura a 25 ºC, fotoperíodo de 16:8 horas de lu…" at bounding box center [174, 105] width 73 height 22
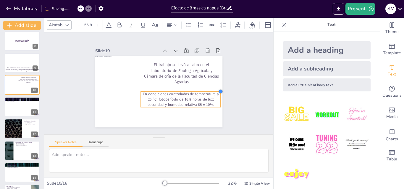
drag, startPoint x: 208, startPoint y: 91, endPoint x: 217, endPoint y: 90, distance: 8.9
click at [217, 95] on div at bounding box center [219, 97] width 5 height 5
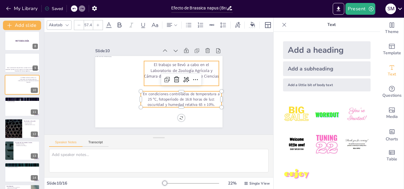
click at [209, 76] on p "El trabajo se llevó a cabo en el Laboratorio de Zoología Agrícola y Cámara de c…" at bounding box center [183, 83] width 77 height 51
click at [195, 100] on p "En condiciones controladas de temperatura a 25 ºC, fotoperíodo de 16:8 horas de…" at bounding box center [179, 102] width 82 height 24
type input "57.4"
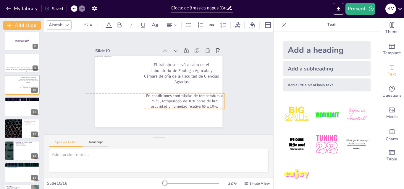
drag, startPoint x: 195, startPoint y: 100, endPoint x: 197, endPoint y: 102, distance: 3.4
click at [197, 102] on p "En condiciones controladas de temperatura a 25 ºC, fotoperíodo de 16:8 horas de…" at bounding box center [180, 106] width 82 height 33
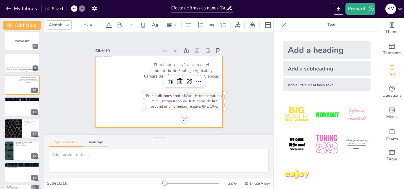
click at [151, 117] on div at bounding box center [158, 92] width 134 height 85
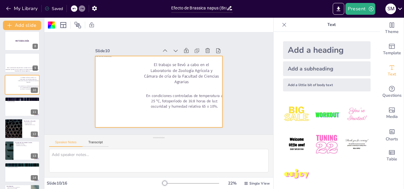
click at [159, 103] on p "En condiciones controladas de temperatura a 25 ºC, fotoperíodo de 16:8 horas de…" at bounding box center [180, 106] width 82 height 33
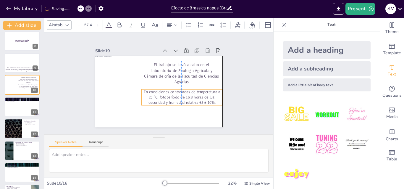
drag, startPoint x: 166, startPoint y: 101, endPoint x: 161, endPoint y: 98, distance: 5.9
click at [161, 98] on p "En condiciones controladas de temperatura a 25 ºC, fotoperíodo de 16:8 horas de…" at bounding box center [180, 100] width 82 height 24
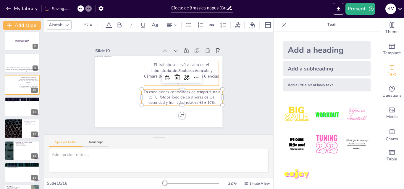
click at [152, 66] on p "El trabajo se llevó a cabo en el Laboratorio de Zoología Agrícola y Cámara de c…" at bounding box center [181, 73] width 75 height 23
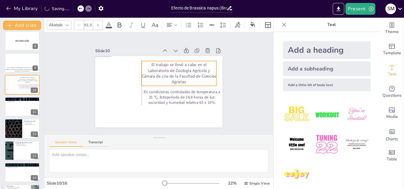
click at [157, 63] on p "El trabajo se llevó a cabo en el Laboratorio de Zoología Agrícola y Cámara de c…" at bounding box center [179, 73] width 75 height 23
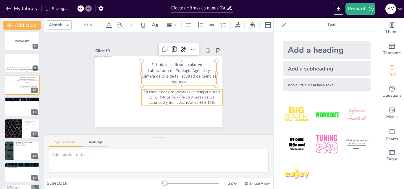
click at [164, 93] on p "En condiciones controladas de temperatura a 25 ºC, fotoperíodo de 16:8 horas de…" at bounding box center [180, 100] width 82 height 24
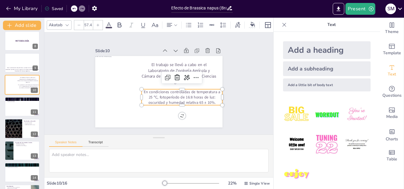
click at [99, 25] on div at bounding box center [97, 24] width 9 height 9
type input "60.4"
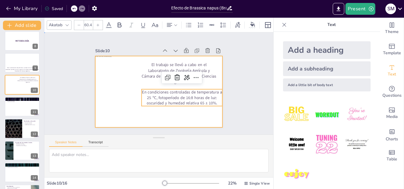
click at [151, 112] on div at bounding box center [158, 92] width 134 height 85
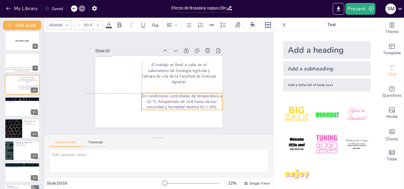
drag, startPoint x: 167, startPoint y: 98, endPoint x: 165, endPoint y: 103, distance: 5.4
click at [165, 103] on p "En condiciones controladas de temperatura a 25 ºC, fotoperíodo de 16:8 horas de…" at bounding box center [180, 103] width 82 height 25
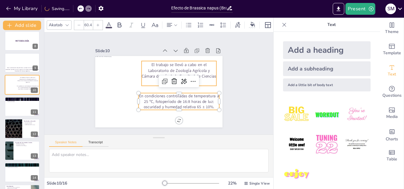
click at [153, 67] on p "El trabajo se llevó a cabo en el Laboratorio de Zoología Agrícola y Cámara de c…" at bounding box center [181, 78] width 78 height 38
click at [185, 104] on p "En condiciones controladas de temperatura a 25 ºC, fotoperíodo de 16:8 horas de…" at bounding box center [177, 103] width 82 height 25
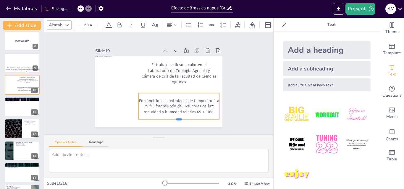
drag, startPoint x: 174, startPoint y: 108, endPoint x: 174, endPoint y: 118, distance: 9.5
click at [174, 118] on div at bounding box center [166, 126] width 78 height 30
click at [101, 22] on div at bounding box center [97, 24] width 9 height 9
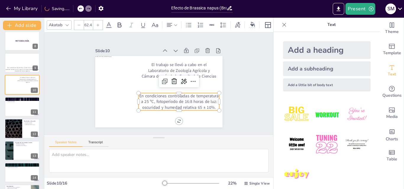
click at [101, 22] on div at bounding box center [97, 24] width 9 height 9
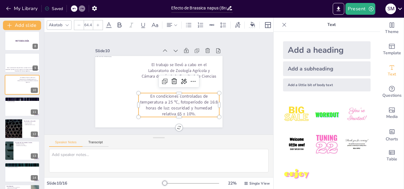
click at [101, 22] on div at bounding box center [97, 24] width 9 height 9
type input "65.4"
click at [235, 110] on div "Slide 1 Efecto de Brassica napus (Brassicales, Brassicaceae) sobre parámetros b…" at bounding box center [158, 84] width 245 height 148
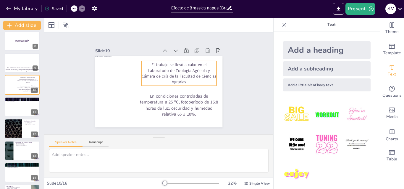
click at [167, 68] on p "El trabajo se llevó a cabo en el Laboratorio de Zoología Agrícola y Cámara de c…" at bounding box center [179, 94] width 62 height 74
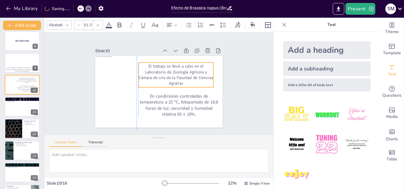
drag, startPoint x: 168, startPoint y: 71, endPoint x: 164, endPoint y: 73, distance: 4.4
click at [164, 73] on p "El trabajo se llevó a cabo en el Laboratorio de Zoología Agrícola y Cámara de c…" at bounding box center [176, 76] width 77 height 30
type input "64.4"
click at [214, 86] on div at bounding box center [216, 88] width 5 height 5
click at [212, 98] on div at bounding box center [215, 101] width 6 height 6
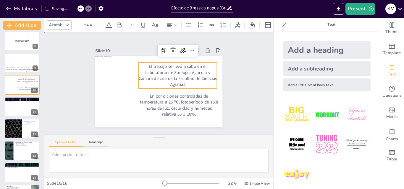
click at [224, 98] on div "Slide 1 Efecto de Brassica napus (Brassicales, Brassicaceae) sobre parámetros b…" at bounding box center [158, 83] width 169 height 104
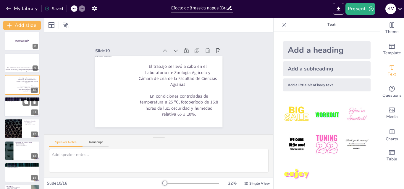
click at [12, 108] on div at bounding box center [21, 107] width 35 height 20
type textarea "El registro preciso de la duración de cada estadio larval es esencial para comp…"
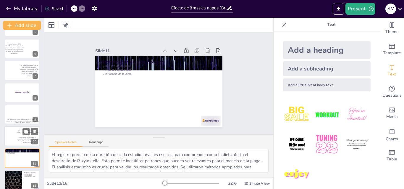
scroll to position [118, 0]
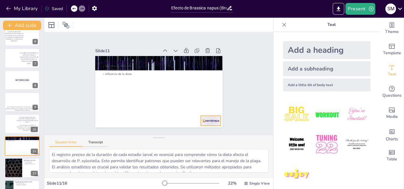
click at [212, 124] on div at bounding box center [202, 131] width 22 height 14
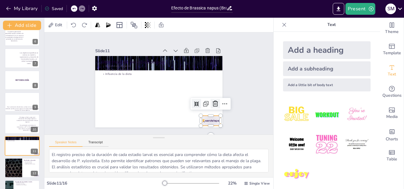
click at [213, 107] on icon at bounding box center [213, 110] width 6 height 6
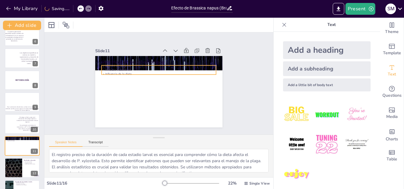
click at [131, 72] on p "Influencia de la dieta" at bounding box center [160, 74] width 113 height 28
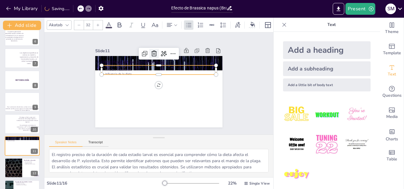
click at [153, 53] on icon at bounding box center [157, 54] width 8 height 8
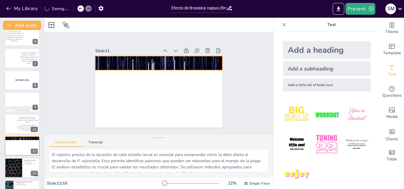
click at [127, 63] on div "Determinación del ciclo biológico" at bounding box center [158, 92] width 134 height 85
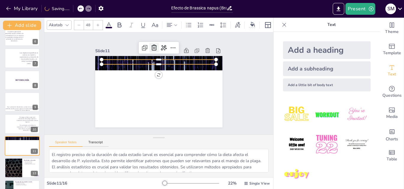
click at [157, 44] on icon at bounding box center [161, 47] width 8 height 8
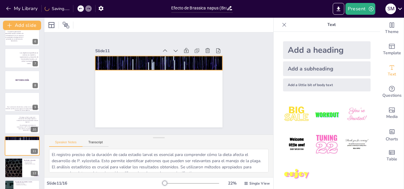
click at [148, 60] on div at bounding box center [161, 63] width 134 height 85
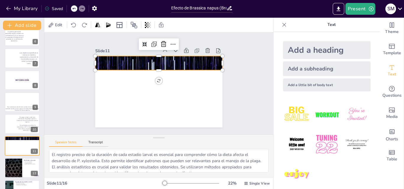
click at [188, 59] on icon at bounding box center [193, 64] width 10 height 10
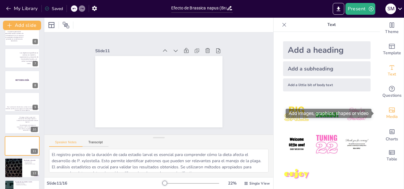
click at [386, 117] on span "Media" at bounding box center [392, 117] width 12 height 7
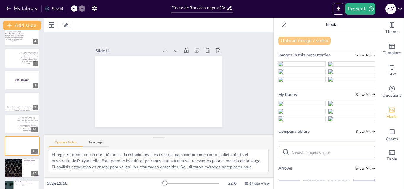
click at [294, 40] on button "Upload image / video" at bounding box center [304, 41] width 52 height 8
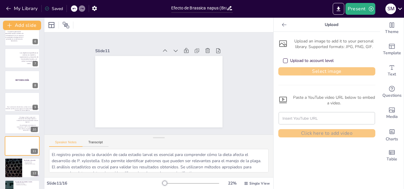
click at [300, 69] on button "Select image" at bounding box center [326, 71] width 97 height 8
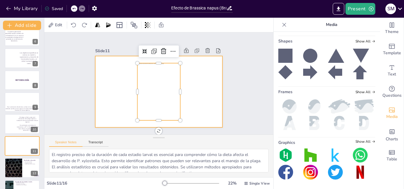
scroll to position [144, 0]
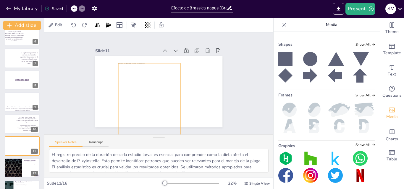
drag, startPoint x: 134, startPoint y: 119, endPoint x: 114, endPoint y: 123, distance: 19.7
click at [114, 123] on div at bounding box center [158, 92] width 134 height 85
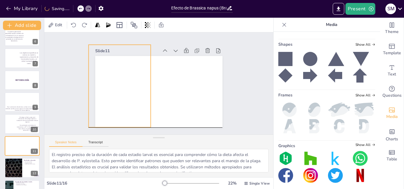
drag, startPoint x: 145, startPoint y: 106, endPoint x: 115, endPoint y: 88, distance: 34.6
click at [115, 88] on div at bounding box center [119, 82] width 70 height 89
click at [205, 98] on div at bounding box center [158, 92] width 134 height 85
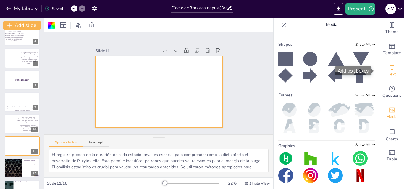
click at [388, 75] on span "Text" at bounding box center [392, 74] width 8 height 7
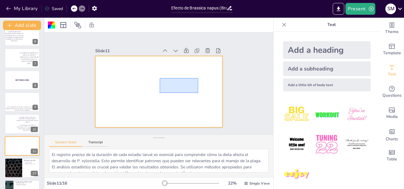
drag, startPoint x: 160, startPoint y: 78, endPoint x: 198, endPoint y: 93, distance: 41.2
click at [198, 93] on div at bounding box center [157, 91] width 139 height 96
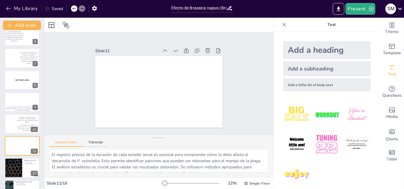
click at [307, 86] on div "Add a little bit of body text" at bounding box center [327, 85] width 88 height 13
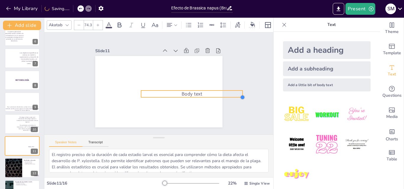
type input "67.9"
drag, startPoint x: 172, startPoint y: 89, endPoint x: 170, endPoint y: 93, distance: 4.5
click at [170, 93] on div "Body text" at bounding box center [158, 92] width 134 height 85
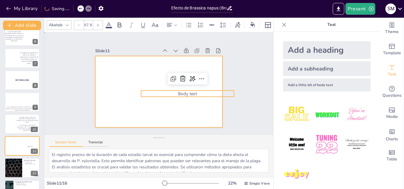
click at [187, 114] on div at bounding box center [158, 92] width 127 height 72
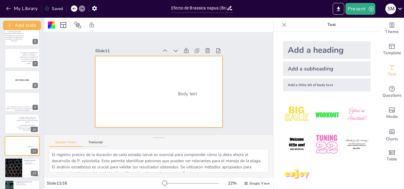
click at [186, 95] on span "Body text" at bounding box center [185, 100] width 20 height 10
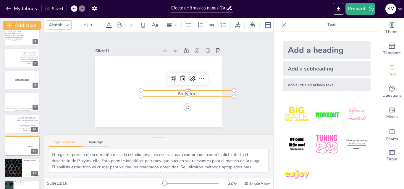
click at [192, 93] on span "Body text" at bounding box center [186, 97] width 20 height 8
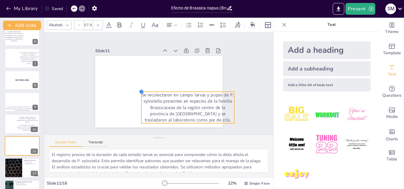
click at [138, 90] on div at bounding box center [140, 90] width 5 height 5
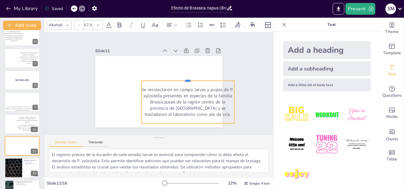
drag, startPoint x: 183, startPoint y: 89, endPoint x: 183, endPoint y: 77, distance: 12.1
click at [183, 77] on div at bounding box center [188, 87] width 90 height 33
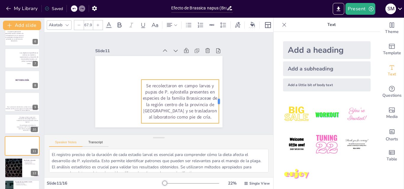
drag, startPoint x: 230, startPoint y: 99, endPoint x: 214, endPoint y: 100, distance: 15.4
click at [214, 100] on div at bounding box center [218, 108] width 9 height 44
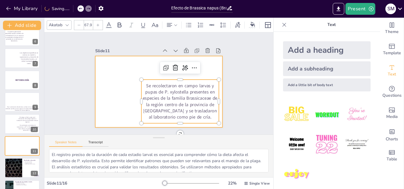
click at [205, 71] on div at bounding box center [158, 92] width 134 height 85
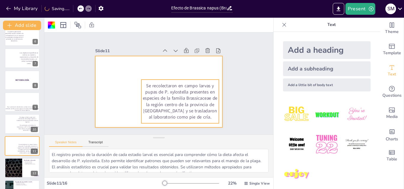
click at [197, 91] on p "Se recolectaron en campo larvas y pupas de P. xylostella presentes en especies …" at bounding box center [177, 104] width 81 height 46
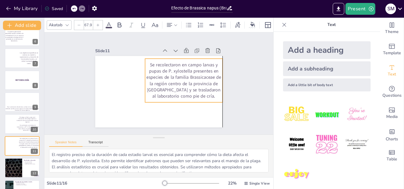
drag, startPoint x: 197, startPoint y: 91, endPoint x: 202, endPoint y: 70, distance: 21.7
click at [202, 70] on p "Se recolectaron en campo larvas y pupas de P. xylostella presentes en especies …" at bounding box center [183, 83] width 81 height 46
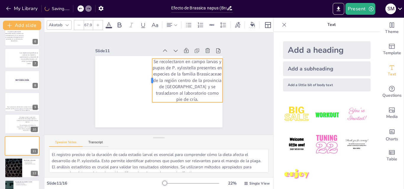
drag, startPoint x: 140, startPoint y: 79, endPoint x: 147, endPoint y: 79, distance: 7.1
click at [147, 79] on div at bounding box center [149, 80] width 9 height 44
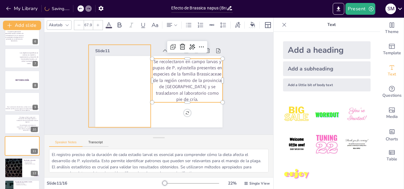
click at [132, 86] on div at bounding box center [120, 78] width 78 height 94
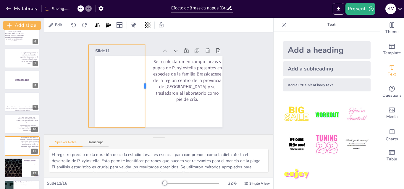
drag, startPoint x: 147, startPoint y: 84, endPoint x: 142, endPoint y: 85, distance: 5.7
click at [142, 85] on div at bounding box center [147, 84] width 22 height 82
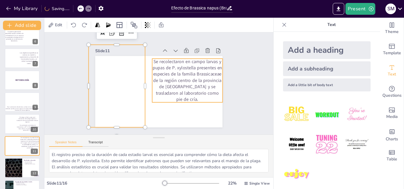
click at [168, 81] on p "Se recolectaron en campo larvas y pupas de P. xylostella presentes en especies …" at bounding box center [187, 83] width 74 height 51
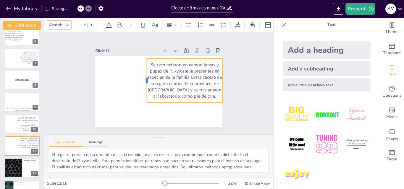
drag, startPoint x: 147, startPoint y: 80, endPoint x: 142, endPoint y: 80, distance: 5.4
click at [142, 78] on div at bounding box center [157, 69] width 43 height 18
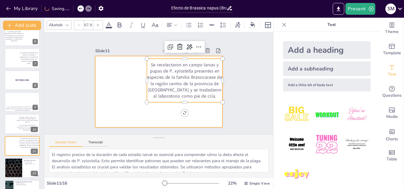
click at [167, 113] on div at bounding box center [158, 92] width 134 height 85
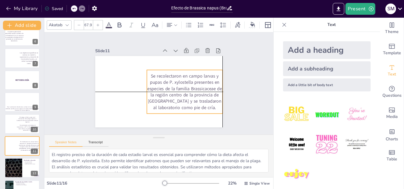
drag, startPoint x: 178, startPoint y: 78, endPoint x: 179, endPoint y: 90, distance: 12.7
click at [179, 90] on p "Se recolectaron en campo larvas y pupas de P. xylostella presentes en especies …" at bounding box center [183, 95] width 79 height 46
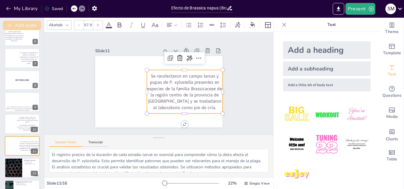
click at [27, 25] on button "Add slide" at bounding box center [22, 25] width 38 height 9
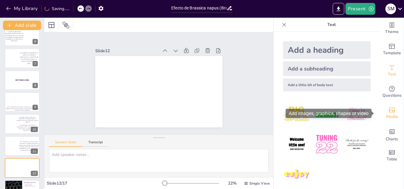
click at [388, 115] on span "Media" at bounding box center [392, 117] width 12 height 7
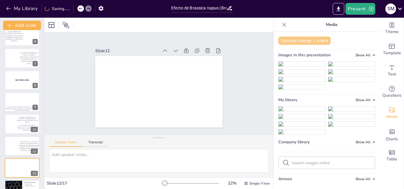
click at [303, 42] on button "Upload image / video" at bounding box center [304, 41] width 52 height 8
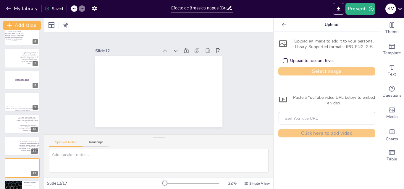
click at [309, 73] on button "Select image" at bounding box center [326, 71] width 97 height 8
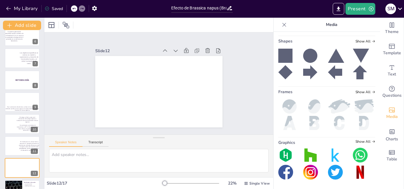
scroll to position [236, 0]
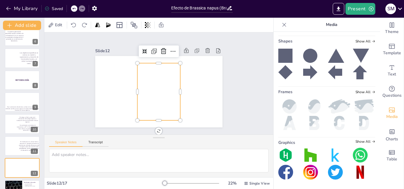
scroll to position [266, 0]
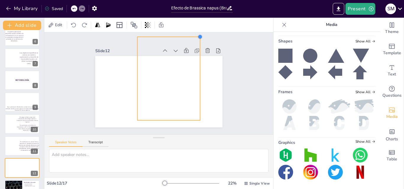
drag, startPoint x: 176, startPoint y: 61, endPoint x: 197, endPoint y: 56, distance: 21.2
click at [197, 56] on div at bounding box center [158, 92] width 127 height 72
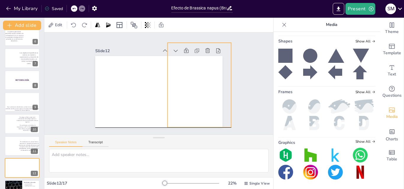
drag, startPoint x: 185, startPoint y: 104, endPoint x: 190, endPoint y: 105, distance: 5.1
click at [190, 105] on div at bounding box center [199, 89] width 72 height 91
click at [164, 84] on div at bounding box center [199, 89] width 72 height 91
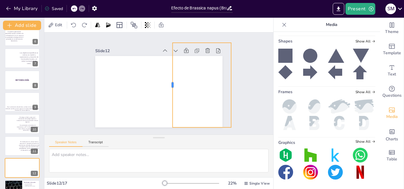
drag, startPoint x: 163, startPoint y: 84, endPoint x: 168, endPoint y: 84, distance: 5.0
click at [168, 84] on div at bounding box center [169, 88] width 22 height 84
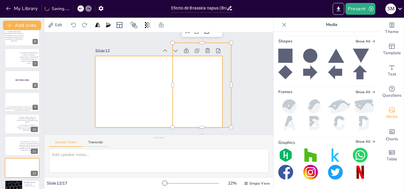
click at [123, 84] on div at bounding box center [158, 92] width 134 height 85
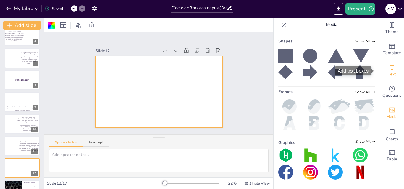
click at [388, 71] on span "Text" at bounding box center [392, 74] width 8 height 7
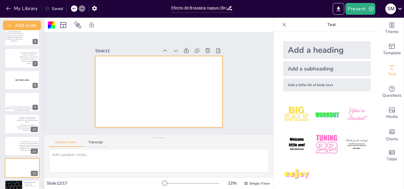
click at [303, 84] on div "Add a little bit of body text" at bounding box center [327, 85] width 88 height 13
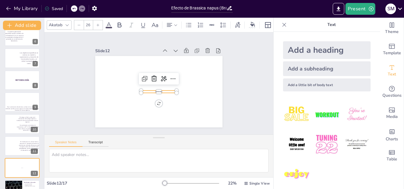
click at [301, 85] on div "Add a little bit of body text" at bounding box center [327, 85] width 88 height 13
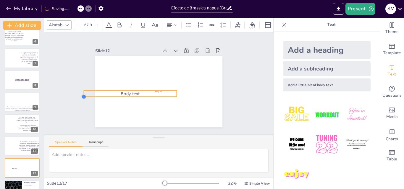
drag, startPoint x: 136, startPoint y: 92, endPoint x: 129, endPoint y: 96, distance: 7.2
click at [129, 96] on div "Body text Body text" at bounding box center [151, 81] width 96 height 139
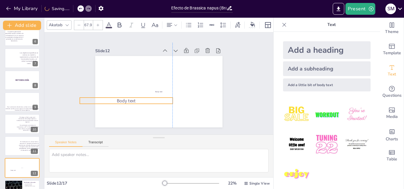
drag, startPoint x: 142, startPoint y: 90, endPoint x: 140, endPoint y: 97, distance: 7.5
click at [140, 97] on p "Body text" at bounding box center [123, 93] width 92 height 25
click at [156, 90] on span "Body text" at bounding box center [157, 91] width 7 height 3
type input "26"
click at [133, 99] on p "Body text" at bounding box center [122, 74] width 73 height 67
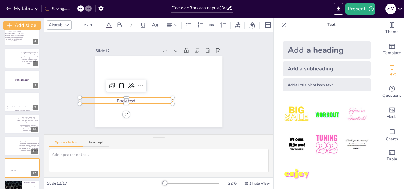
click at [133, 99] on p "Body text" at bounding box center [124, 98] width 93 height 16
drag, startPoint x: 133, startPoint y: 99, endPoint x: 105, endPoint y: 103, distance: 28.3
click at [105, 103] on div "Body text" at bounding box center [153, 90] width 145 height 133
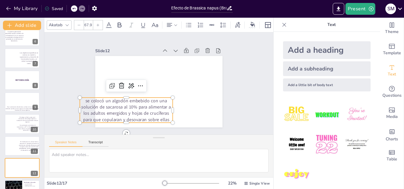
click at [83, 100] on p "se colocó un algodón embebido con una solución de sacarosa al 10% para alimenta…" at bounding box center [121, 103] width 96 height 44
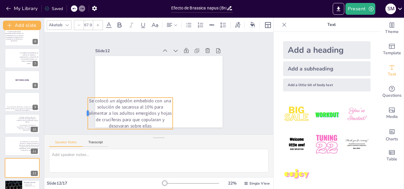
drag, startPoint x: 75, startPoint y: 107, endPoint x: 83, endPoint y: 108, distance: 8.0
click at [83, 108] on div at bounding box center [83, 106] width 8 height 32
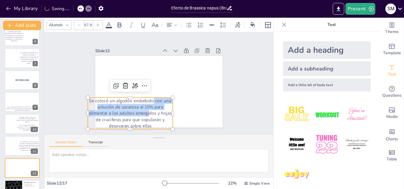
drag, startPoint x: 145, startPoint y: 110, endPoint x: 148, endPoint y: 100, distance: 10.3
click at [148, 100] on p "Se colocó un algodón embebido con una solución de sacarosa al 10% para alimenta…" at bounding box center [125, 107] width 90 height 48
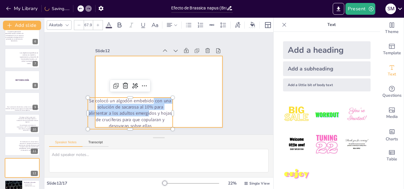
click at [155, 86] on div at bounding box center [157, 91] width 139 height 96
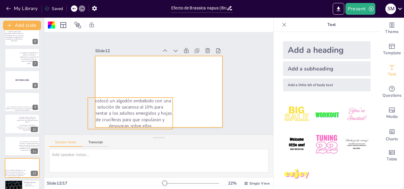
click at [147, 100] on p "Se colocó un algodón embebido con una solución de sacarosa al 10% para alimenta…" at bounding box center [125, 107] width 90 height 48
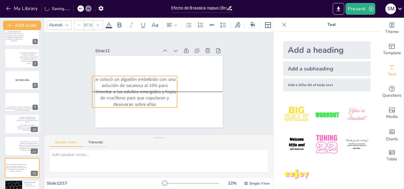
drag, startPoint x: 146, startPoint y: 106, endPoint x: 151, endPoint y: 85, distance: 21.5
click at [151, 85] on p "Se colocó un algodón embebido con una solución de sacarosa al 10% para alimenta…" at bounding box center [134, 87] width 90 height 48
click at [88, 90] on div "Slide 1 Efecto de Brassica napus (Brassicales, Brassicaceae) sobre parámetros b…" at bounding box center [158, 83] width 169 height 104
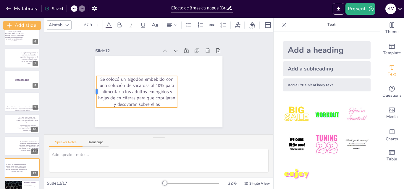
drag, startPoint x: 87, startPoint y: 90, endPoint x: 91, endPoint y: 90, distance: 4.5
click at [91, 90] on div at bounding box center [94, 85] width 8 height 32
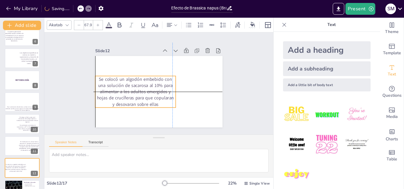
click at [131, 91] on p "Se colocó un algodón embebido con una solución de sacarosa al 10% para alimenta…" at bounding box center [134, 87] width 85 height 48
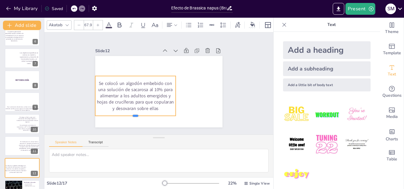
drag, startPoint x: 130, startPoint y: 106, endPoint x: 130, endPoint y: 114, distance: 8.3
click at [130, 114] on div at bounding box center [129, 112] width 80 height 21
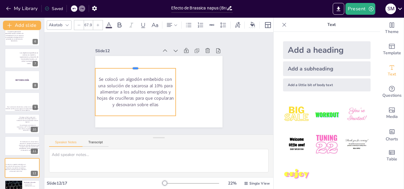
drag, startPoint x: 129, startPoint y: 73, endPoint x: 129, endPoint y: 65, distance: 7.7
click at [129, 65] on div at bounding box center [137, 63] width 80 height 13
click at [169, 89] on div at bounding box center [174, 94] width 10 height 48
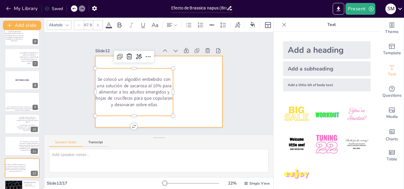
click at [153, 121] on div at bounding box center [158, 92] width 134 height 85
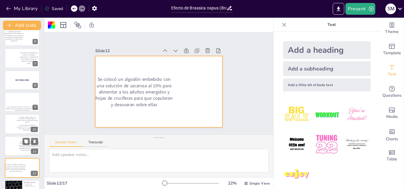
scroll to position [148, 0]
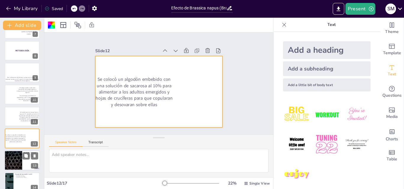
click at [17, 156] on div at bounding box center [13, 161] width 35 height 20
type textarea "La duración de los estadios larvales es un indicador importante del desarrollo …"
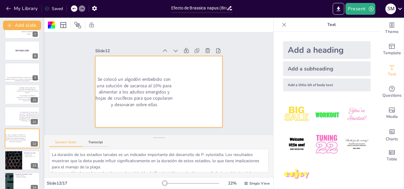
scroll to position [199, 0]
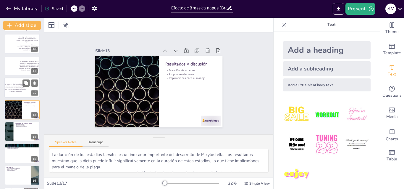
click at [16, 88] on p "Se colocó un algodón embebido con una solución de sacarosa al 10% para alimenta…" at bounding box center [15, 88] width 22 height 9
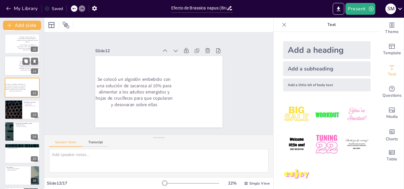
scroll to position [177, 0]
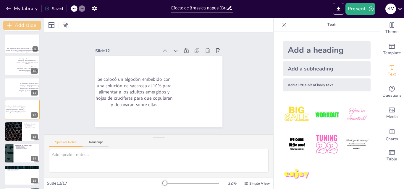
click at [16, 22] on button "Add slide" at bounding box center [22, 25] width 38 height 9
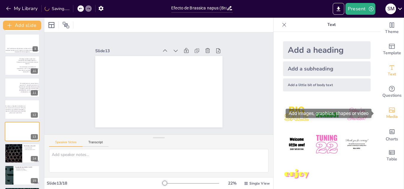
click at [382, 110] on div "Media" at bounding box center [392, 113] width 24 height 21
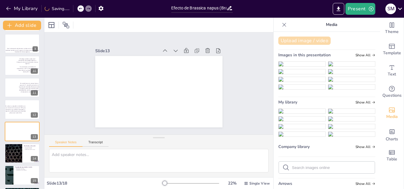
click at [311, 38] on button "Upload image / video" at bounding box center [304, 41] width 52 height 8
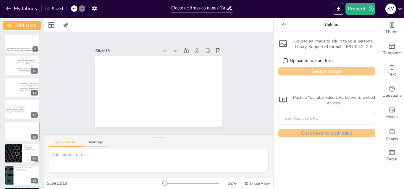
click at [315, 74] on button "Select image" at bounding box center [326, 71] width 97 height 8
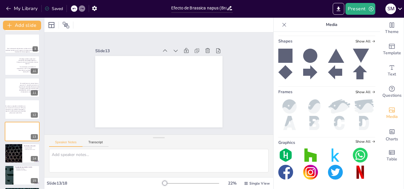
scroll to position [325, 0]
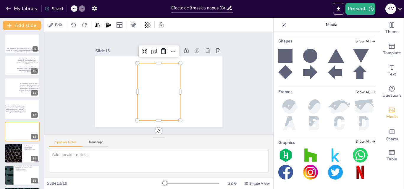
scroll to position [338, 0]
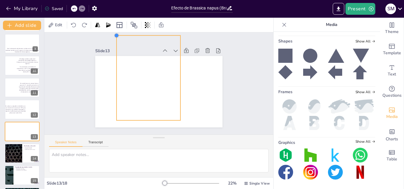
drag, startPoint x: 132, startPoint y: 62, endPoint x: 116, endPoint y: 34, distance: 32.5
click at [116, 34] on div "Slide 1 Efecto de Brassica napus (Brassicales, Brassicaceae) sobre parámetros b…" at bounding box center [158, 84] width 245 height 148
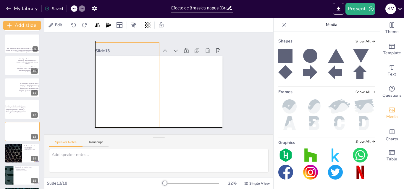
drag, startPoint x: 146, startPoint y: 82, endPoint x: 124, endPoint y: 88, distance: 22.6
click at [124, 88] on div at bounding box center [127, 81] width 72 height 91
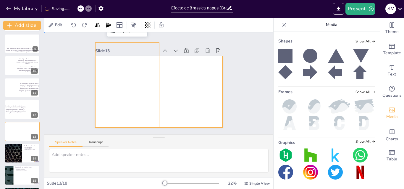
click at [163, 88] on div at bounding box center [158, 92] width 134 height 85
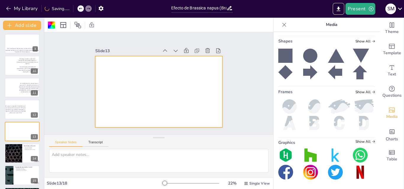
click at [144, 88] on div at bounding box center [128, 78] width 80 height 96
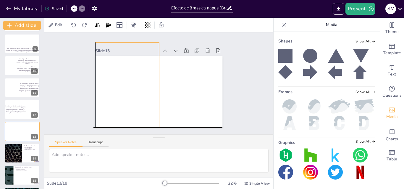
click at [151, 83] on div at bounding box center [127, 81] width 72 height 91
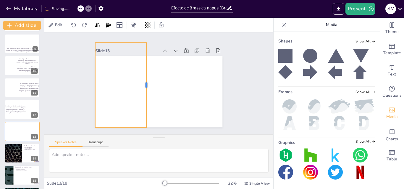
drag, startPoint x: 155, startPoint y: 82, endPoint x: 143, endPoint y: 83, distance: 12.7
click at [146, 83] on div at bounding box center [148, 85] width 5 height 85
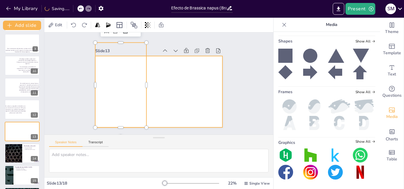
click at [162, 80] on div at bounding box center [151, 85] width 96 height 139
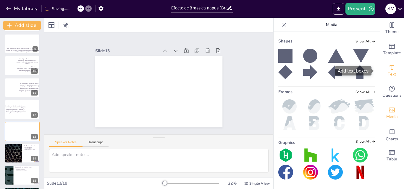
click at [389, 70] on icon "Add text boxes" at bounding box center [391, 67] width 7 height 7
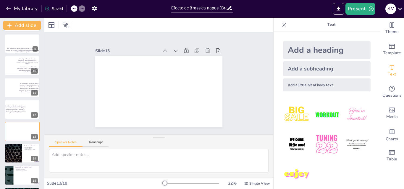
click at [309, 82] on div "Add a little bit of body text" at bounding box center [327, 85] width 88 height 13
click at [309, 83] on div "Add a little bit of body text" at bounding box center [327, 85] width 88 height 13
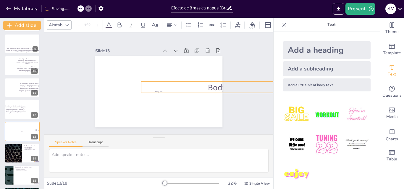
drag, startPoint x: 184, startPoint y: 85, endPoint x: 192, endPoint y: 80, distance: 9.4
click at [192, 80] on div "Body text Body text" at bounding box center [153, 90] width 142 height 138
type input "116.2"
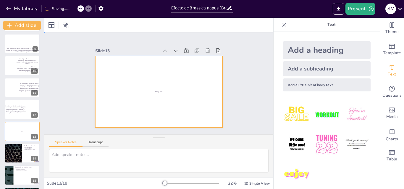
click at [154, 92] on div at bounding box center [158, 92] width 127 height 72
click at [169, 91] on p "Body text" at bounding box center [158, 92] width 35 height 2
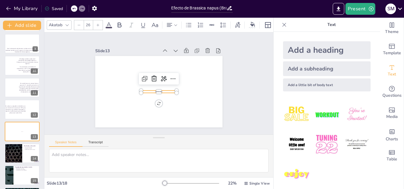
click at [169, 89] on p "Body text" at bounding box center [157, 92] width 35 height 6
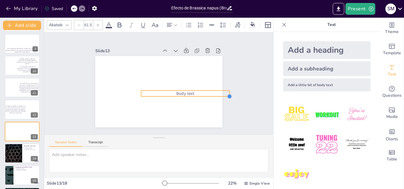
type input "58.2"
drag, startPoint x: 172, startPoint y: 92, endPoint x: 175, endPoint y: 95, distance: 4.2
click at [175, 95] on div "Body text" at bounding box center [158, 92] width 127 height 72
click at [188, 93] on p "Body text" at bounding box center [181, 93] width 80 height 5
click at [188, 93] on p "Body text" at bounding box center [180, 96] width 80 height 14
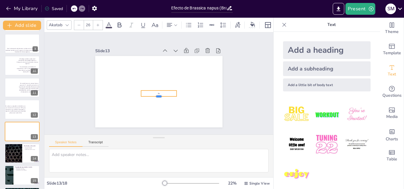
drag, startPoint x: 154, startPoint y: 93, endPoint x: 156, endPoint y: 96, distance: 3.4
click at [155, 97] on div "Bo" at bounding box center [150, 81] width 96 height 139
click at [160, 91] on p "Bo" at bounding box center [157, 94] width 35 height 6
click at [160, 91] on p "Bo" at bounding box center [156, 94] width 35 height 10
click at [173, 94] on div at bounding box center [158, 92] width 134 height 85
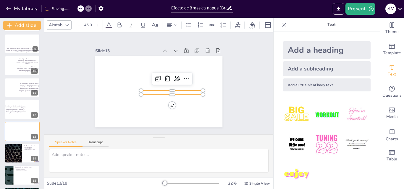
click at [174, 77] on p at bounding box center [146, 74] width 62 height 4
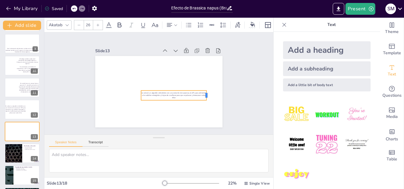
drag, startPoint x: 172, startPoint y: 94, endPoint x: 202, endPoint y: 94, distance: 29.9
click at [204, 96] on div at bounding box center [207, 101] width 6 height 10
drag, startPoint x: 203, startPoint y: 88, endPoint x: 207, endPoint y: 85, distance: 4.4
click at [207, 85] on div "se colocó un algodón embebido con una solución de sacarosa al 10% para alimenta…" at bounding box center [158, 92] width 134 height 85
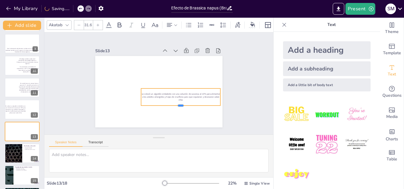
drag, startPoint x: 176, startPoint y: 100, endPoint x: 141, endPoint y: 99, distance: 35.5
click at [176, 108] on div at bounding box center [178, 110] width 80 height 13
click at [96, 23] on icon at bounding box center [98, 25] width 4 height 4
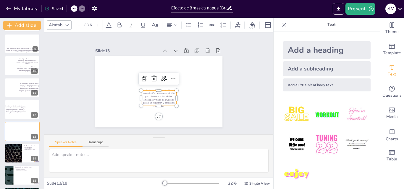
click at [96, 23] on icon at bounding box center [98, 25] width 4 height 4
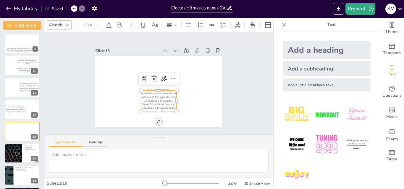
click at [96, 23] on icon at bounding box center [98, 25] width 4 height 4
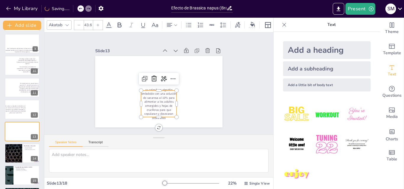
click at [96, 23] on icon at bounding box center [98, 25] width 4 height 4
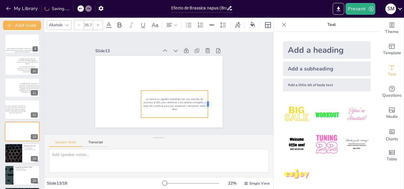
drag, startPoint x: 173, startPoint y: 102, endPoint x: 195, endPoint y: 101, distance: 22.2
click at [208, 103] on div at bounding box center [210, 104] width 5 height 27
drag, startPoint x: 179, startPoint y: 110, endPoint x: 171, endPoint y: 107, distance: 8.6
click at [171, 107] on div "se colocó un algodón embebido con una solución de sacarosa al 10% para alimenta…" at bounding box center [169, 107] width 71 height 40
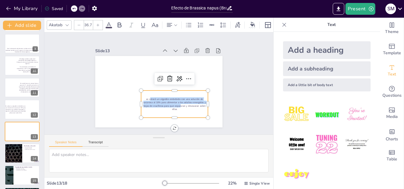
drag, startPoint x: 176, startPoint y: 104, endPoint x: 146, endPoint y: 98, distance: 31.1
click at [146, 98] on p "se colocó un algodón embebido con una solución de sacarosa al 10% para alimenta…" at bounding box center [172, 105] width 68 height 21
click at [184, 109] on div "se colocó un algodón embebido con una solución de sacarosa al 10% para alimenta…" at bounding box center [171, 106] width 69 height 34
click at [95, 23] on div at bounding box center [97, 24] width 9 height 9
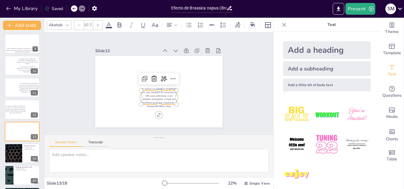
click at [95, 23] on div at bounding box center [97, 24] width 9 height 9
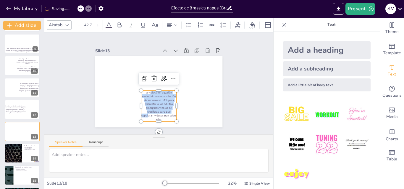
click at [95, 23] on div at bounding box center [97, 24] width 9 height 9
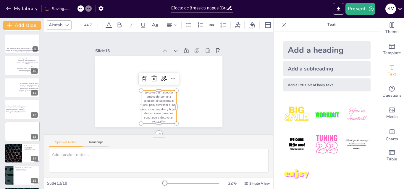
click at [95, 23] on div at bounding box center [97, 24] width 9 height 9
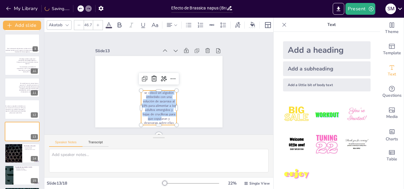
click at [95, 23] on div at bounding box center [97, 24] width 9 height 9
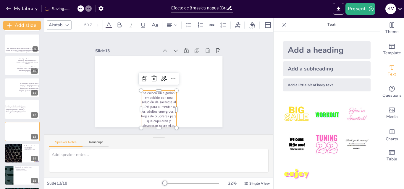
click at [95, 23] on div at bounding box center [97, 24] width 9 height 9
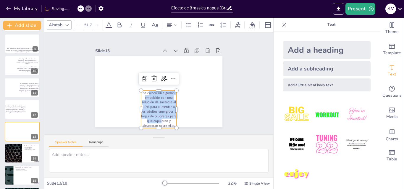
click at [95, 23] on div at bounding box center [97, 24] width 9 height 9
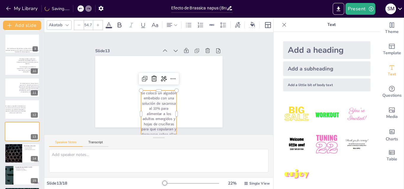
type input "55.7"
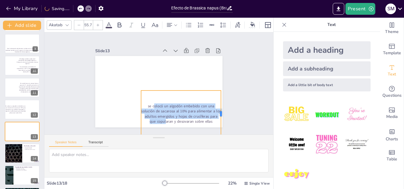
drag, startPoint x: 173, startPoint y: 112, endPoint x: 218, endPoint y: 109, distance: 44.8
click at [221, 109] on div at bounding box center [223, 114] width 5 height 46
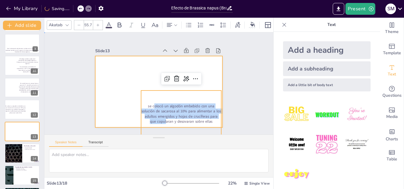
click at [210, 69] on div at bounding box center [158, 92] width 134 height 85
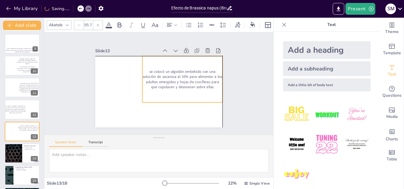
drag, startPoint x: 203, startPoint y: 98, endPoint x: 205, endPoint y: 63, distance: 35.2
click at [205, 63] on div "se colocó un algodón embebido con una solución de sacarosa al 10% para alimenta…" at bounding box center [182, 82] width 85 height 55
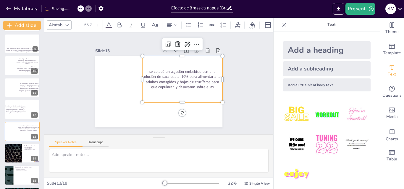
click at [142, 77] on p "se colocó un algodón embebido con una solución de sacarosa al 10% para alimenta…" at bounding box center [183, 81] width 82 height 29
drag, startPoint x: 137, startPoint y: 77, endPoint x: 143, endPoint y: 77, distance: 5.9
click at [143, 77] on div at bounding box center [146, 78] width 9 height 47
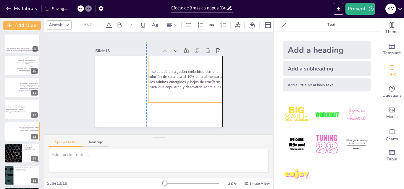
click at [200, 94] on div "se colocó un algodón embebido con una solución de sacarosa al 10% para alimenta…" at bounding box center [185, 82] width 79 height 54
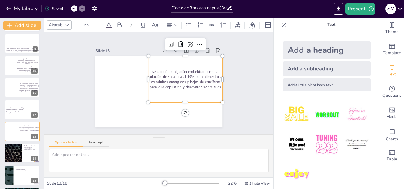
click at [173, 83] on p "se colocó un algodón embebido con una solución de sacarosa al 10% para alimenta…" at bounding box center [163, 110] width 21 height 74
click at [176, 83] on p "se colocó un algodón embebido con una solución de sacarosa al 10% para alimenta…" at bounding box center [186, 82] width 76 height 28
click at [183, 89] on div "se colocó un algodón embebido con una solución de sacarosa al 10% para alimenta…" at bounding box center [185, 82] width 79 height 54
click at [208, 84] on p "se colocó un algodón embebido con una solución de sacarosa al 10% para alimenta…" at bounding box center [185, 79] width 74 height 21
click at [208, 84] on p "se colocó un algodón embebido con una solución de sacarosa al 10% para alimenta…" at bounding box center [186, 82] width 76 height 28
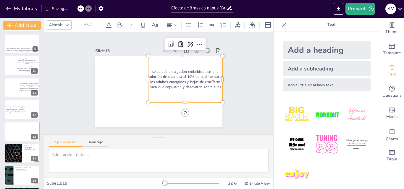
click at [217, 85] on p "se colocó un algodón embebido con una solución de sacarosa al 10% para alimenta…" at bounding box center [185, 79] width 74 height 21
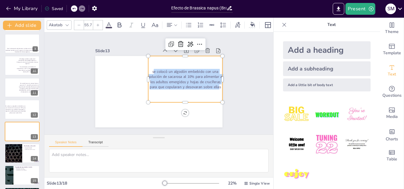
drag, startPoint x: 215, startPoint y: 85, endPoint x: 149, endPoint y: 71, distance: 66.8
click at [149, 71] on p "se colocó un algodón embebido con una solución de sacarosa al 10% para alimenta…" at bounding box center [186, 82] width 76 height 28
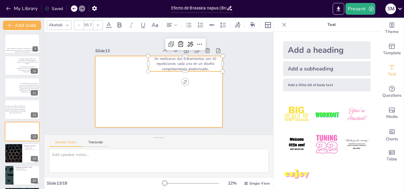
click at [203, 84] on div at bounding box center [158, 92] width 134 height 85
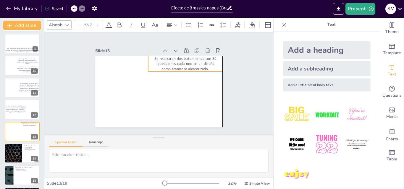
click at [198, 63] on p "Se realizaron dos tratamientos con 30 repeticiones cada uno en un diseño comple…" at bounding box center [185, 63] width 74 height 15
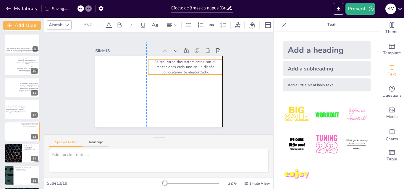
drag, startPoint x: 200, startPoint y: 65, endPoint x: 200, endPoint y: 68, distance: 3.3
click at [200, 68] on p "Se realizaron dos tratamientos con 30 repeticiones cada uno en un diseño comple…" at bounding box center [186, 70] width 75 height 23
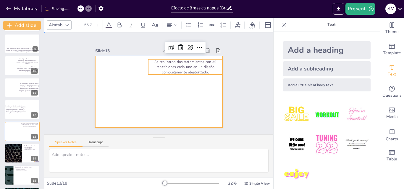
click at [204, 87] on div at bounding box center [158, 92] width 127 height 72
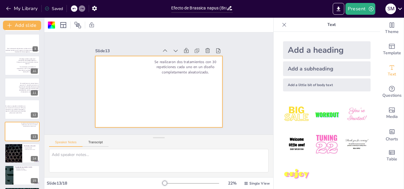
drag, startPoint x: 334, startPoint y: 83, endPoint x: 315, endPoint y: 87, distance: 19.9
click at [334, 83] on div "Add a little bit of body text" at bounding box center [327, 85] width 88 height 13
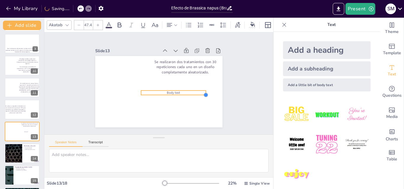
drag, startPoint x: 172, startPoint y: 91, endPoint x: 199, endPoint y: 92, distance: 26.9
click at [202, 97] on div at bounding box center [204, 99] width 5 height 5
type input "47.6"
click at [189, 89] on p "Body text" at bounding box center [169, 97] width 63 height 24
click at [189, 89] on p "Body text" at bounding box center [172, 94] width 65 height 11
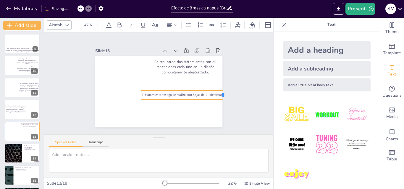
drag, startPoint x: 202, startPoint y: 92, endPoint x: 218, endPoint y: 90, distance: 17.0
click at [218, 90] on div "Se realizaron dos tratamientos con 30 repeticiones cada uno en un diseño comple…" at bounding box center [158, 92] width 134 height 84
drag, startPoint x: 137, startPoint y: 92, endPoint x: 145, endPoint y: 92, distance: 8.3
click at [145, 92] on p "El tratamiento testigo se realizó con hojas de B. oleraceae" at bounding box center [181, 97] width 82 height 13
click at [155, 94] on p "El tratamiento testigo se realizó con hojas de B. oleraceae" at bounding box center [177, 102] width 79 height 30
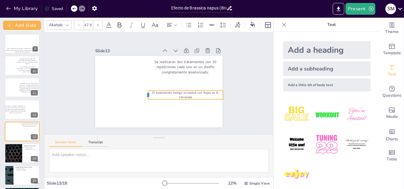
drag, startPoint x: 139, startPoint y: 94, endPoint x: 143, endPoint y: 94, distance: 4.1
click at [143, 94] on div at bounding box center [142, 89] width 8 height 10
drag, startPoint x: 145, startPoint y: 89, endPoint x: 148, endPoint y: 89, distance: 3.3
click at [148, 89] on div "Se realizaron dos tratamientos con 30 repeticiones cada uno en un diseño comple…" at bounding box center [158, 92] width 134 height 85
click at [192, 97] on div at bounding box center [181, 107] width 74 height 20
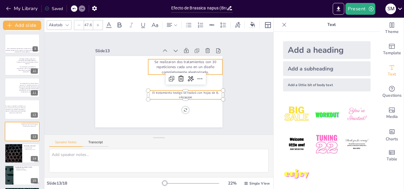
click at [195, 58] on p "Se realizaron dos tratamientos con 30 repeticiones cada uno en un diseño comple…" at bounding box center [188, 76] width 75 height 38
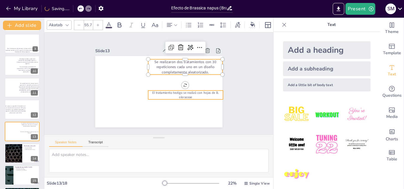
click at [195, 91] on p "El tratamiento testigo se realizó con hojas de B. oleraceae" at bounding box center [184, 98] width 75 height 17
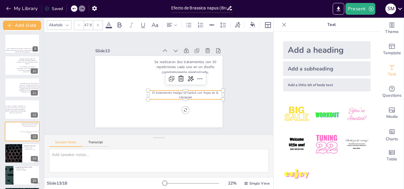
click at [95, 24] on div at bounding box center [97, 24] width 9 height 9
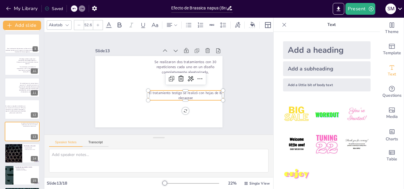
click at [95, 24] on div at bounding box center [97, 24] width 9 height 9
type input "54.6"
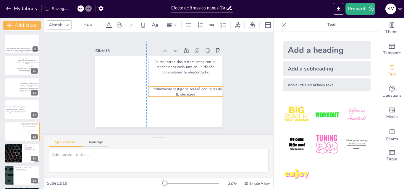
drag, startPoint x: 192, startPoint y: 93, endPoint x: 192, endPoint y: 88, distance: 4.7
click at [192, 88] on p "El tratamiento testigo se realizó con hojas de B. oleraceae" at bounding box center [184, 95] width 75 height 18
click at [235, 97] on div "Slide 1 Efecto de Brassica napus (Brassicales, Brassicaceae) sobre parámetros b…" at bounding box center [158, 84] width 249 height 168
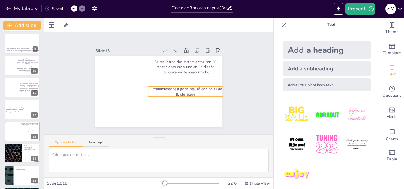
click at [183, 91] on p "El tratamiento testigo se realizó con hojas de B. oleraceae" at bounding box center [184, 95] width 75 height 18
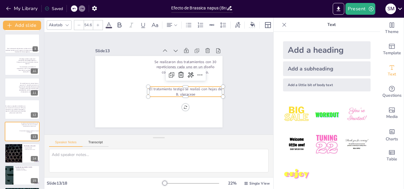
click at [253, 102] on div "Slide 1 Efecto de Brassica napus (Brassicales, Brassicaceae) sobre parámetros b…" at bounding box center [158, 84] width 245 height 148
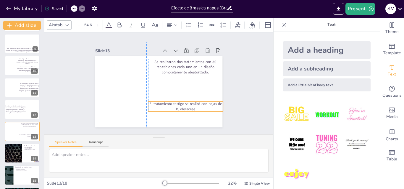
drag, startPoint x: 197, startPoint y: 90, endPoint x: 195, endPoint y: 106, distance: 15.8
click at [195, 106] on p "El tratamiento testigo se realizó con hojas de B. oleraceae" at bounding box center [182, 110] width 75 height 18
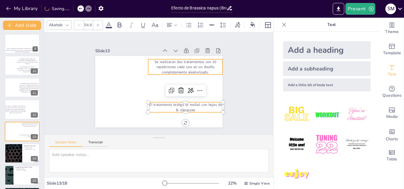
click at [199, 63] on p "Se realizaron dos tratamientos con 30 repeticiones cada uno en un diseño comple…" at bounding box center [188, 73] width 76 height 30
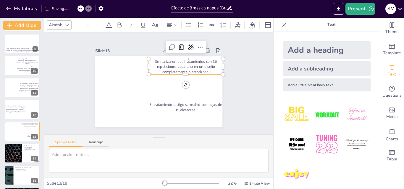
type input "55.7"
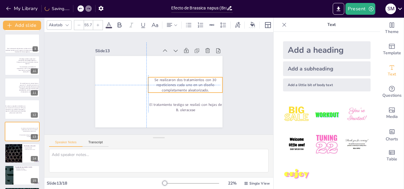
drag, startPoint x: 199, startPoint y: 64, endPoint x: 196, endPoint y: 80, distance: 16.5
click at [196, 80] on p "Se realizaron dos tratamientos con 30 repeticiones cada uno en un diseño comple…" at bounding box center [184, 90] width 76 height 31
click at [247, 87] on div "Slide 1 Efecto de Brassica napus (Brassicales, Brassicaceae) sobre parámetros b…" at bounding box center [158, 84] width 245 height 148
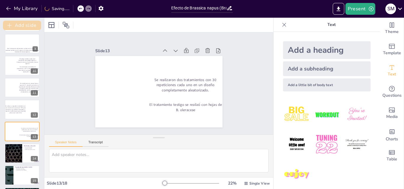
click at [32, 26] on button "Add slide" at bounding box center [22, 25] width 38 height 9
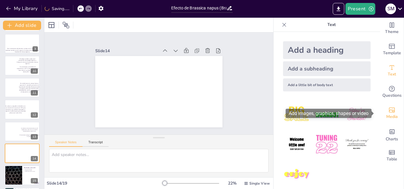
click at [391, 116] on span "Media" at bounding box center [392, 117] width 12 height 7
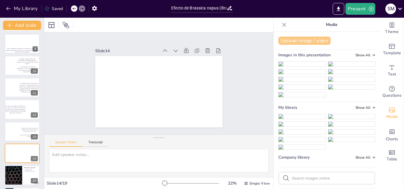
click at [291, 38] on button "Upload image / video" at bounding box center [304, 41] width 52 height 8
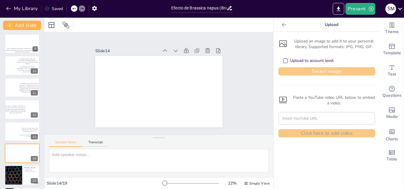
click at [307, 74] on button "Select image" at bounding box center [326, 71] width 97 height 8
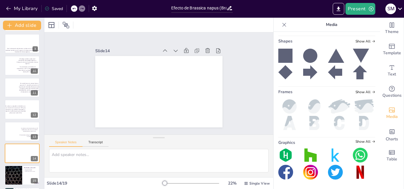
scroll to position [296, 0]
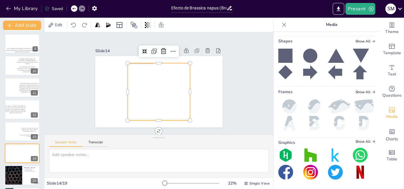
scroll to position [277, 0]
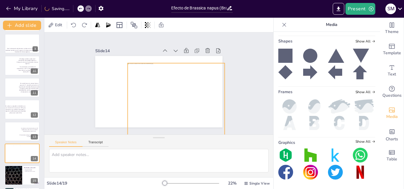
drag, startPoint x: 185, startPoint y: 117, endPoint x: 197, endPoint y: 148, distance: 33.9
click at [197, 148] on div "Slide 1 Efecto de Brassica napus (Brassicales, Brassicaceae) sobre parámetros b…" at bounding box center [158, 105] width 229 height 145
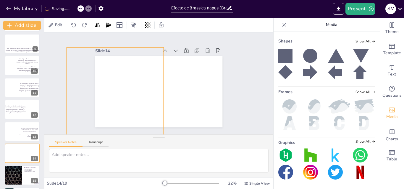
drag, startPoint x: 199, startPoint y: 102, endPoint x: 138, endPoint y: 86, distance: 62.9
click at [138, 86] on div at bounding box center [115, 73] width 125 height 121
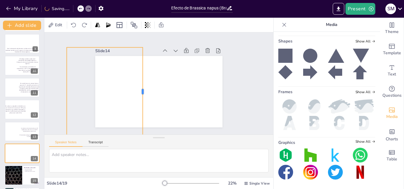
drag, startPoint x: 160, startPoint y: 90, endPoint x: 139, endPoint y: 91, distance: 21.1
click at [139, 91] on div at bounding box center [143, 82] width 56 height 75
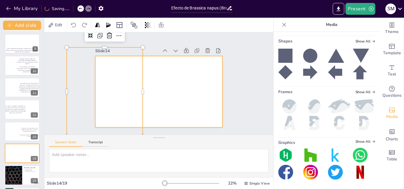
click at [155, 89] on div at bounding box center [156, 91] width 143 height 107
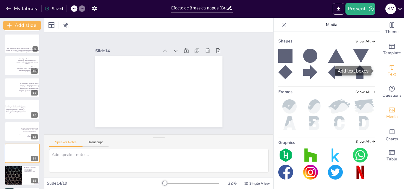
click at [388, 70] on icon "Add text boxes" at bounding box center [391, 67] width 7 height 7
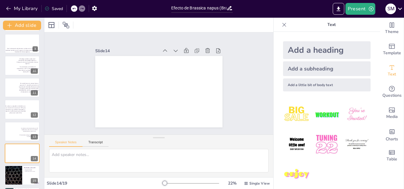
click at [301, 86] on div "Add a little bit of body text" at bounding box center [327, 85] width 88 height 13
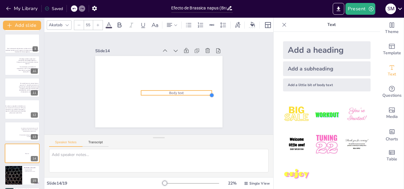
type input "58.2"
drag, startPoint x: 171, startPoint y: 92, endPoint x: 178, endPoint y: 95, distance: 7.4
click at [178, 95] on div "Body text" at bounding box center [158, 92] width 134 height 85
click at [191, 92] on p "Body text" at bounding box center [176, 100] width 77 height 30
click at [191, 92] on p "Body text" at bounding box center [180, 96] width 80 height 14
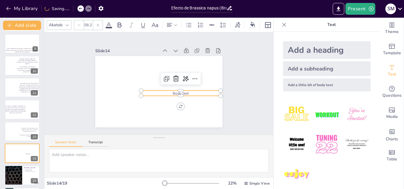
click at [191, 92] on p "Body text" at bounding box center [178, 98] width 79 height 22
drag, startPoint x: 186, startPoint y: 93, endPoint x: 174, endPoint y: 95, distance: 12.0
click at [174, 95] on div "Body text" at bounding box center [158, 92] width 127 height 72
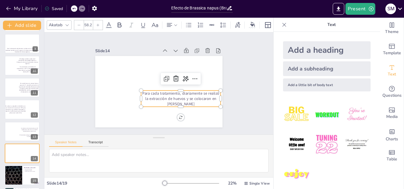
click at [243, 104] on div "Slide 1 Efecto de Brassica napus (Brassicales, Brassicaceae) sobre parámetros b…" at bounding box center [159, 83] width 168 height 249
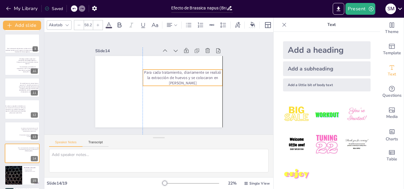
drag, startPoint x: 199, startPoint y: 92, endPoint x: 202, endPoint y: 71, distance: 21.1
click at [202, 71] on p "Para cada tratamiento, diariamente se realizó la extracción de huevos y se colo…" at bounding box center [183, 83] width 81 height 32
click at [247, 87] on div "Slide 1 Efecto de Brassica napus (Brassicales, Brassicaceae) sobre parámetros b…" at bounding box center [158, 84] width 245 height 148
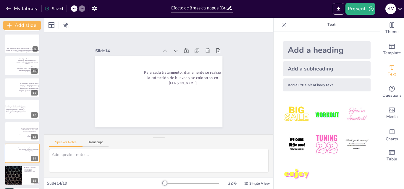
click at [338, 87] on div "Add a little bit of body text" at bounding box center [327, 85] width 88 height 13
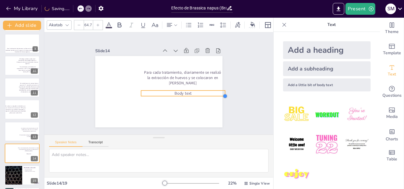
type input "67.9"
drag, startPoint x: 172, startPoint y: 91, endPoint x: 175, endPoint y: 95, distance: 4.8
click at [175, 95] on div "Para cada tratamiento, diariamente se realizó la extracción de huevos y se colo…" at bounding box center [158, 92] width 134 height 85
click at [199, 93] on p "Body text" at bounding box center [185, 99] width 92 height 25
click at [194, 93] on p "Body text" at bounding box center [186, 97] width 93 height 16
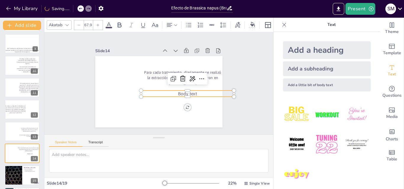
click at [194, 93] on p "Body text" at bounding box center [185, 99] width 92 height 25
click at [192, 93] on span "Body text" at bounding box center [186, 97] width 20 height 8
click at [139, 91] on span "Body text" at bounding box center [129, 92] width 19 height 16
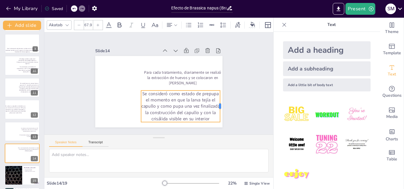
drag, startPoint x: 230, startPoint y: 105, endPoint x: 216, endPoint y: 104, distance: 13.9
click at [216, 104] on div at bounding box center [215, 119] width 11 height 32
drag, startPoint x: 196, startPoint y: 97, endPoint x: 201, endPoint y: 95, distance: 6.0
click at [201, 96] on p "Se consideró como estado de prepupa el momento en que la larva tejía el capullo…" at bounding box center [172, 112] width 85 height 54
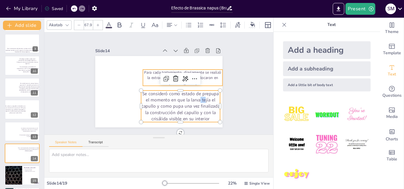
click at [203, 84] on div "Para cada tratamiento, diariamente se realizó la extracción de huevos y se colo…" at bounding box center [157, 91] width 139 height 96
click at [201, 98] on p "Se consideró como estado de prepupa el momento en que la larva tejía el capullo…" at bounding box center [178, 109] width 82 height 40
click at [207, 75] on p "Para cada tratamiento, diariamente se realizó la extracción de huevos y se colo…" at bounding box center [183, 80] width 81 height 25
type input "58.2"
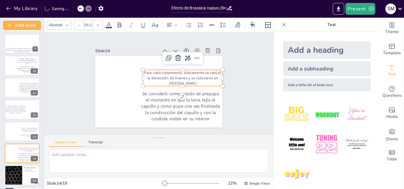
click at [207, 63] on div at bounding box center [158, 92] width 134 height 85
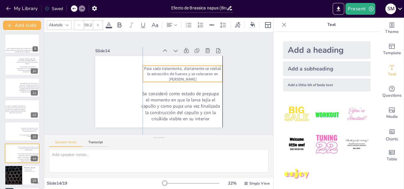
drag, startPoint x: 205, startPoint y: 72, endPoint x: 205, endPoint y: 68, distance: 4.1
click at [205, 68] on p "Para cada tratamiento, diariamente se realizó la extracción de huevos y se colo…" at bounding box center [183, 76] width 81 height 25
click at [196, 98] on p "Se consideró como estado de prepupa el momento en que la larva tejía el capullo…" at bounding box center [175, 110] width 84 height 47
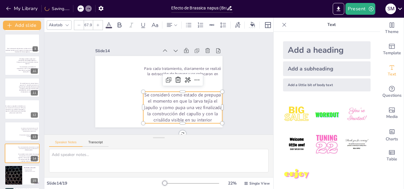
click at [78, 24] on icon at bounding box center [79, 25] width 4 height 4
type input "64.9"
click at [243, 77] on div "Slide 1 Efecto de Brassica napus (Brassicales, Brassicaceae) sobre parámetros b…" at bounding box center [159, 84] width 238 height 126
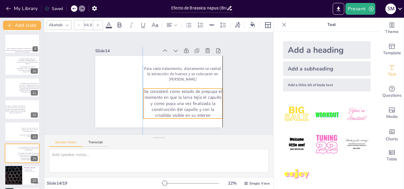
drag, startPoint x: 188, startPoint y: 109, endPoint x: 189, endPoint y: 106, distance: 3.5
click at [189, 106] on p "Se consideró como estado de prepupa el momento en que la larva tejía el capullo…" at bounding box center [181, 106] width 82 height 38
click at [76, 24] on div at bounding box center [78, 24] width 9 height 9
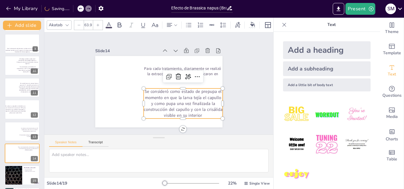
click at [76, 23] on div at bounding box center [78, 24] width 9 height 9
type input "62.9"
click at [245, 100] on div "Slide 1 Efecto de Brassica napus (Brassicales, Brassicaceae) sobre parámetros b…" at bounding box center [159, 84] width 238 height 126
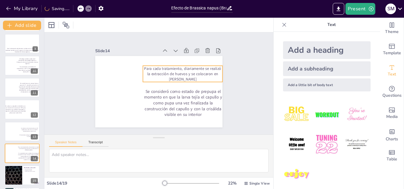
click at [202, 67] on p "Para cada tratamiento, diariamente se realizó la extracción de huevos y se colo…" at bounding box center [183, 76] width 81 height 25
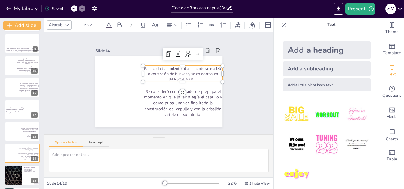
click at [98, 20] on div at bounding box center [97, 24] width 9 height 9
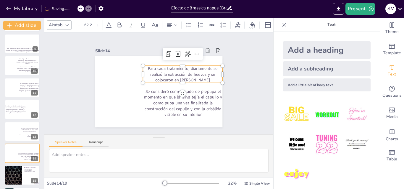
type input "63.2"
click at [245, 77] on div "Slide 1 Efecto de Brassica napus (Brassicales, Brassicaceae) sobre parámetros b…" at bounding box center [158, 83] width 245 height 217
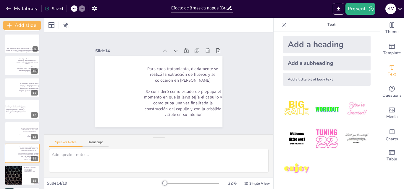
scroll to position [0, 0]
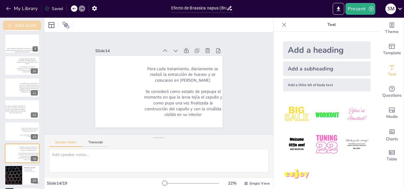
click at [27, 24] on button "Add slide" at bounding box center [22, 25] width 38 height 9
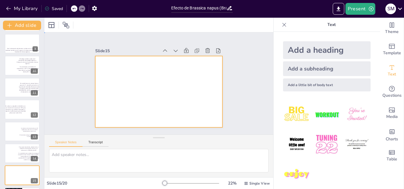
click at [143, 90] on div at bounding box center [151, 83] width 72 height 127
click at [328, 49] on div "Add a heading" at bounding box center [327, 50] width 88 height 18
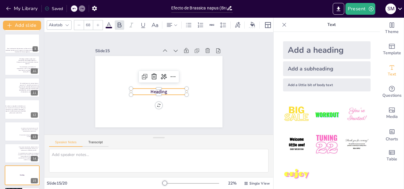
click at [172, 91] on p "Heading" at bounding box center [159, 92] width 56 height 6
click at [172, 91] on p "Heading" at bounding box center [157, 92] width 56 height 18
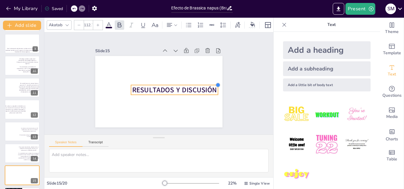
type input "115.9"
drag, startPoint x: 182, startPoint y: 87, endPoint x: 192, endPoint y: 82, distance: 11.0
click at [192, 82] on div "RESULTADOS Y DISCUSIÓN" at bounding box center [158, 92] width 134 height 85
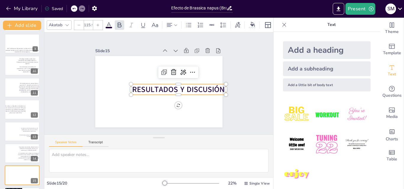
click at [202, 88] on span "RESULTADOS Y DISCUSIÓN" at bounding box center [177, 92] width 93 height 20
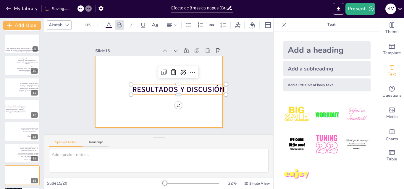
click at [198, 117] on div at bounding box center [158, 92] width 134 height 85
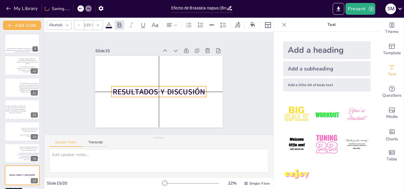
drag, startPoint x: 201, startPoint y: 89, endPoint x: 182, endPoint y: 92, distance: 19.7
click at [182, 92] on span "RESULTADOS Y DISCUSIÓN" at bounding box center [157, 92] width 93 height 20
drag, startPoint x: 235, startPoint y: 104, endPoint x: 309, endPoint y: 9, distance: 119.7
click at [236, 104] on div "Slide 1 Efecto de Brassica napus (Brassicales, Brassicaceae) sobre parámetros b…" at bounding box center [159, 84] width 238 height 126
